Goal: Task Accomplishment & Management: Use online tool/utility

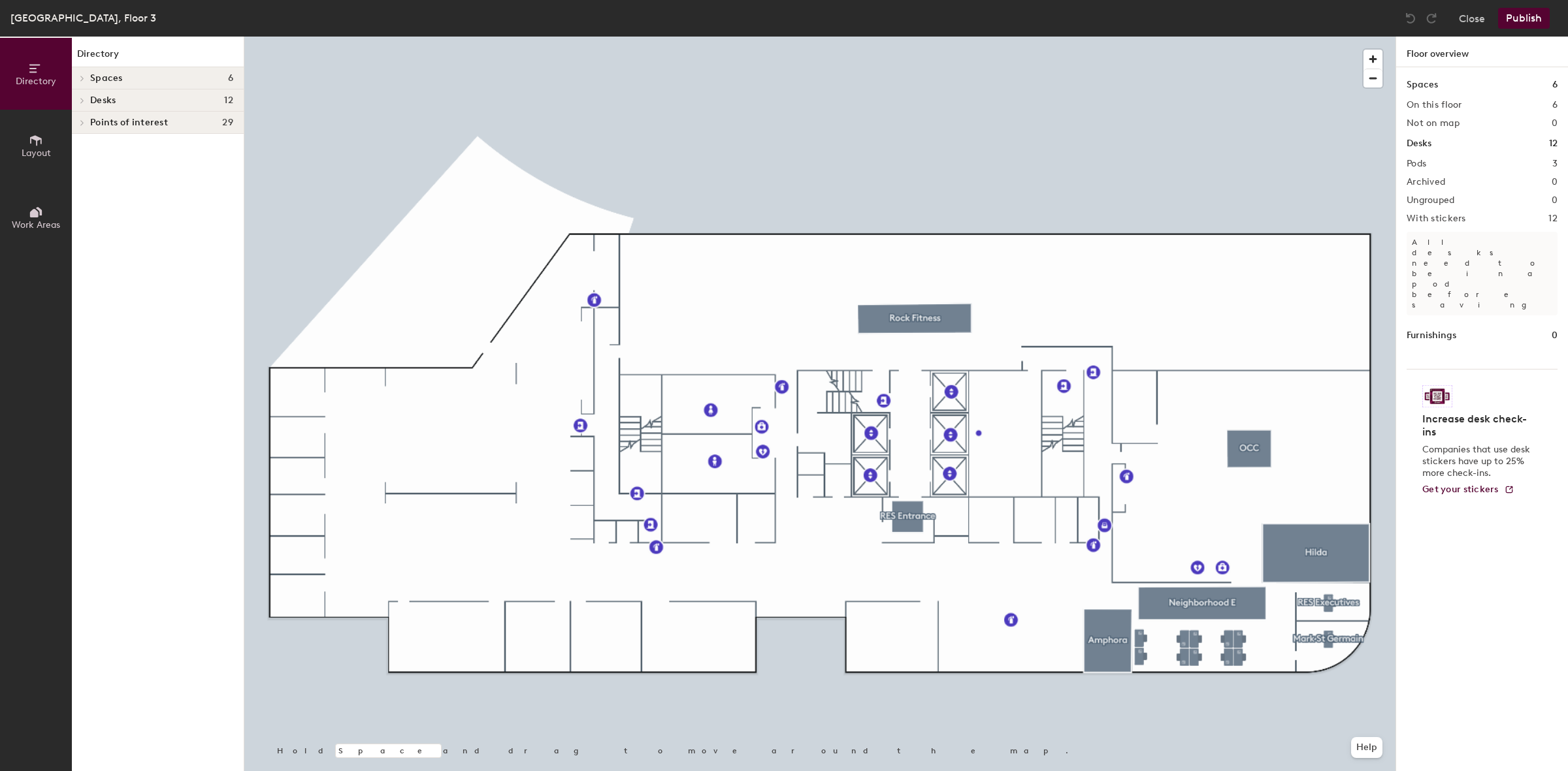
click at [30, 207] on icon at bounding box center [35, 211] width 14 height 14
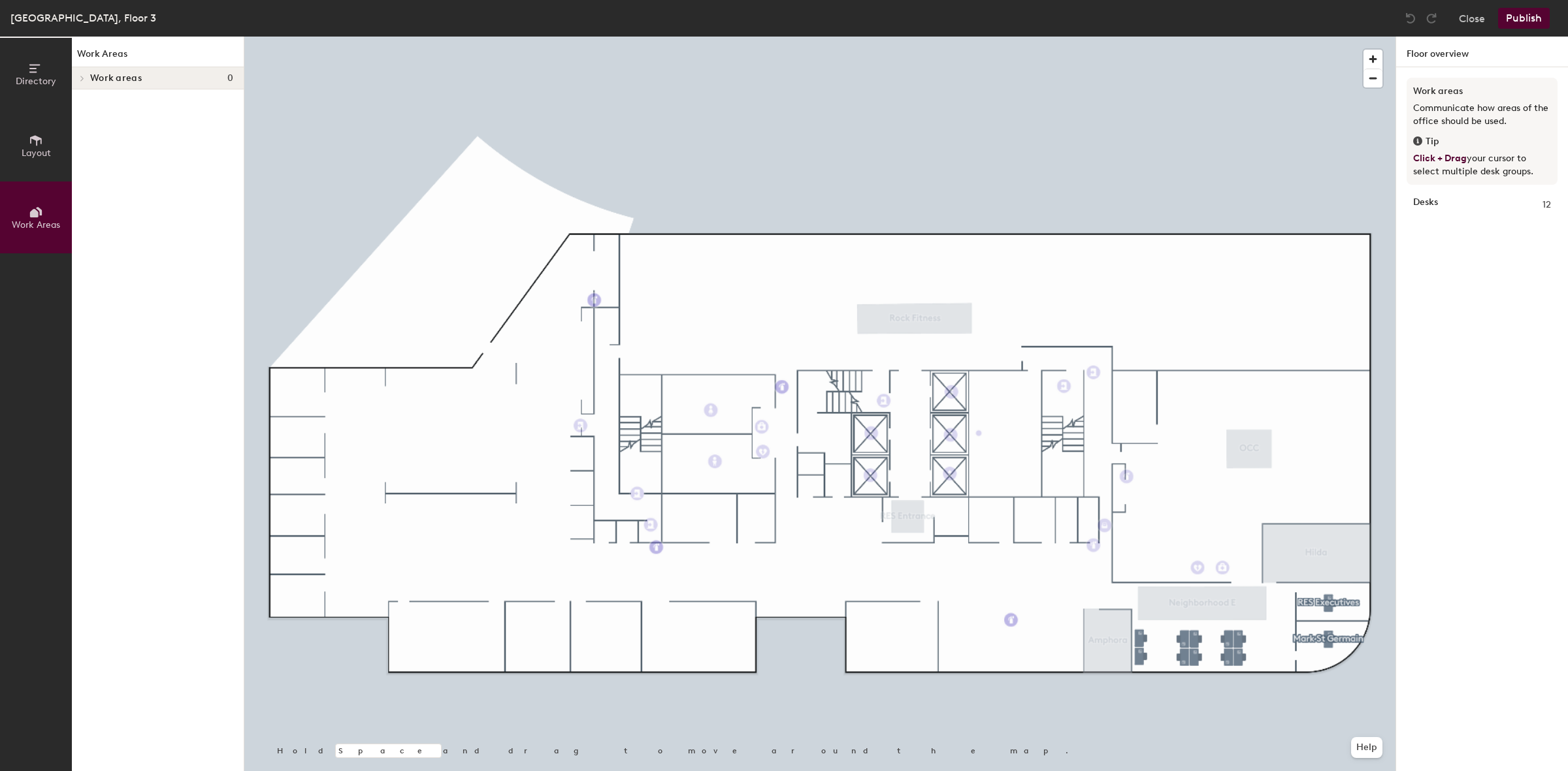
click at [36, 152] on span "Layout" at bounding box center [36, 154] width 29 height 11
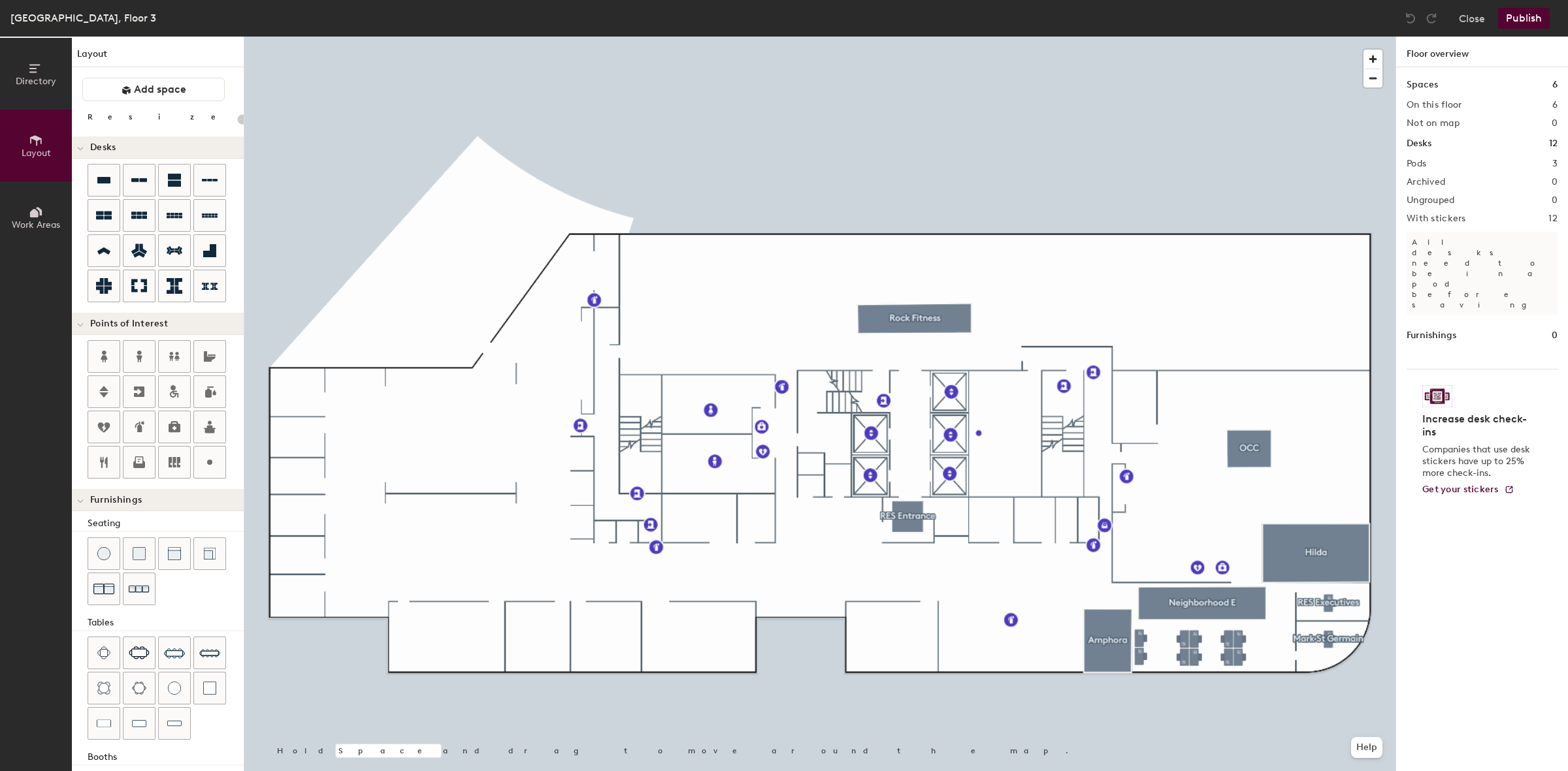
click at [1034, 520] on div "Directory Layout Work Areas Layout Add space Resize Desks Points of Interest Fu…" at bounding box center [784, 404] width 1568 height 735
type input "100"
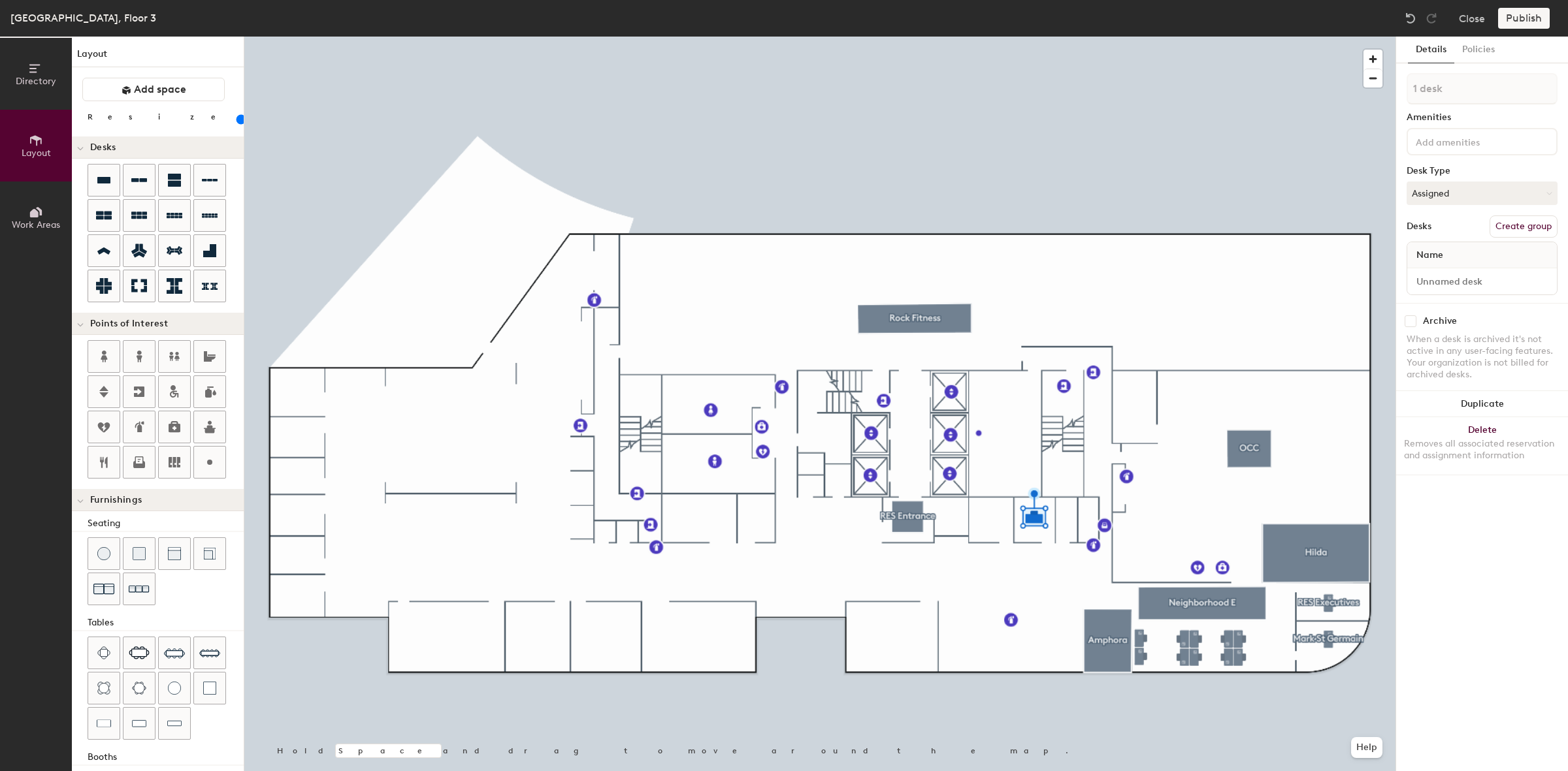
click at [1525, 230] on button "Create group" at bounding box center [1523, 226] width 68 height 22
click at [1372, 96] on div "Directory Layout Work Areas Layout Add space Resize Desks Points of Interest Fu…" at bounding box center [784, 404] width 1568 height 735
type input "Placeholder Desk - FLEX offices"
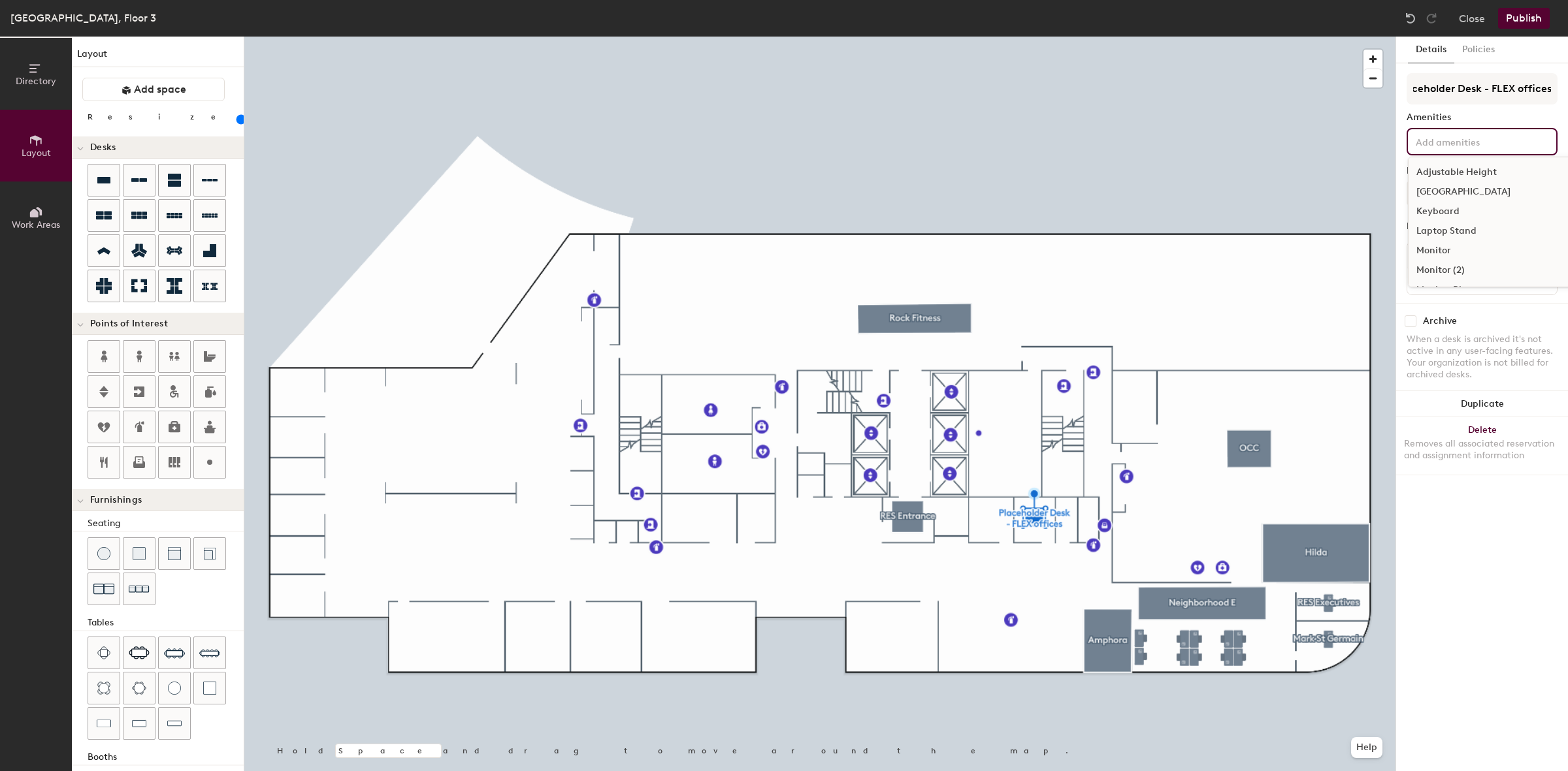
click at [1453, 138] on input at bounding box center [1472, 140] width 118 height 16
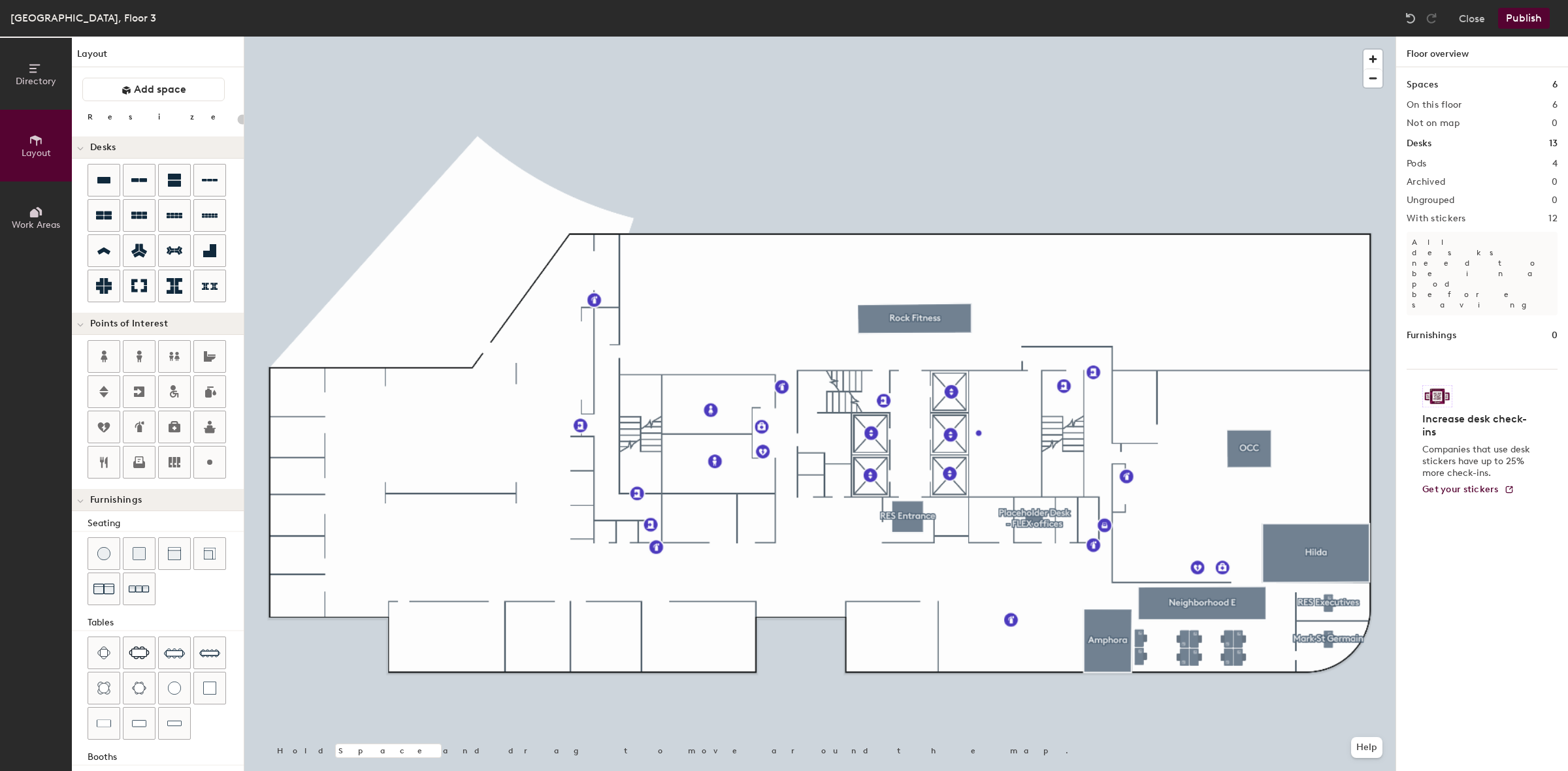
click at [1301, 37] on div at bounding box center [820, 37] width 1151 height 0
click at [1507, 369] on div "Increase desk check-ins Companies that use desk stickers have up to 25% more ch…" at bounding box center [1482, 439] width 151 height 141
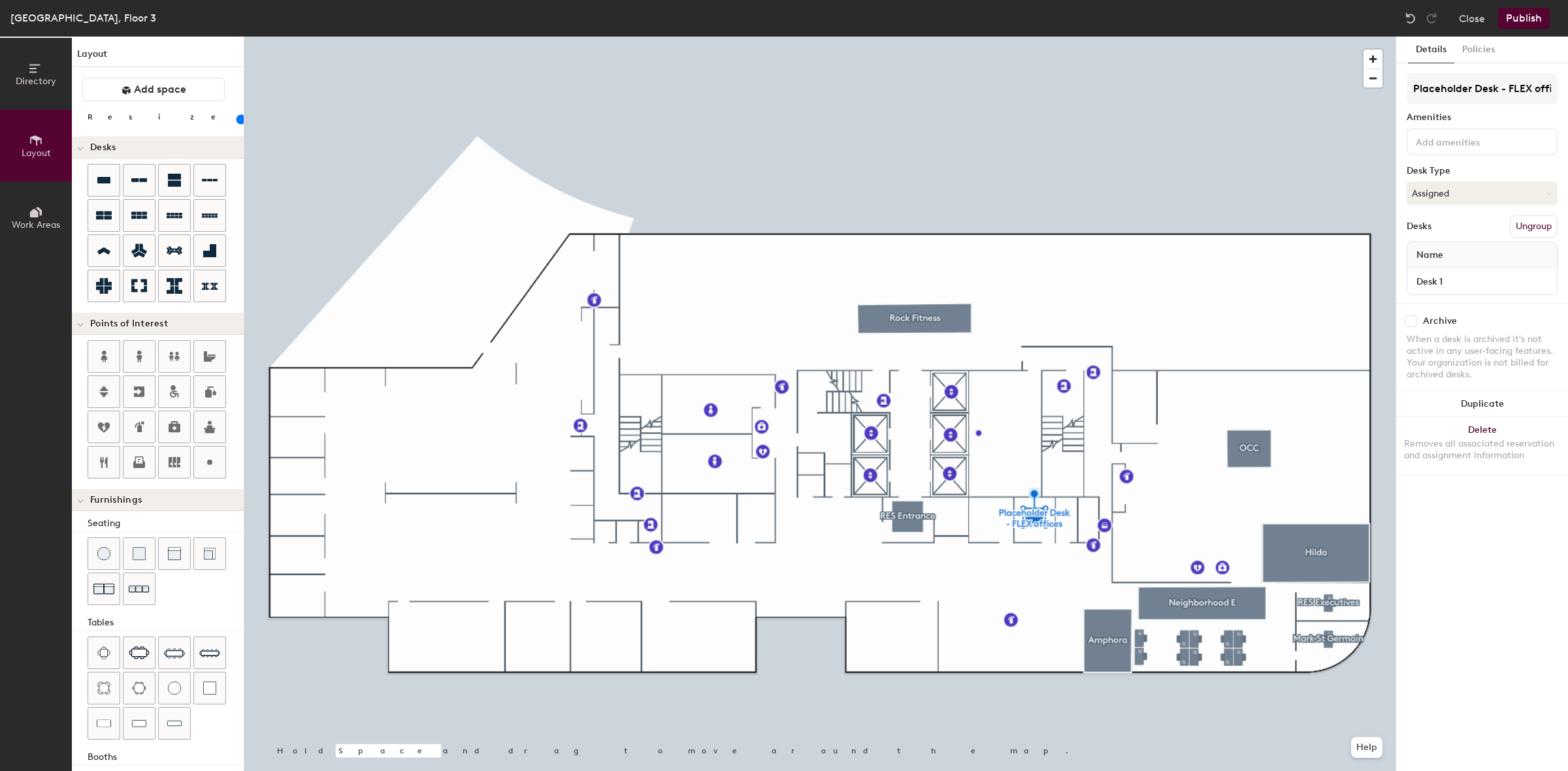
click at [1461, 222] on div "Desks Ungroup" at bounding box center [1482, 226] width 151 height 22
click at [1522, 228] on button "Ungroup" at bounding box center [1534, 226] width 47 height 22
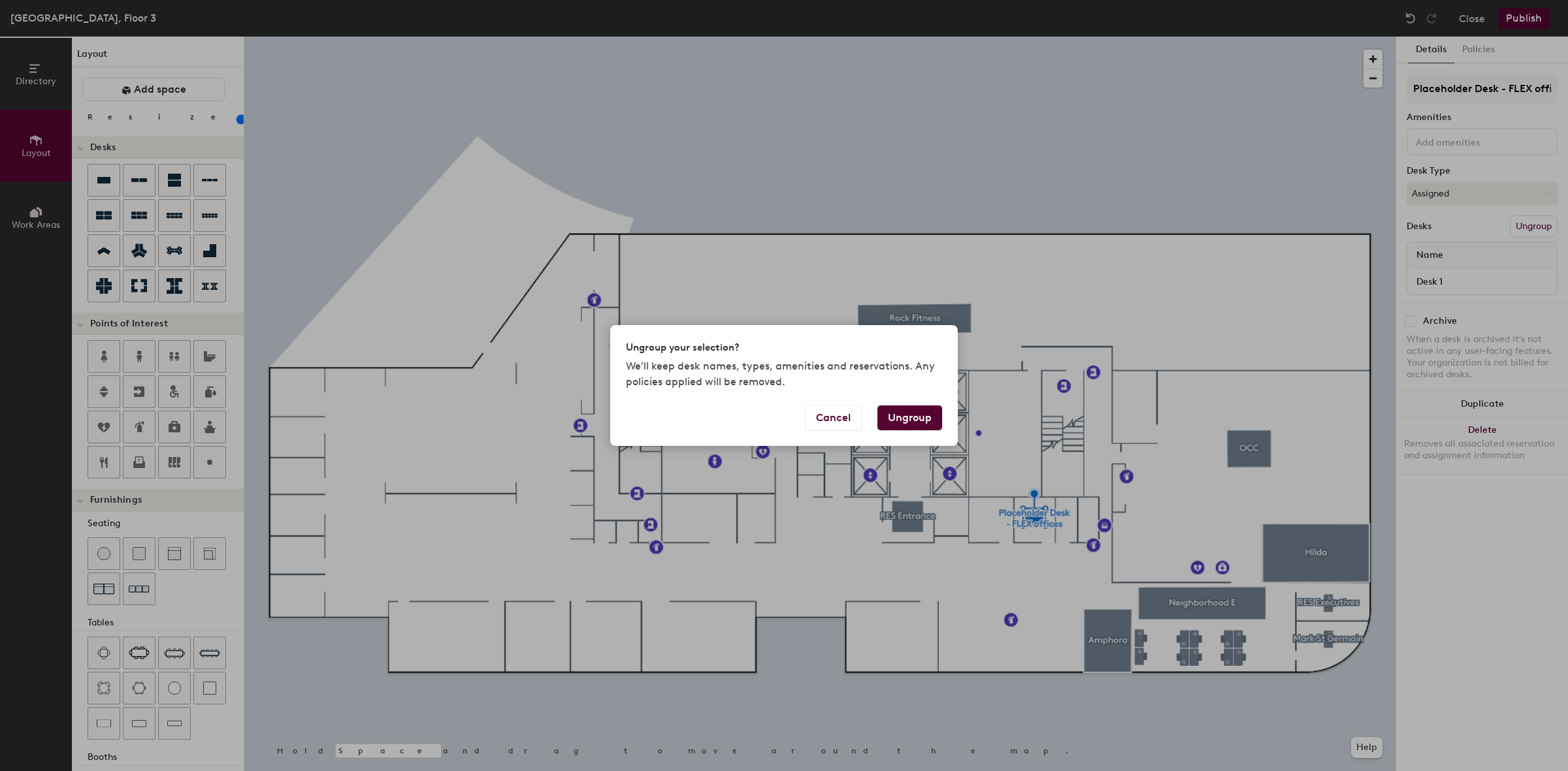
click at [912, 416] on button "Ungroup" at bounding box center [910, 418] width 65 height 25
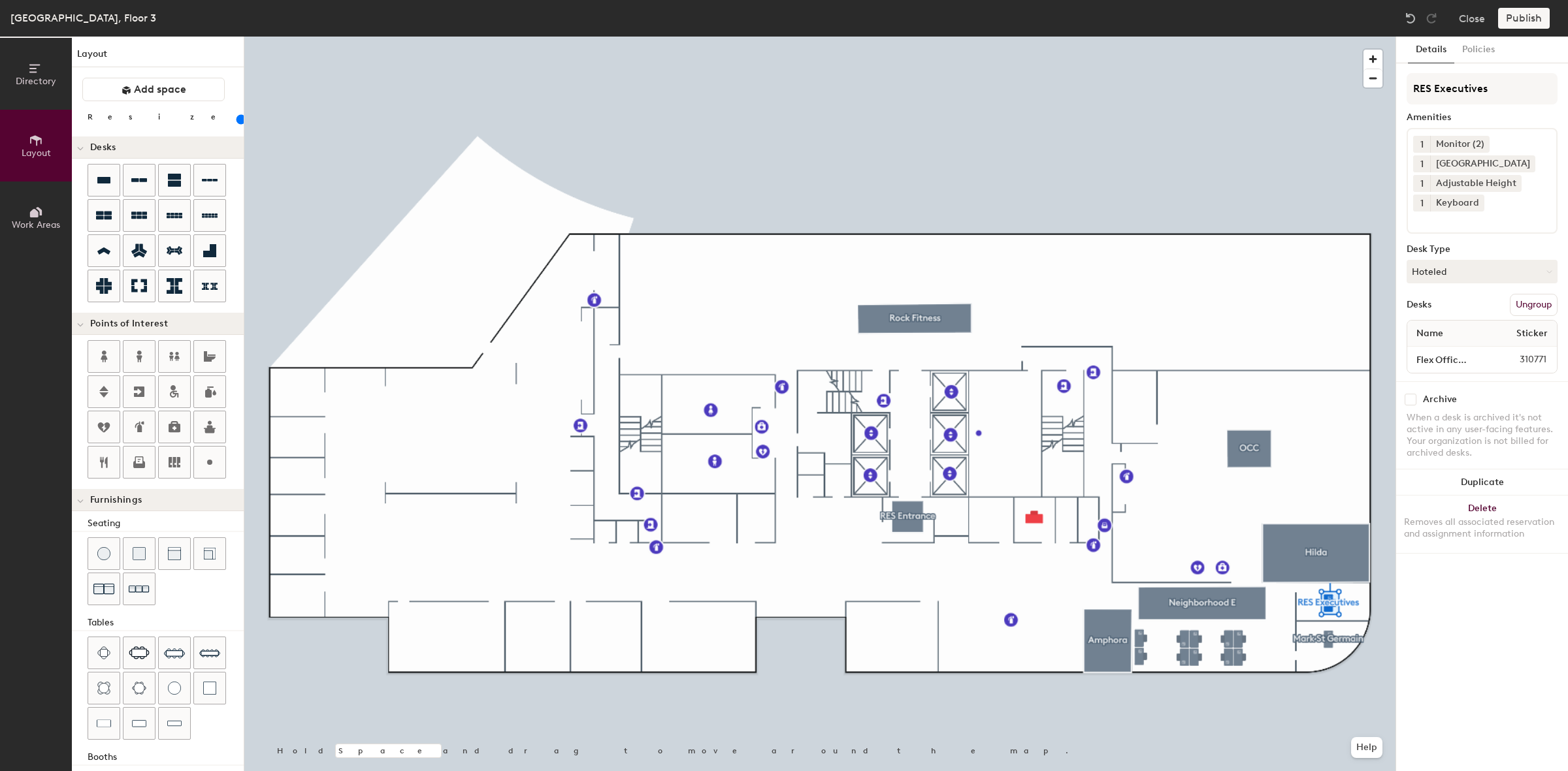
click at [1527, 307] on button "Ungroup" at bounding box center [1534, 304] width 47 height 22
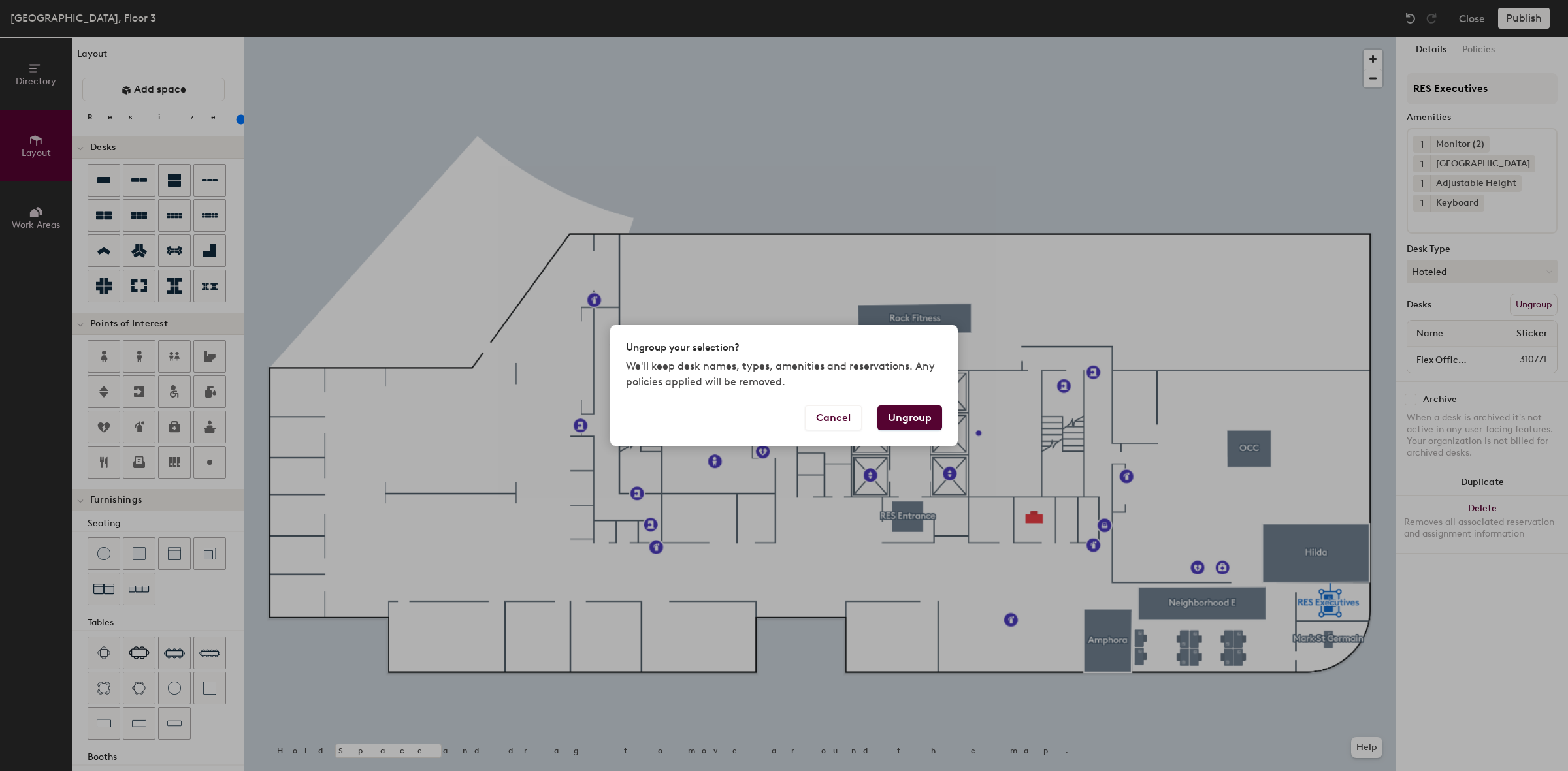
click at [1163, 337] on div "Ungroup your selection? We'll keep desk names, types, amenities and reservation…" at bounding box center [784, 385] width 1568 height 771
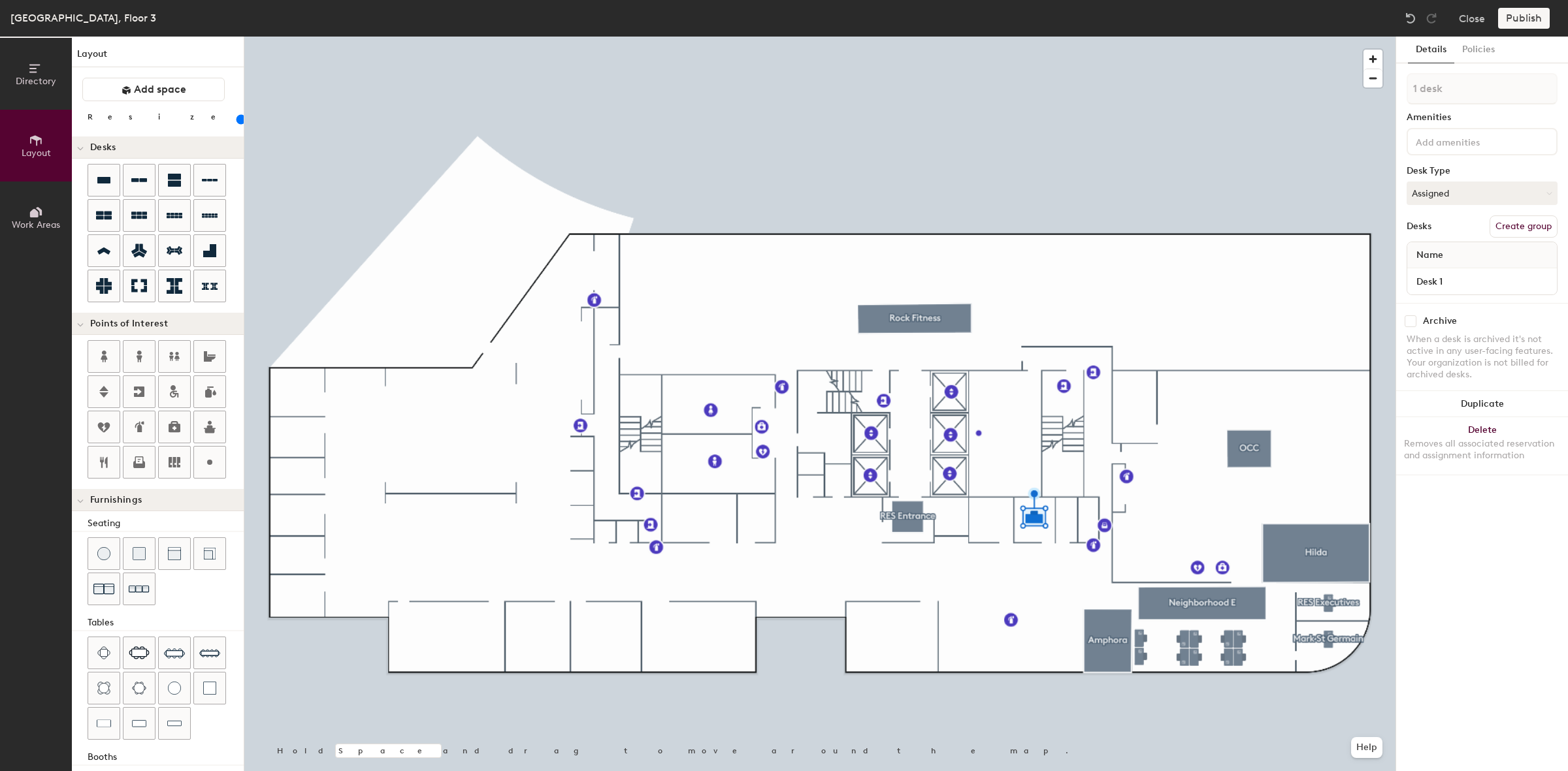
click at [1510, 224] on button "Create group" at bounding box center [1523, 226] width 68 height 22
click at [1526, 21] on button "Publish" at bounding box center [1523, 18] width 51 height 21
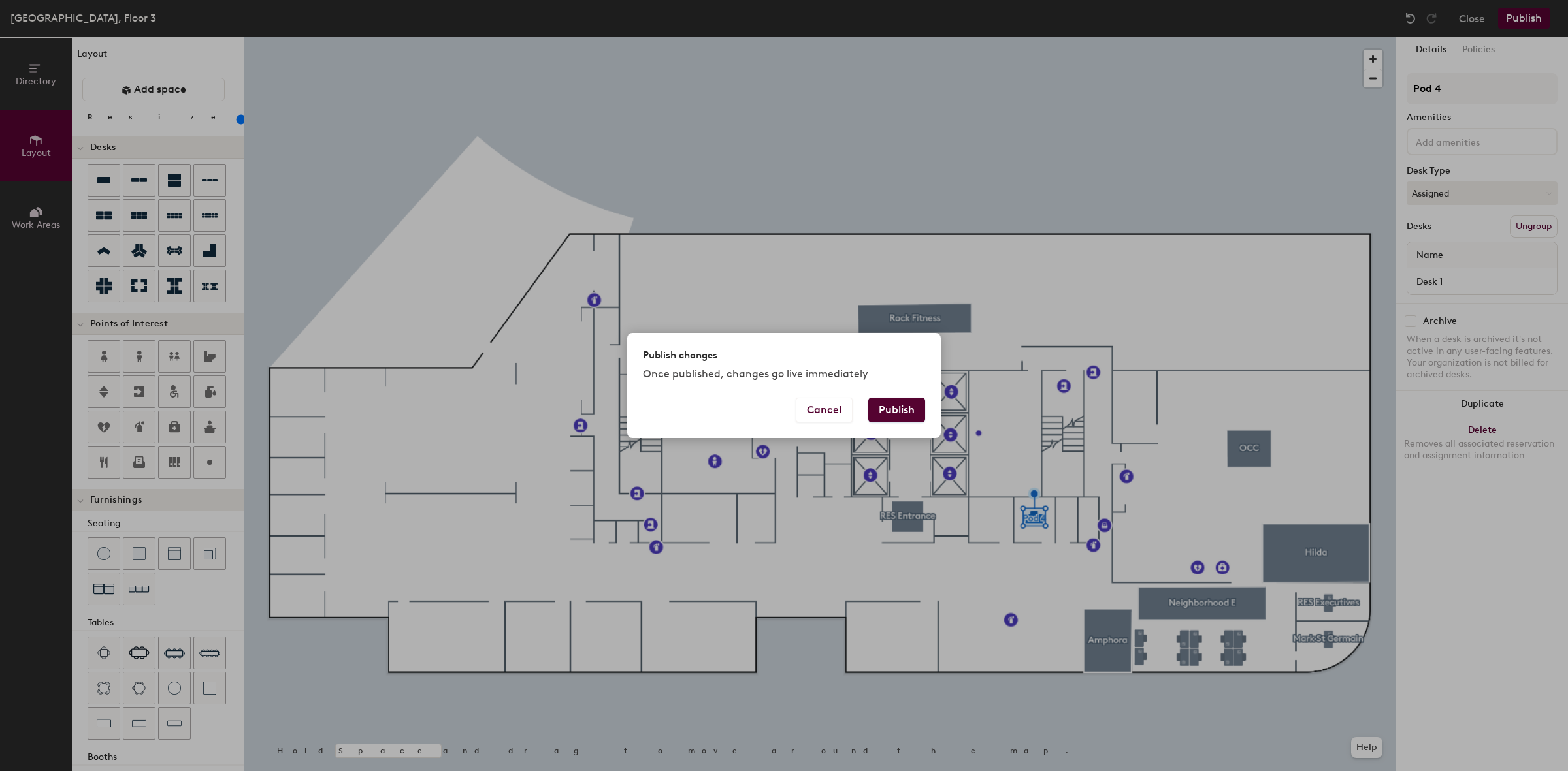
click at [906, 413] on button "Publish" at bounding box center [896, 410] width 57 height 25
type input "20"
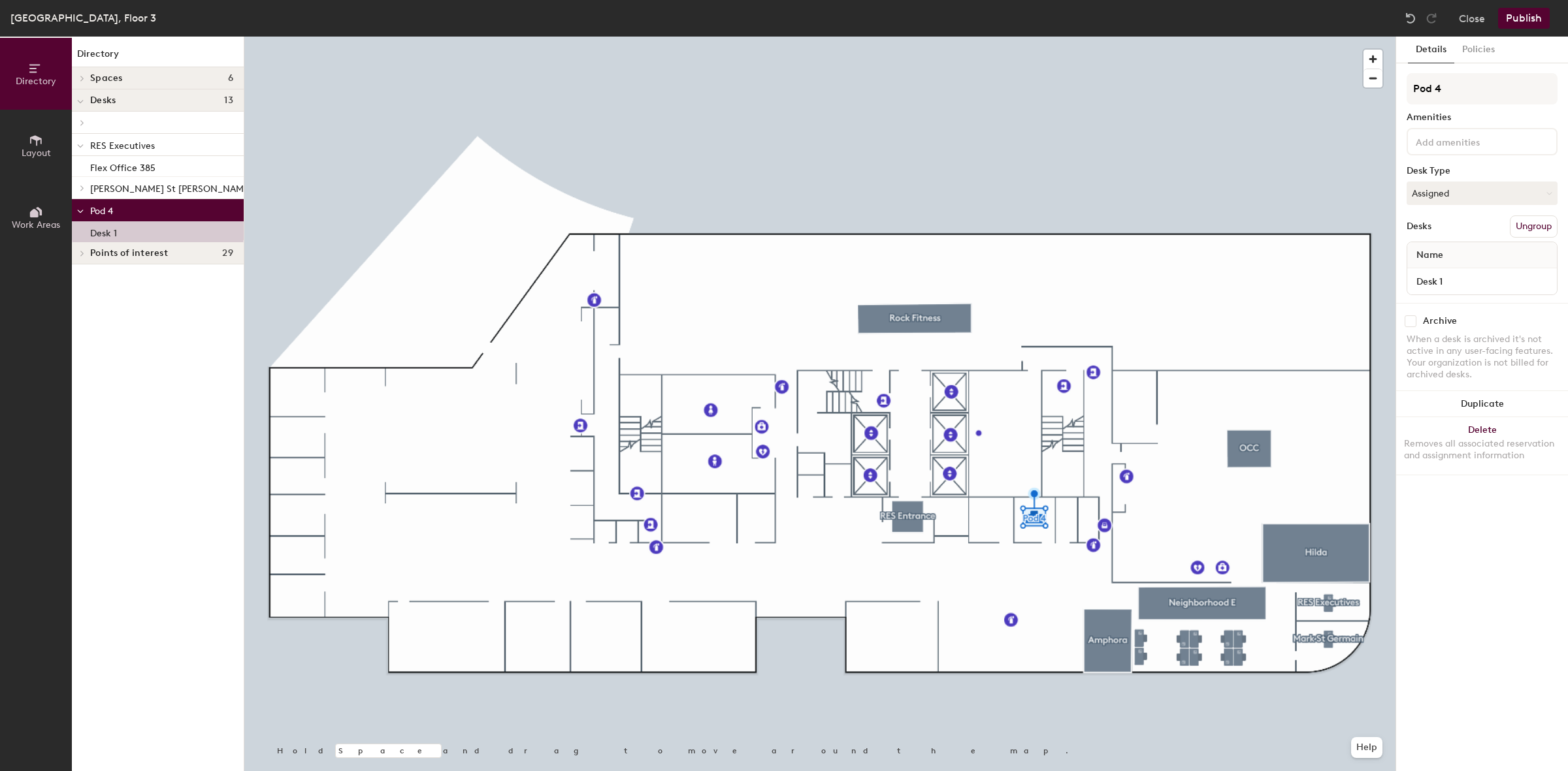
click at [1522, 227] on button "Ungroup" at bounding box center [1534, 226] width 47 height 22
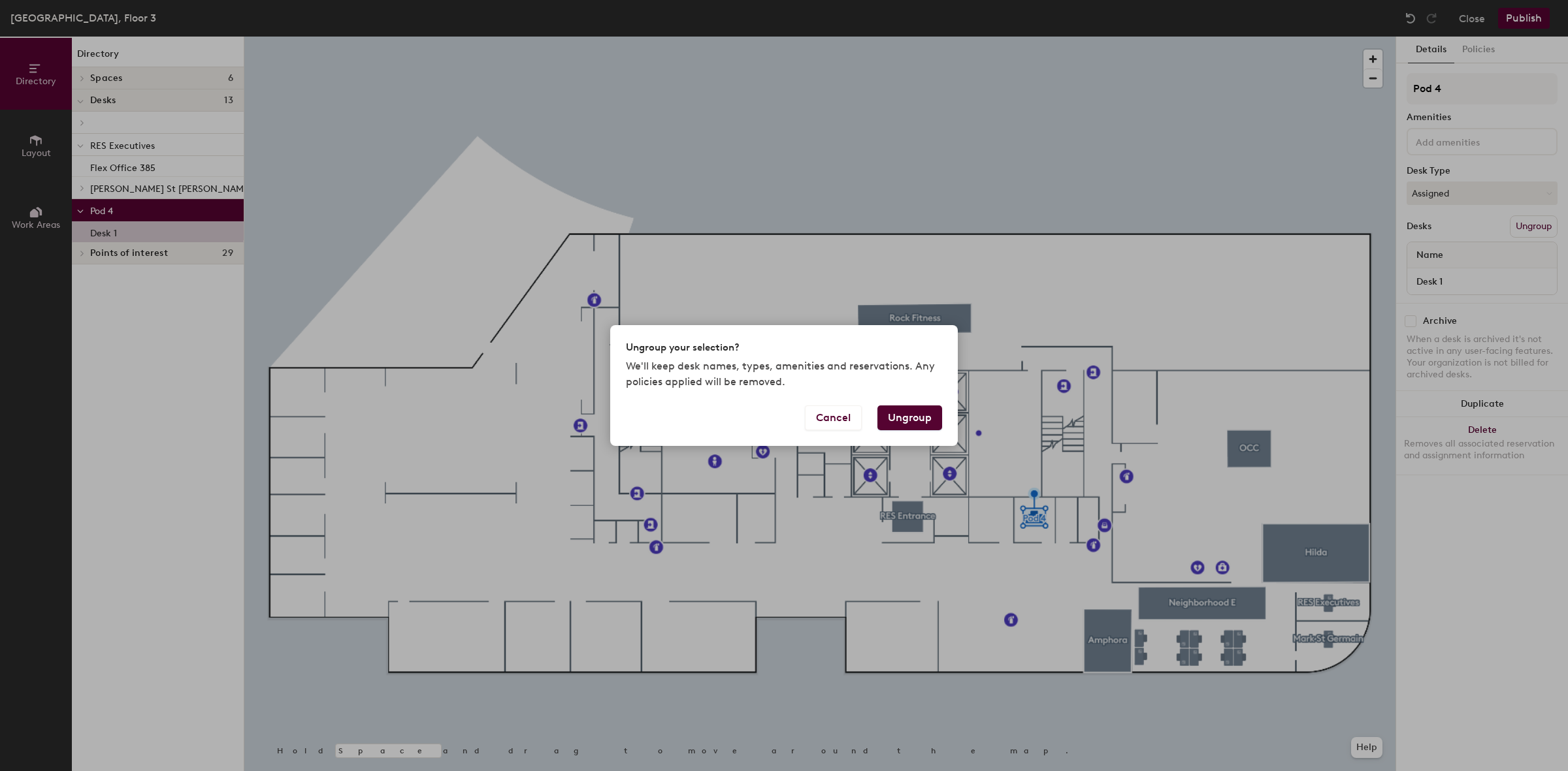
click at [893, 414] on button "Ungroup" at bounding box center [910, 418] width 65 height 25
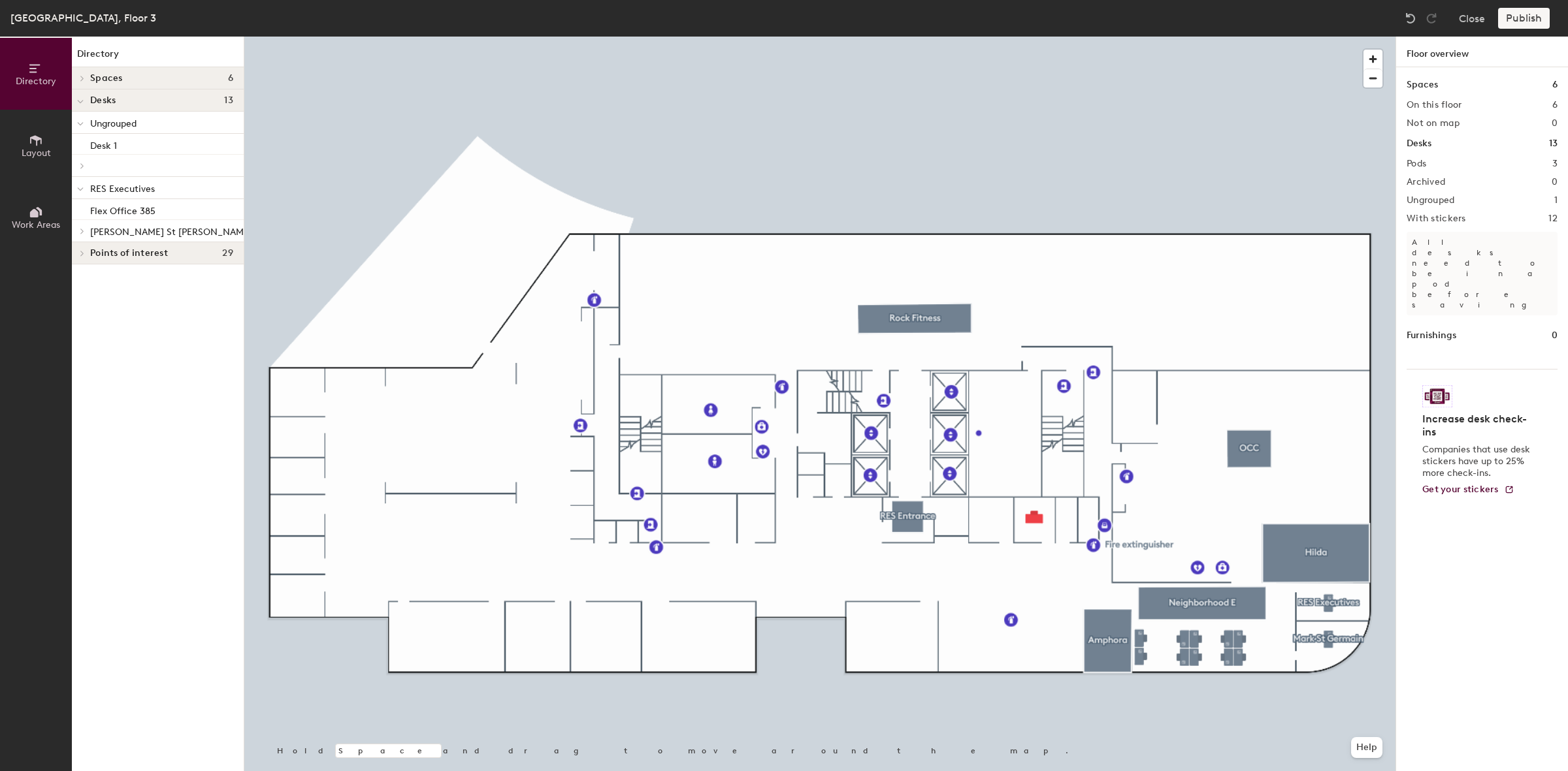
click at [1029, 37] on div at bounding box center [820, 37] width 1151 height 0
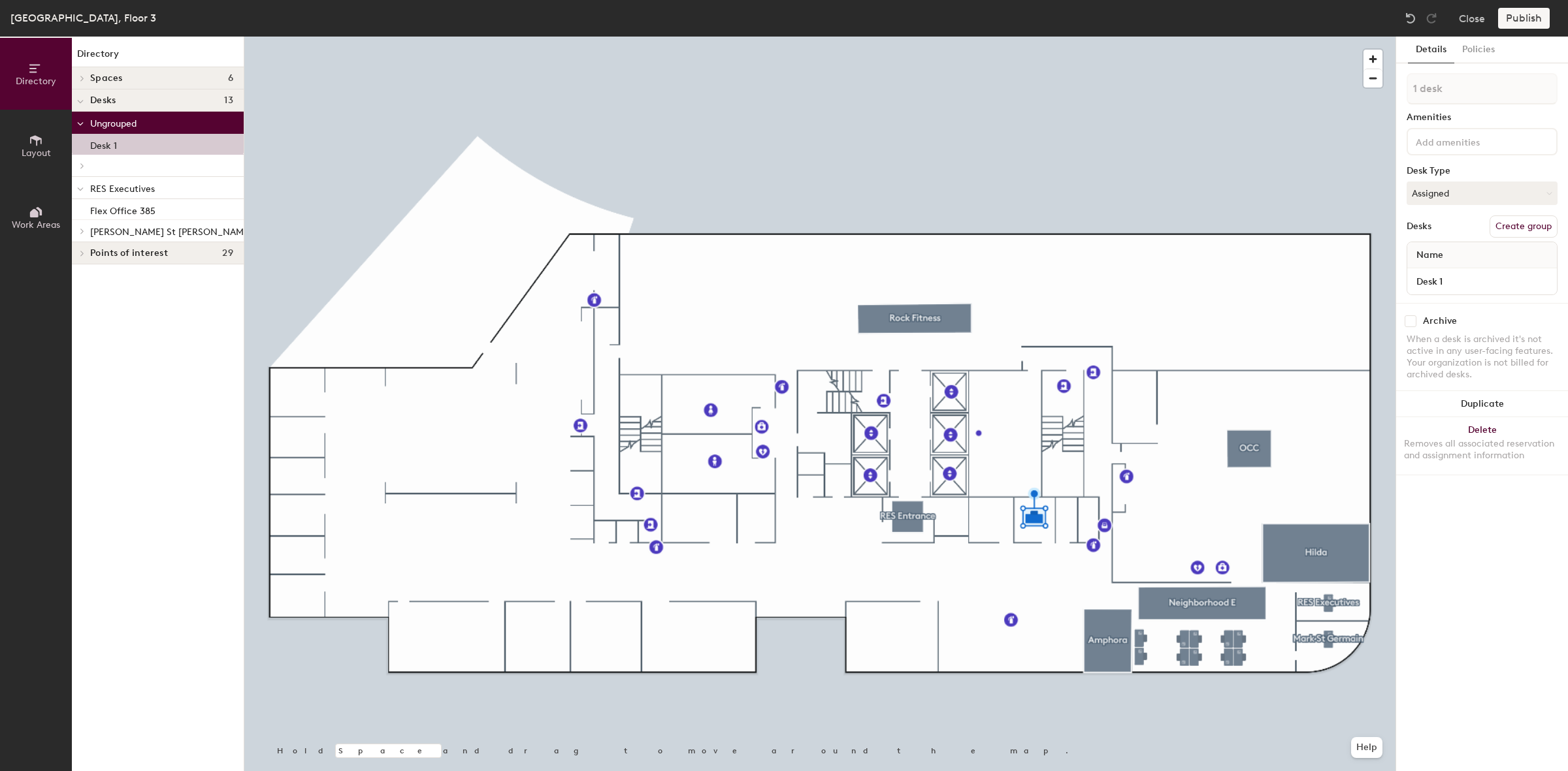
click at [1509, 226] on button "Create group" at bounding box center [1523, 226] width 68 height 22
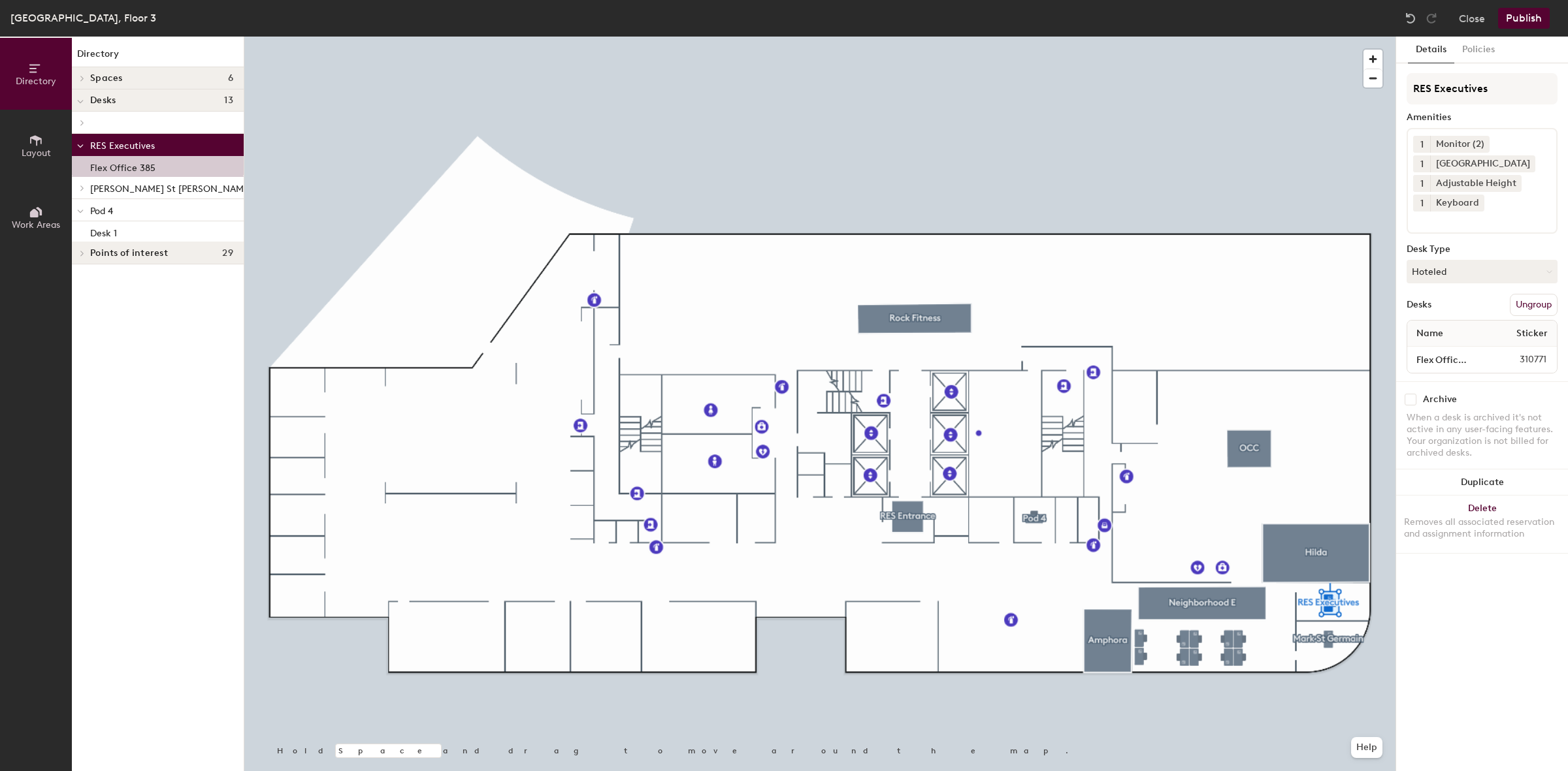
click at [1521, 303] on button "Ungroup" at bounding box center [1534, 304] width 47 height 22
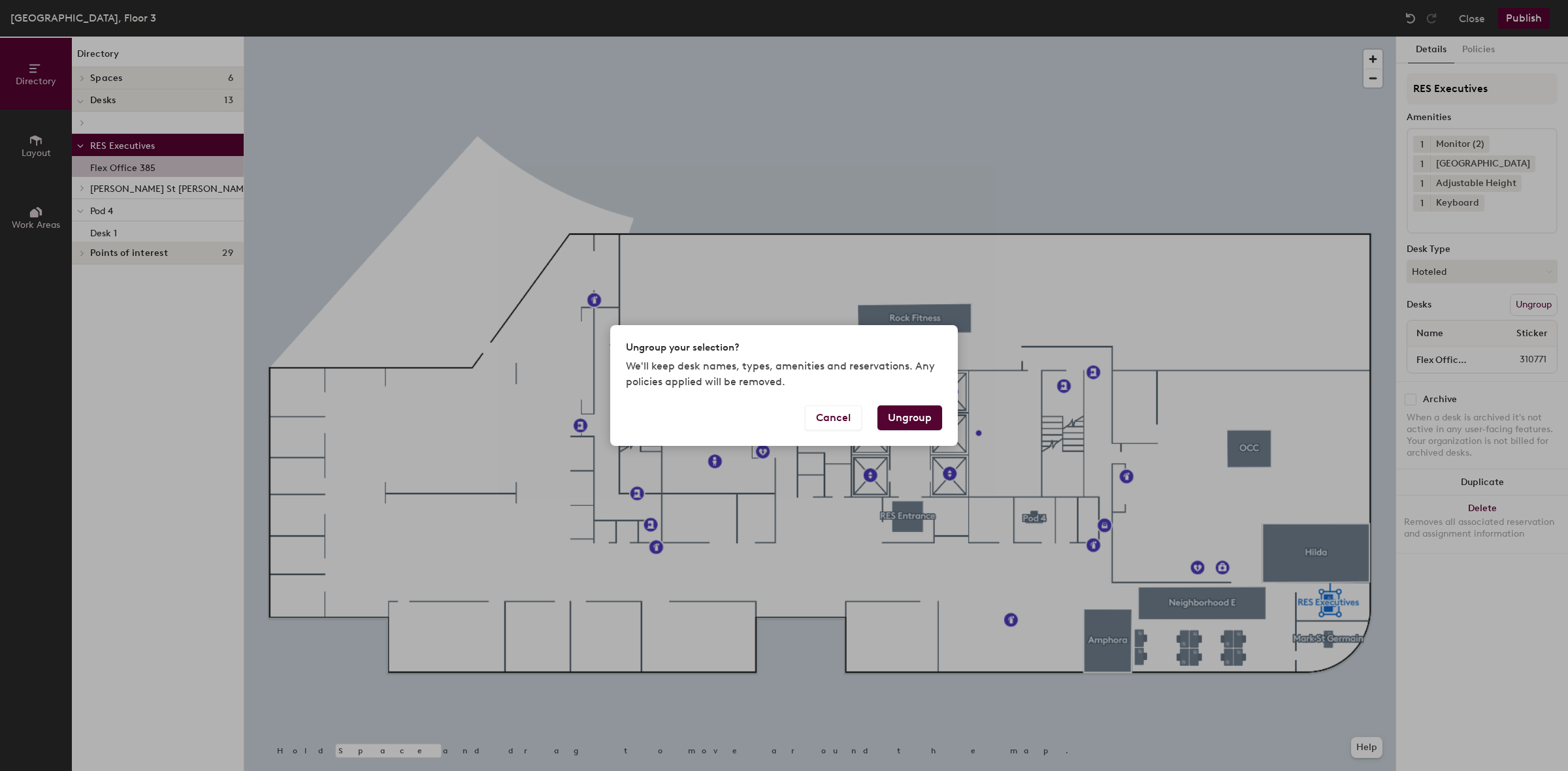
click at [1282, 340] on div "Ungroup your selection? We'll keep desk names, types, amenities and reservation…" at bounding box center [784, 385] width 1568 height 771
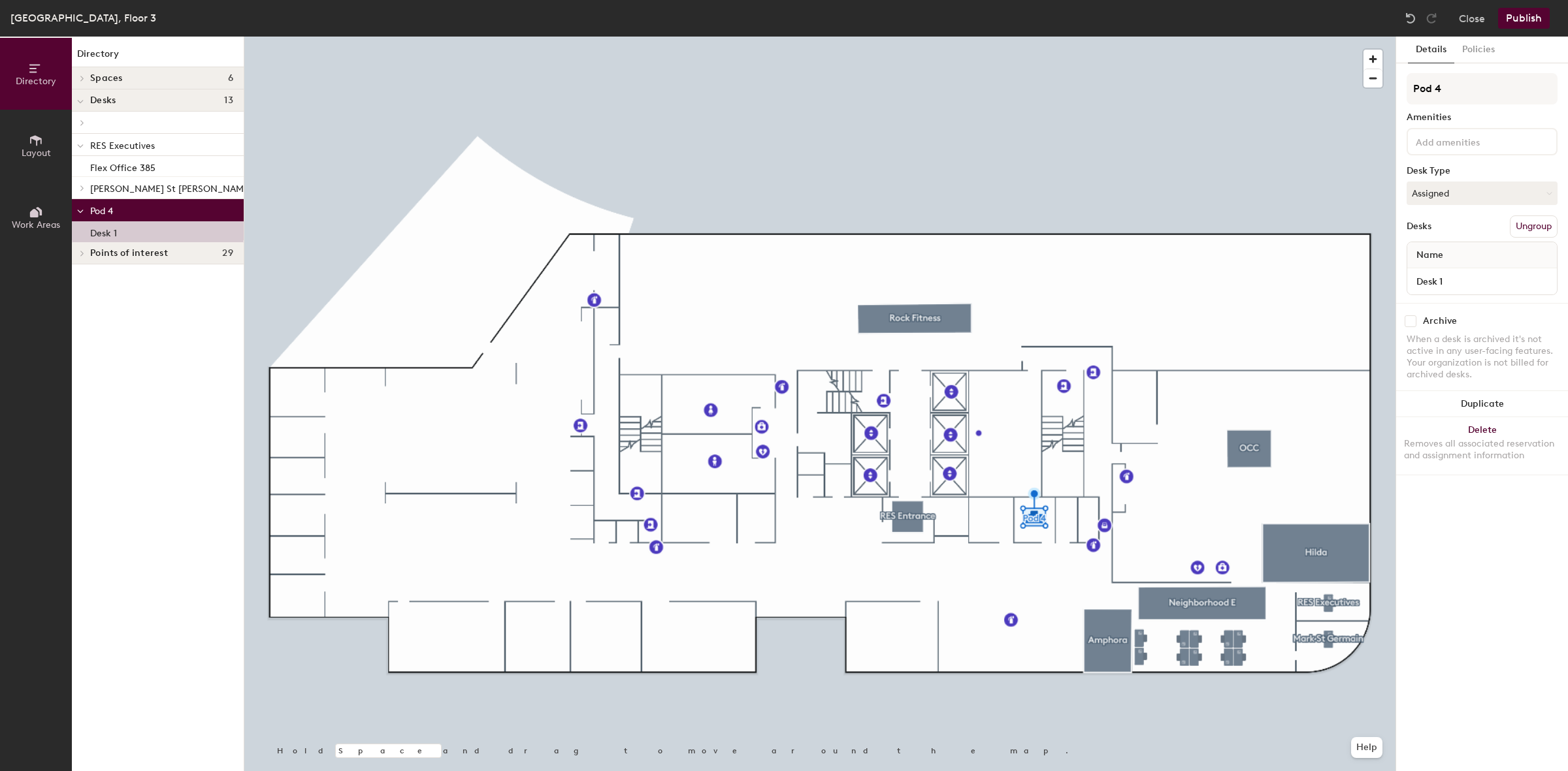
click at [1540, 227] on button "Ungroup" at bounding box center [1534, 226] width 47 height 22
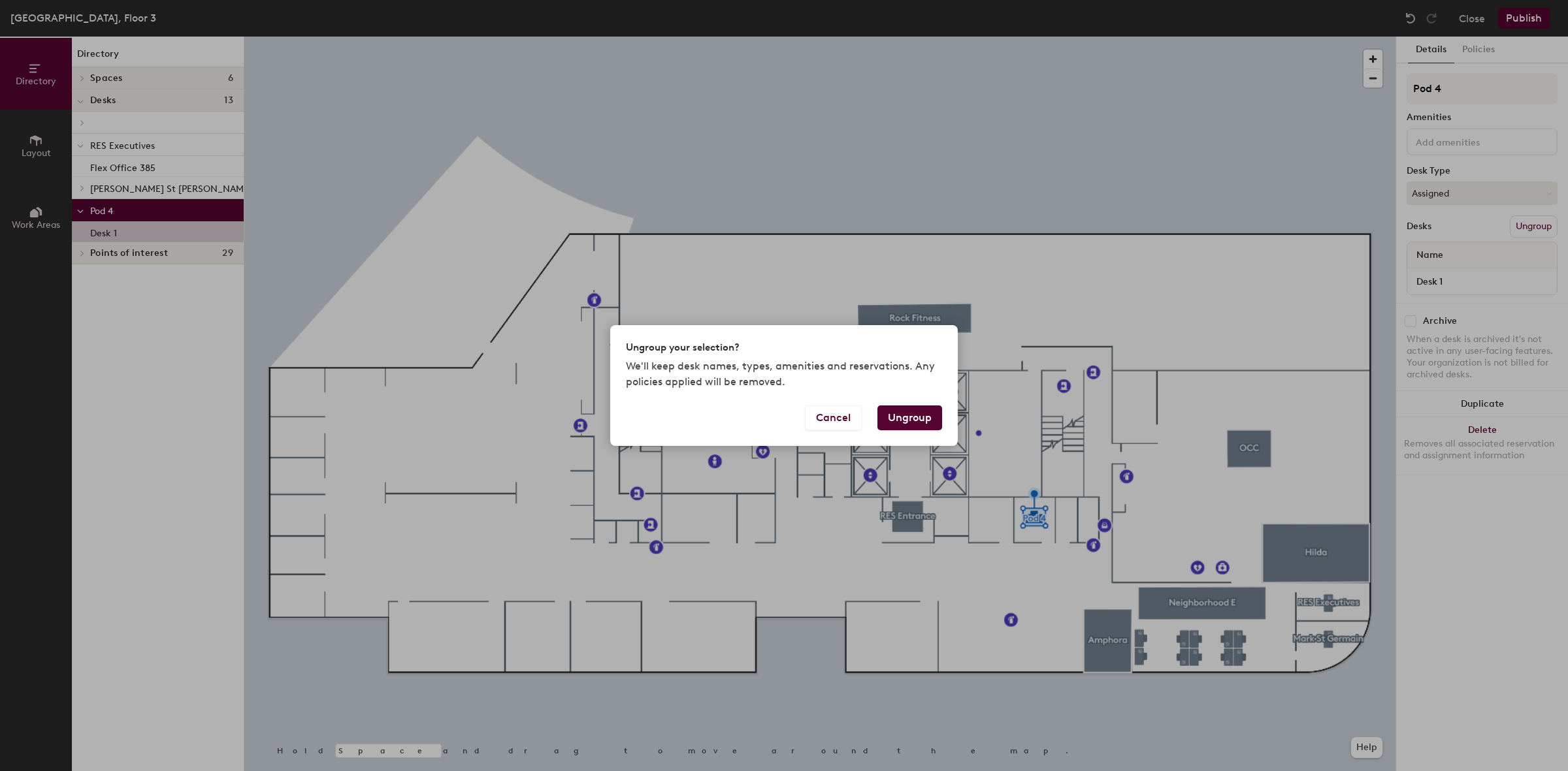
click at [906, 420] on button "Ungroup" at bounding box center [910, 418] width 65 height 25
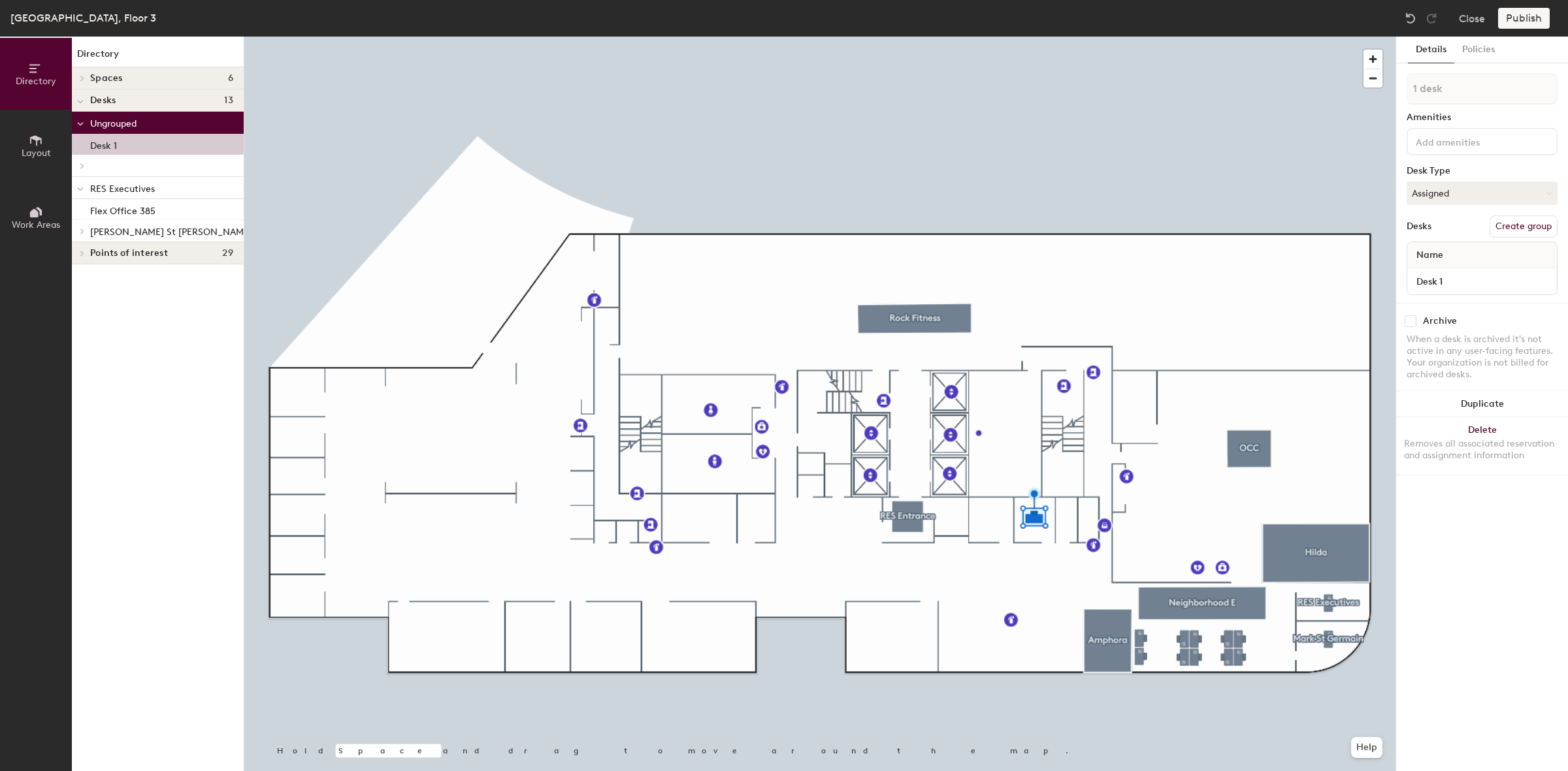
click at [1529, 227] on button "Create group" at bounding box center [1523, 226] width 68 height 22
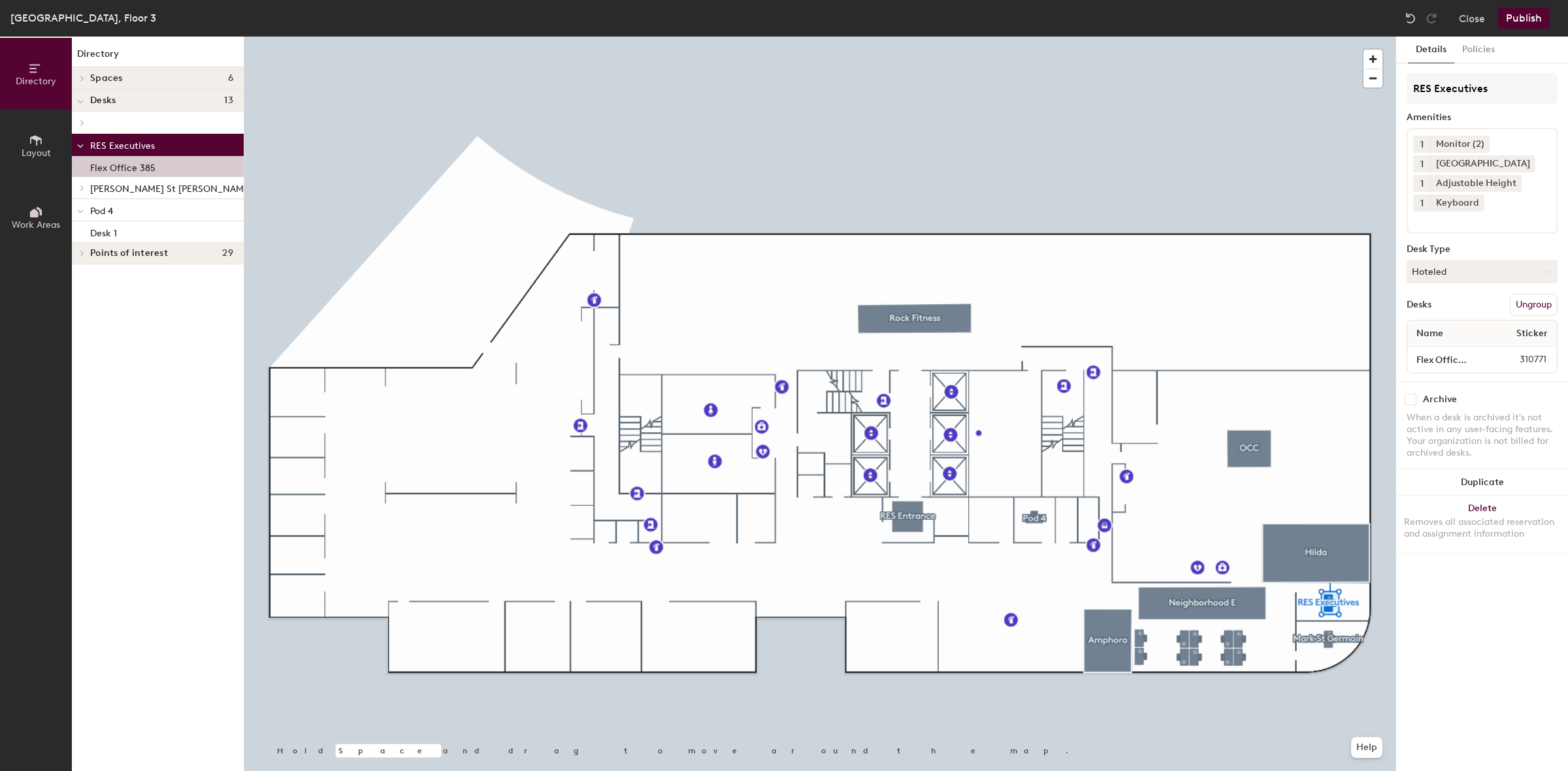
click at [1539, 304] on button "Ungroup" at bounding box center [1534, 304] width 47 height 22
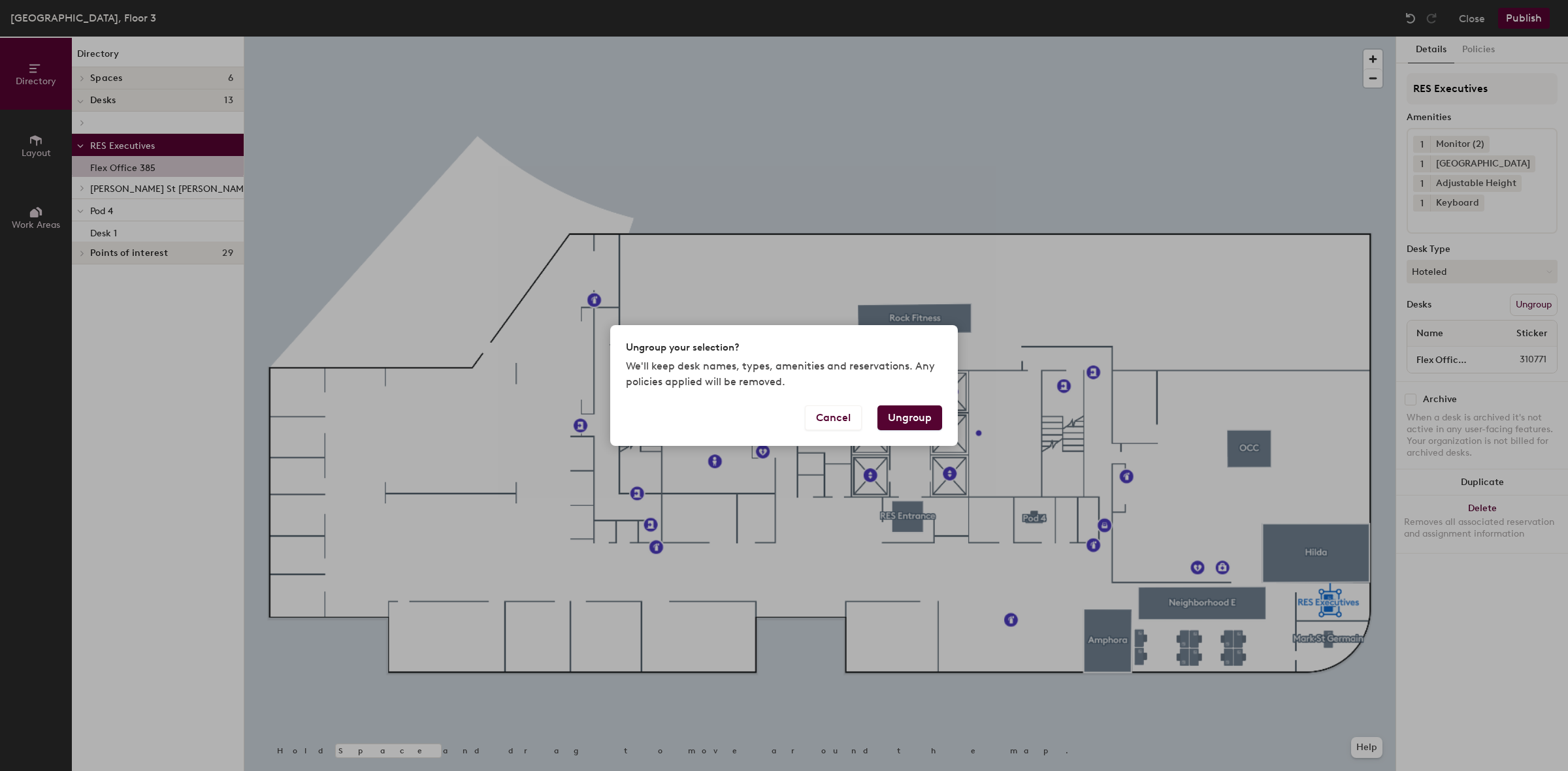
click at [905, 419] on button "Ungroup" at bounding box center [910, 418] width 65 height 25
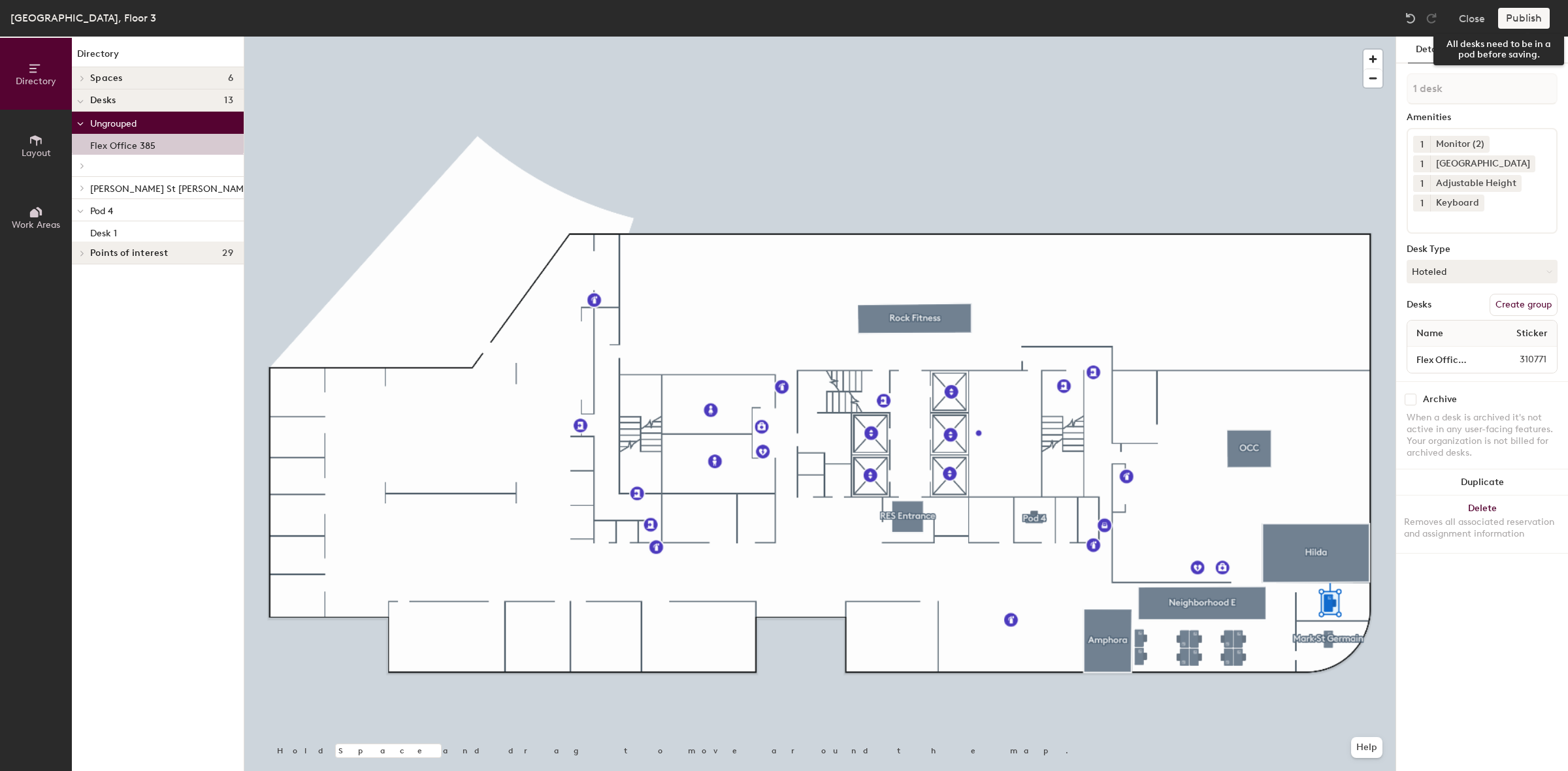
click at [1526, 14] on div "Publish" at bounding box center [1527, 18] width 60 height 21
click at [1521, 23] on div "Publish" at bounding box center [1527, 18] width 60 height 21
click at [1466, 18] on button "Close" at bounding box center [1472, 18] width 27 height 21
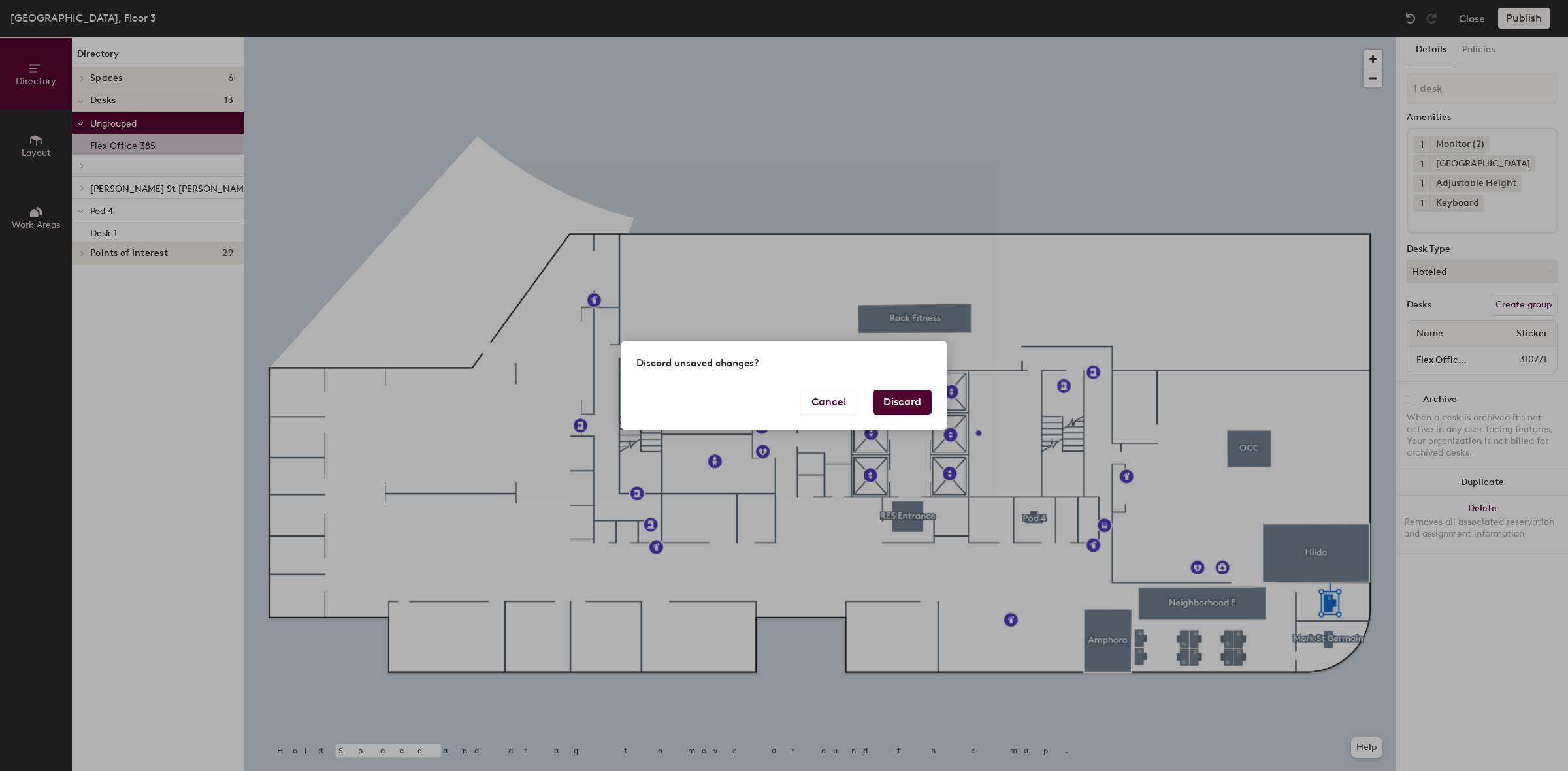
click at [914, 398] on button "Discard" at bounding box center [902, 402] width 59 height 25
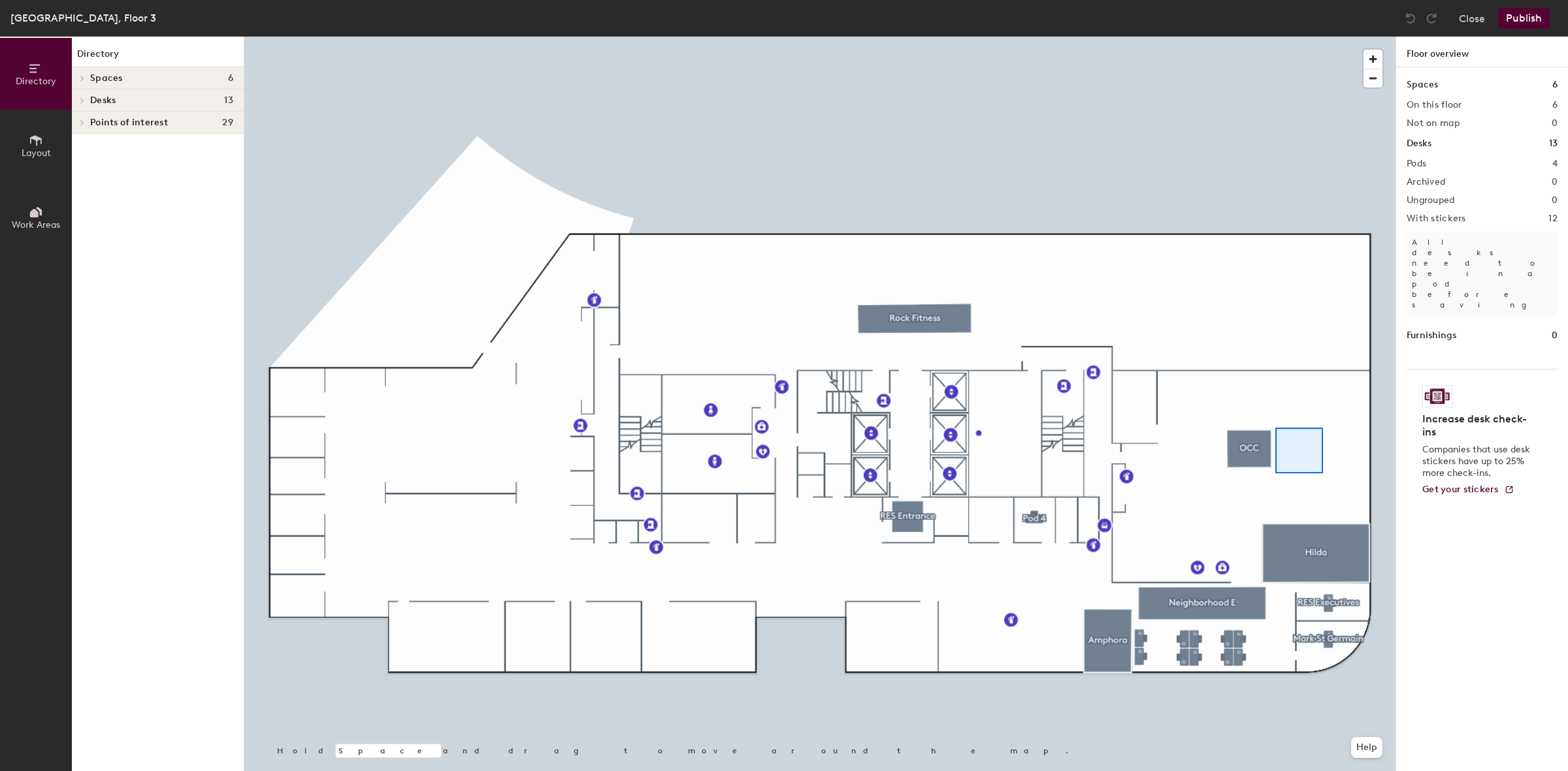
click at [1269, 37] on div at bounding box center [820, 37] width 1151 height 0
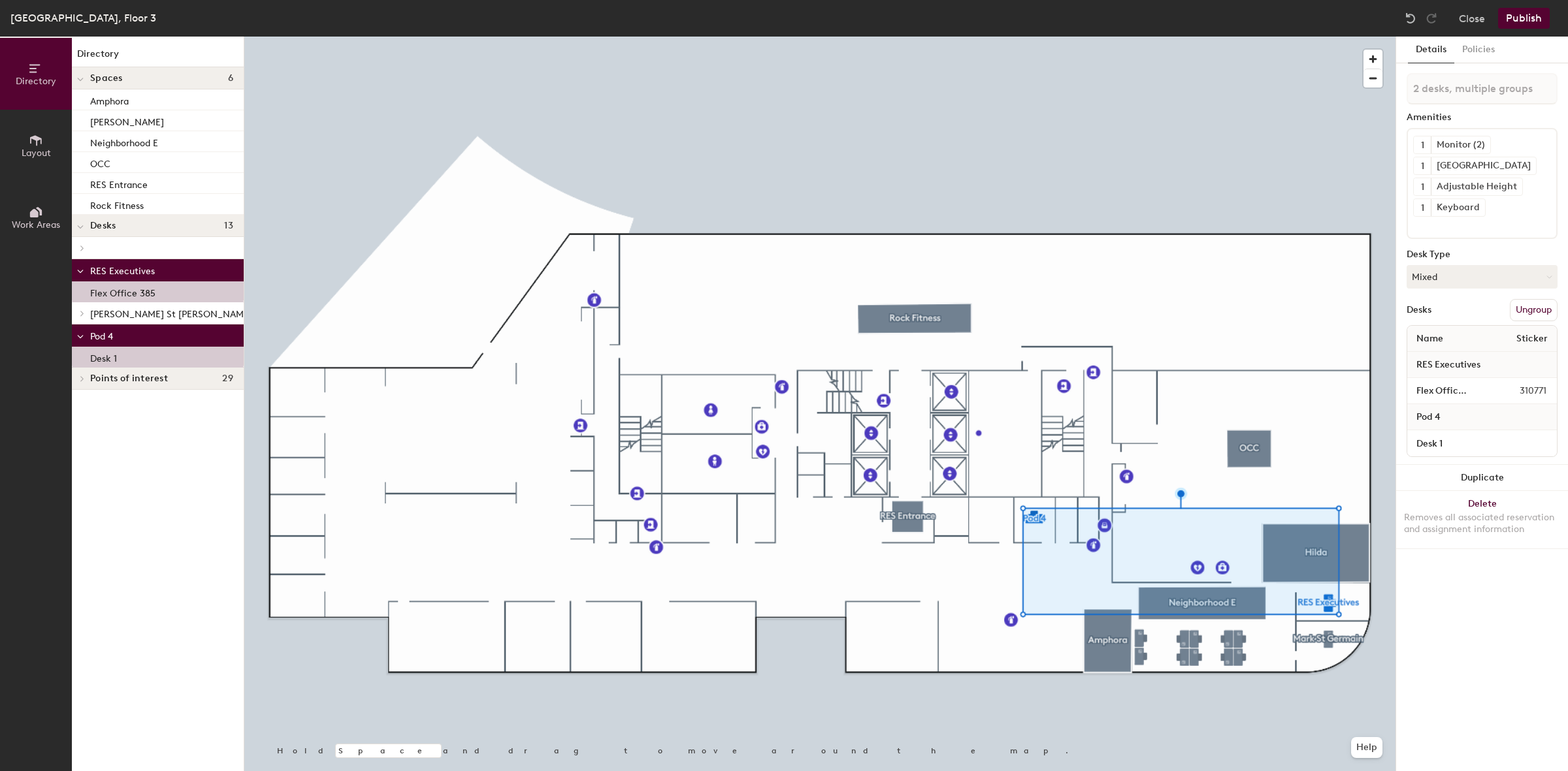
click at [1533, 320] on button "Ungroup" at bounding box center [1534, 309] width 47 height 22
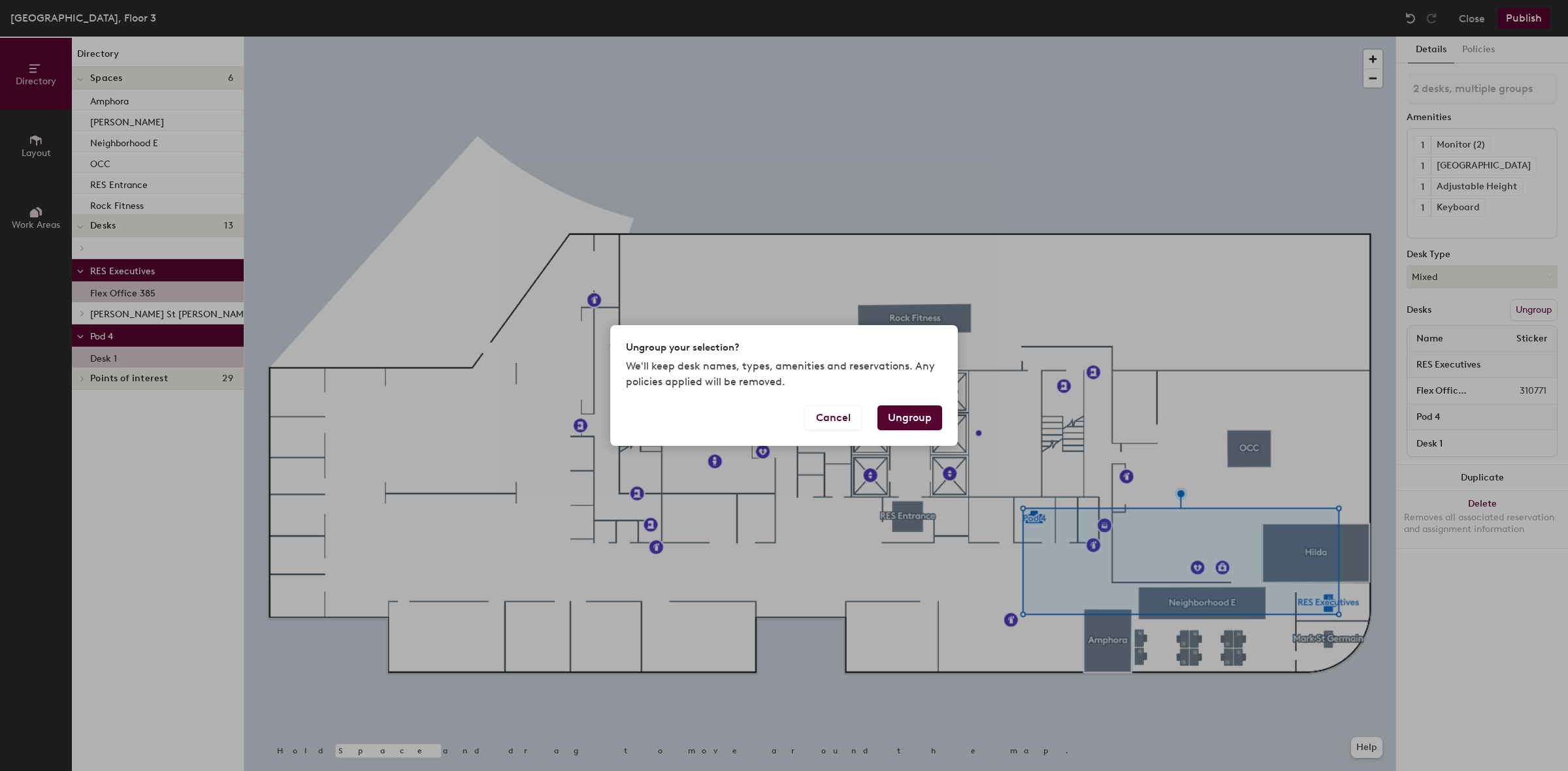
click at [923, 418] on button "Ungroup" at bounding box center [910, 418] width 65 height 25
type input "2 desks"
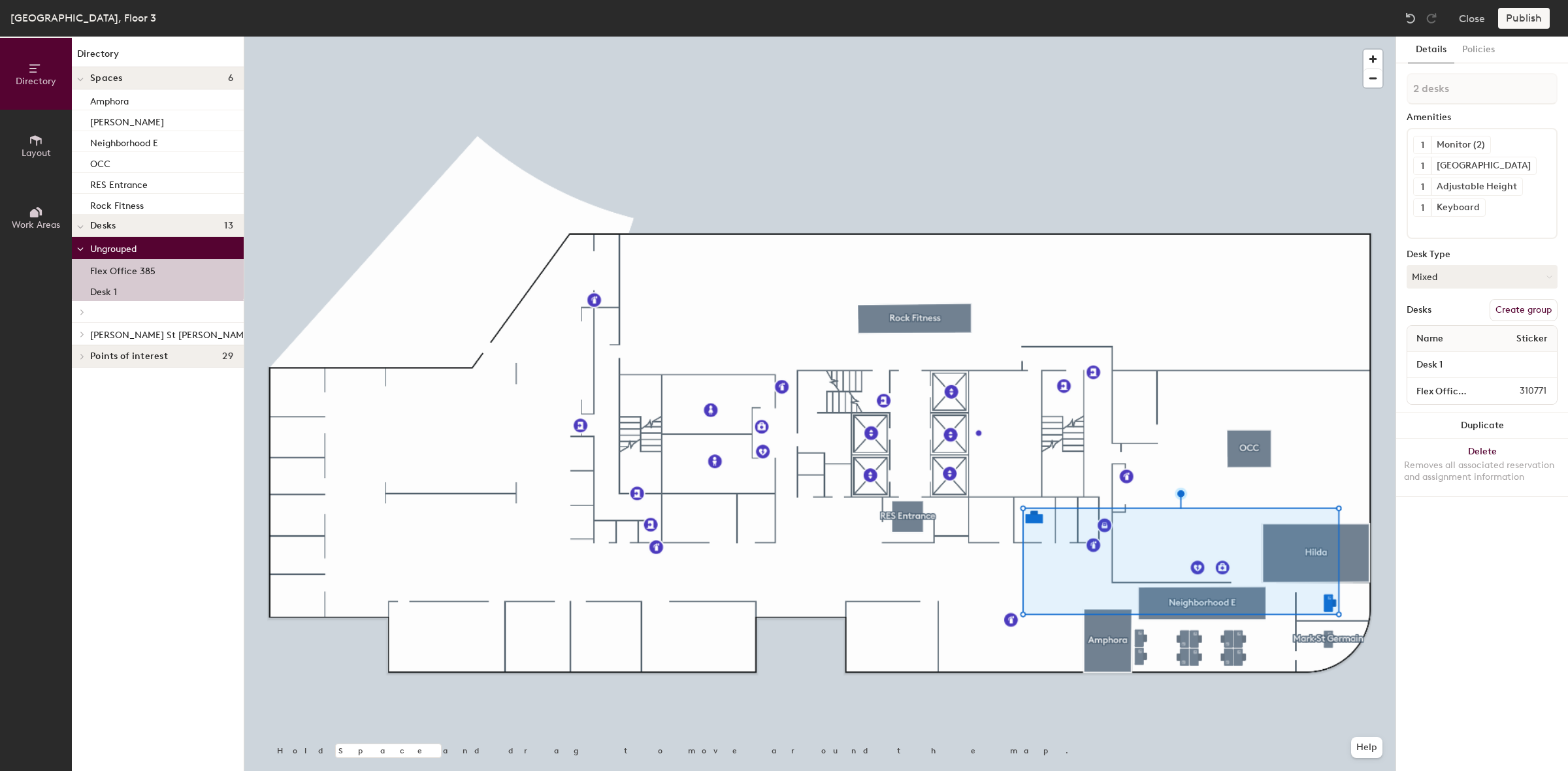
click at [1520, 312] on button "Create group" at bounding box center [1523, 309] width 68 height 22
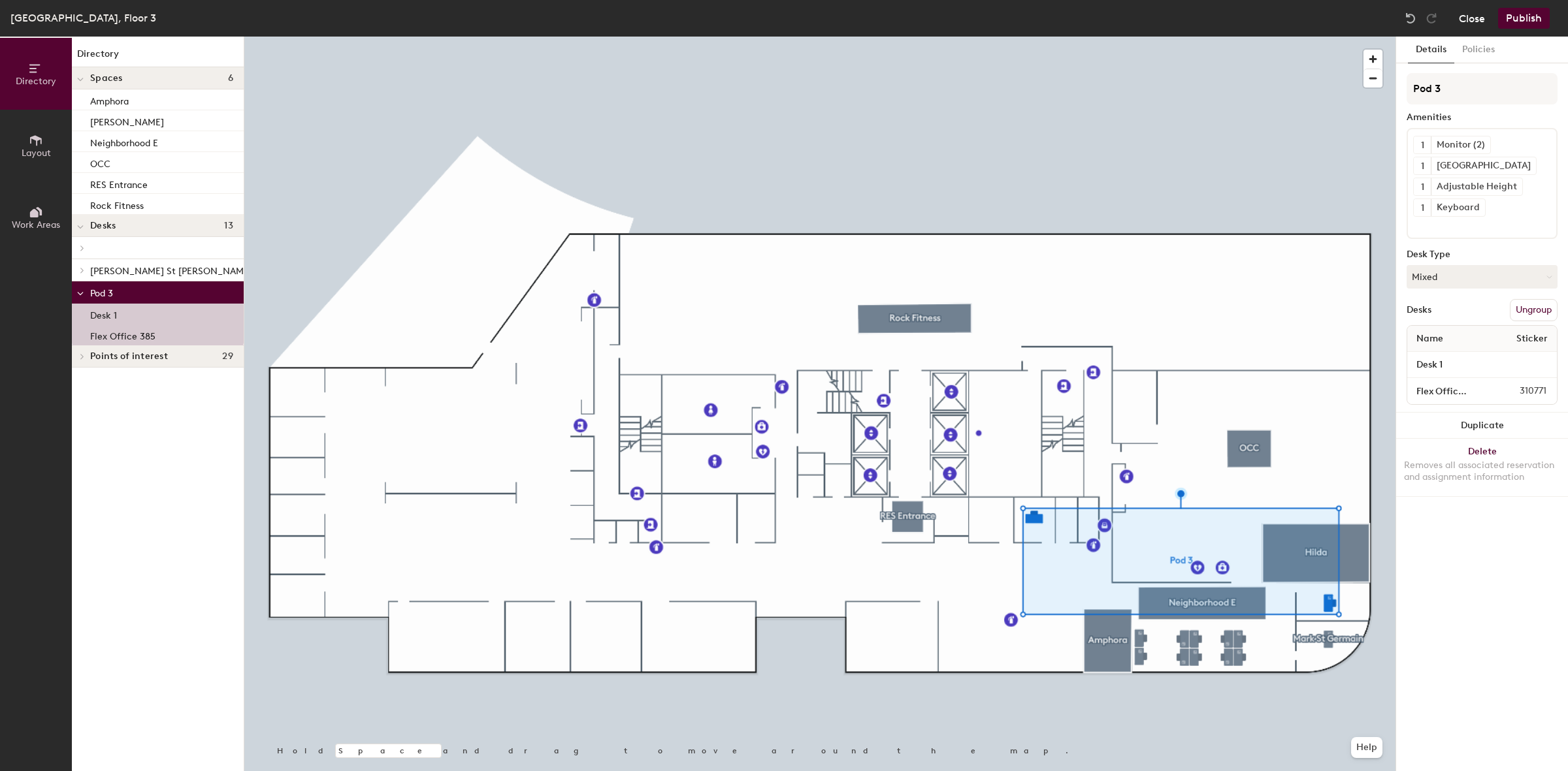
click at [1468, 23] on button "Close" at bounding box center [1472, 18] width 27 height 21
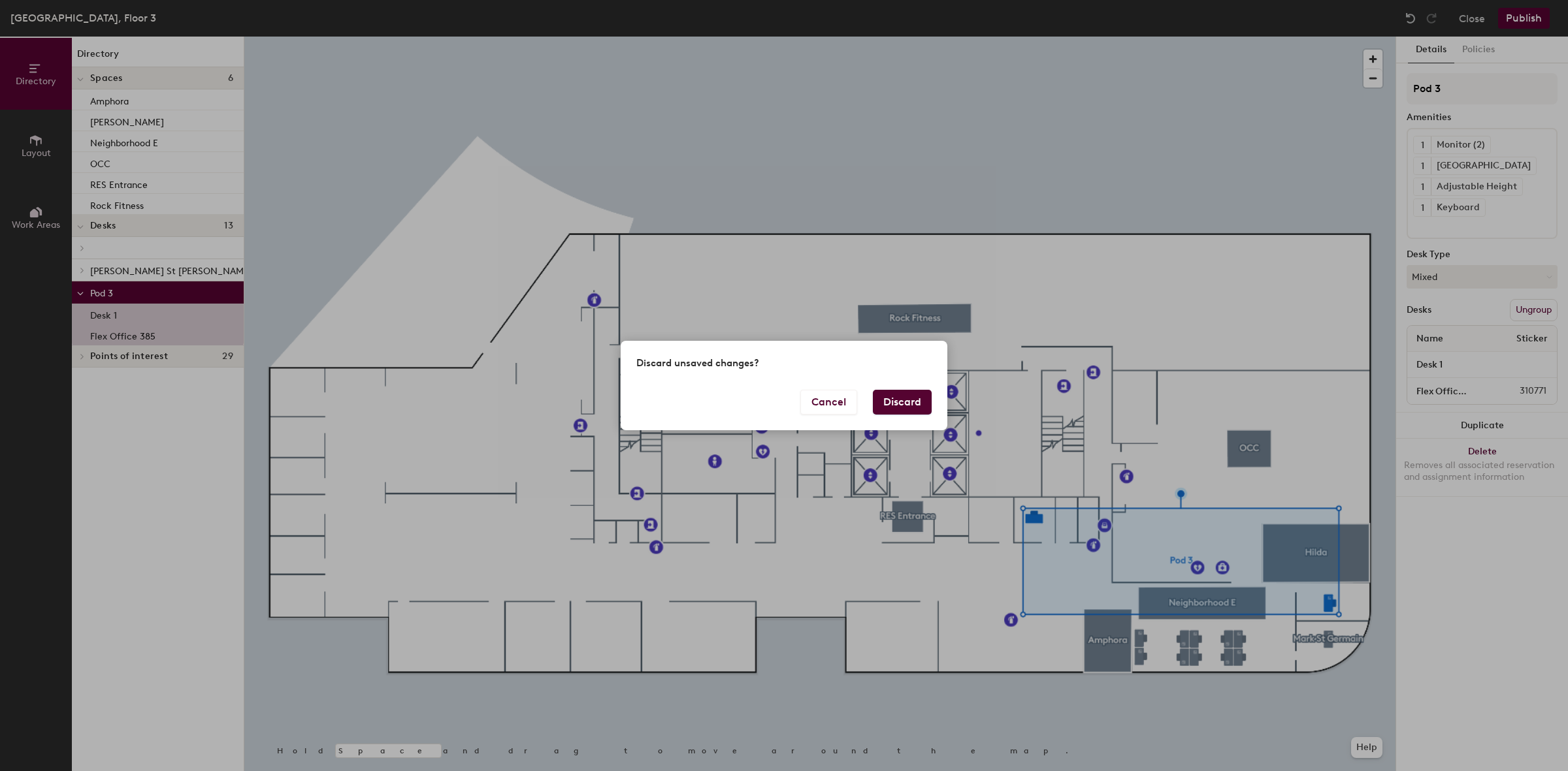
click at [920, 400] on button "Discard" at bounding box center [902, 402] width 59 height 25
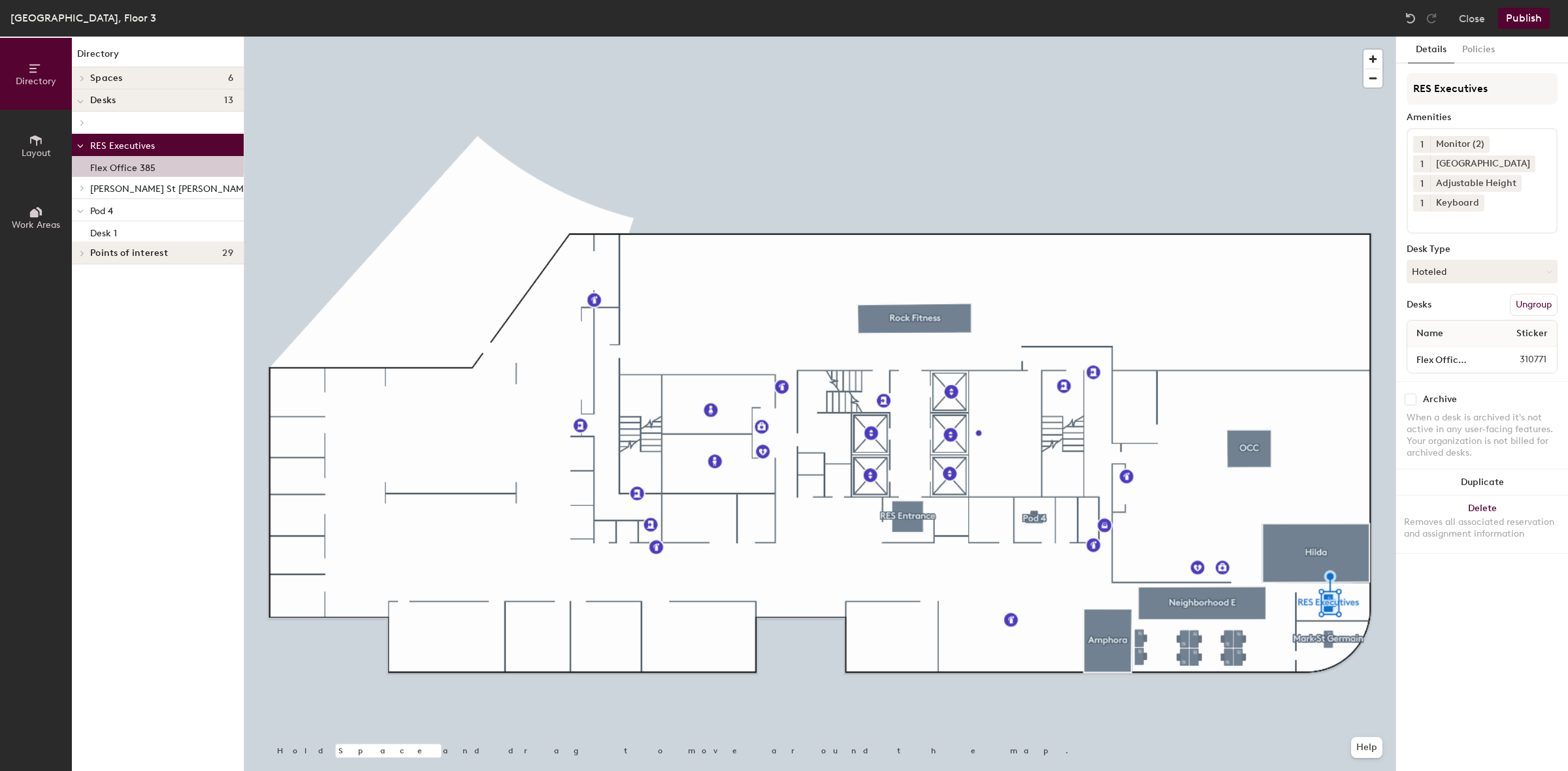
click at [1521, 303] on button "Ungroup" at bounding box center [1534, 304] width 47 height 22
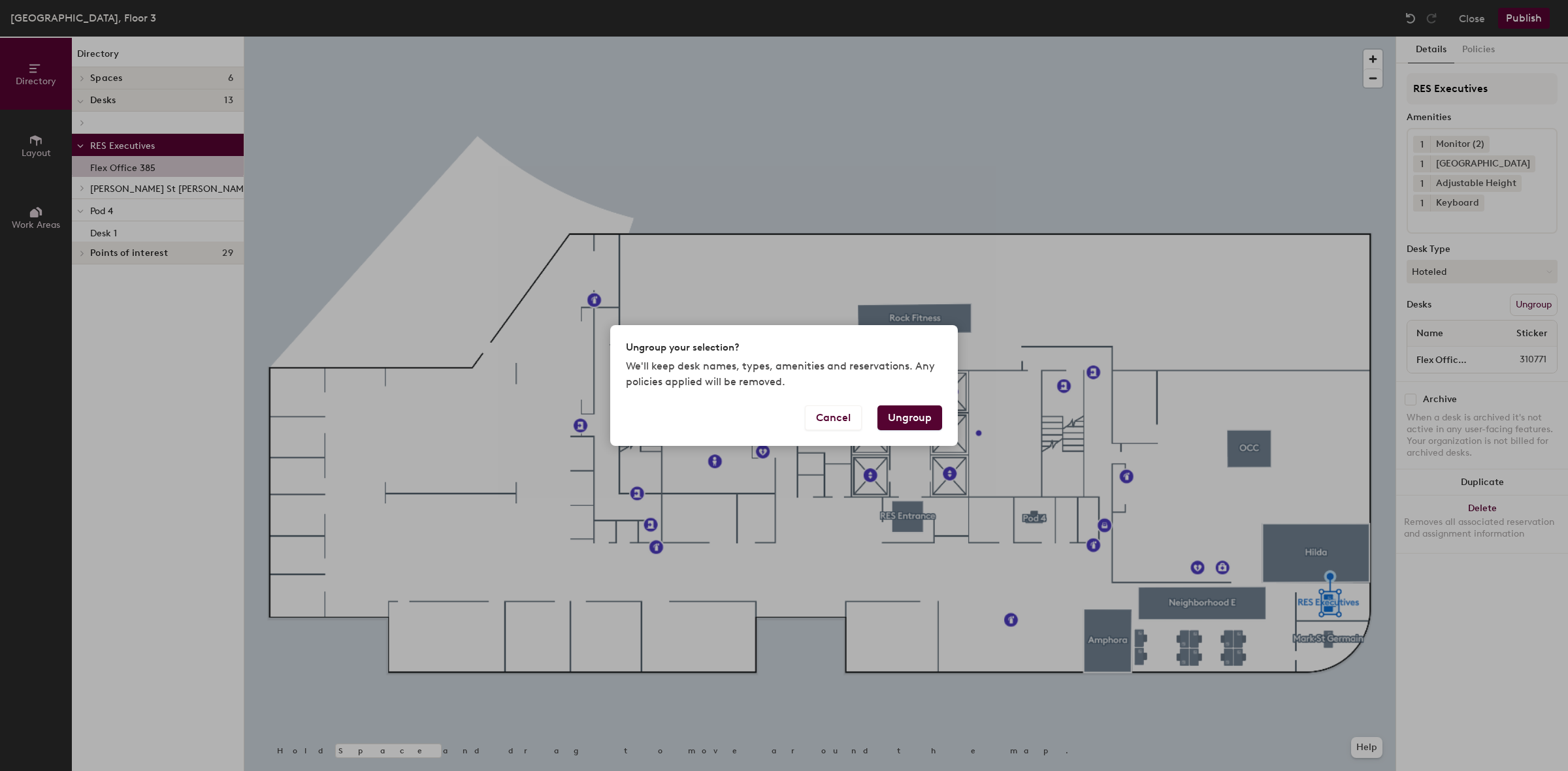
click at [1085, 334] on div "Ungroup your selection? We'll keep desk names, types, amenities and reservation…" at bounding box center [784, 385] width 1568 height 771
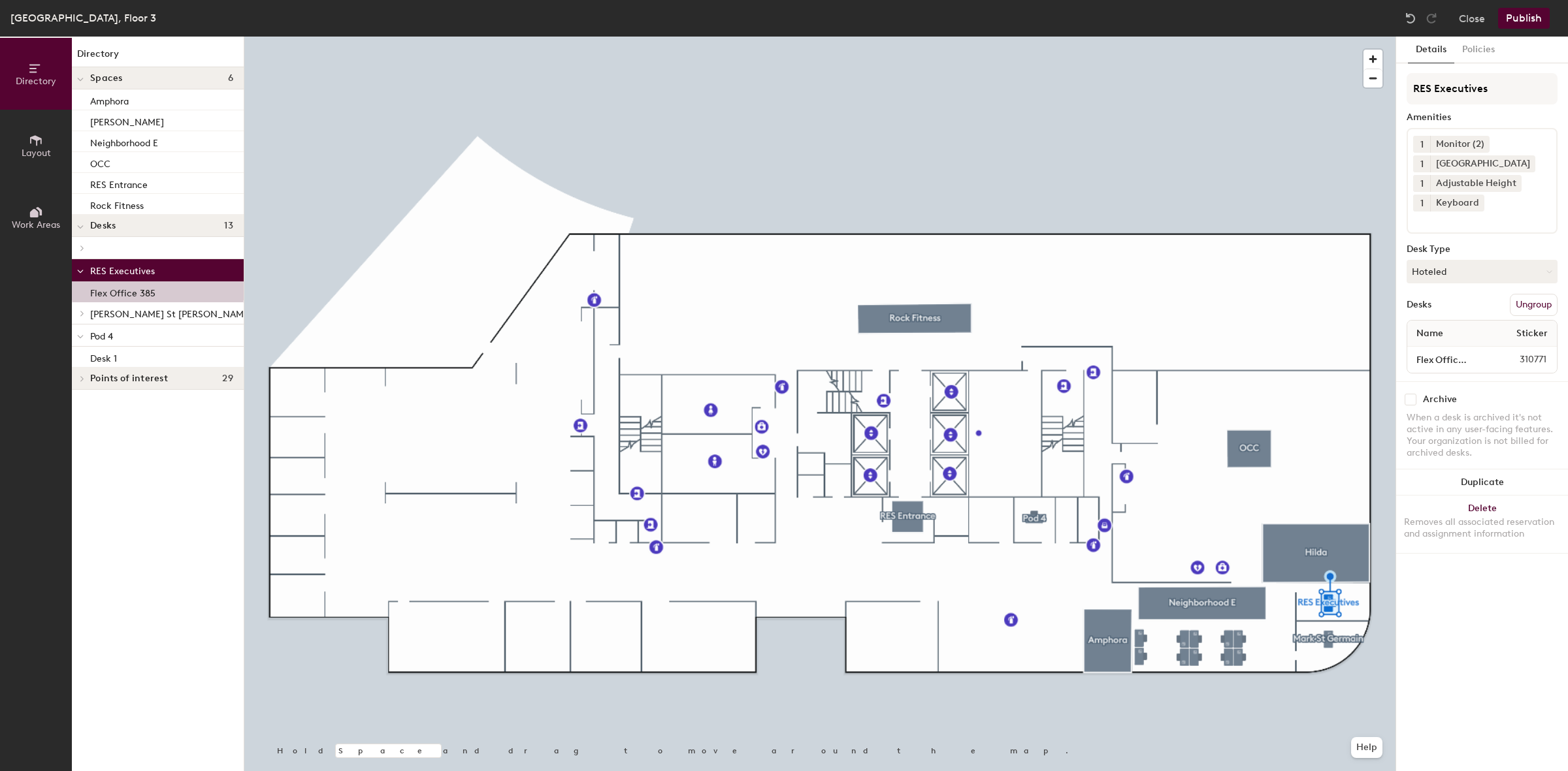
click at [1147, 37] on div at bounding box center [820, 37] width 1151 height 0
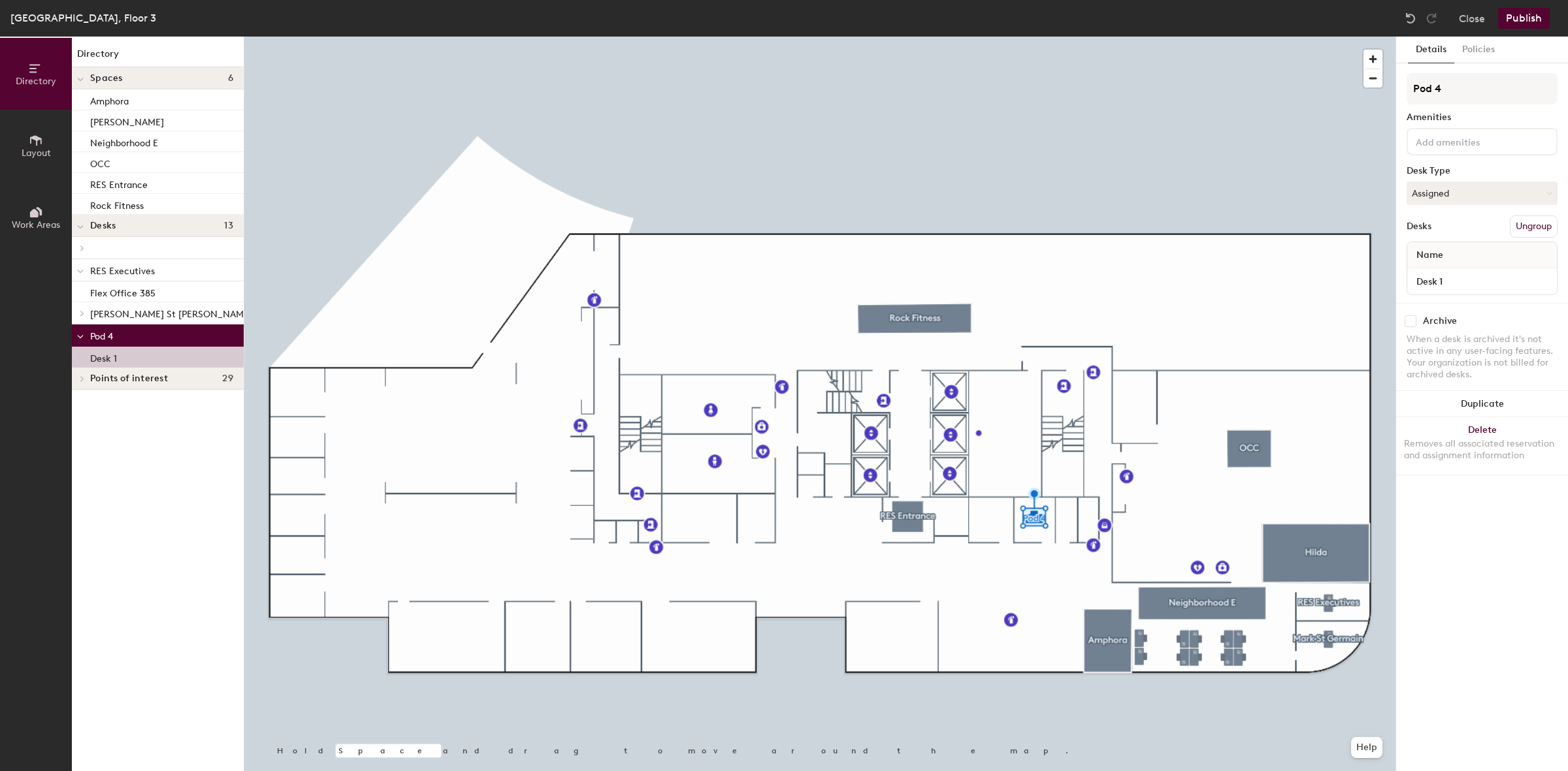
click at [1537, 228] on button "Ungroup" at bounding box center [1534, 226] width 47 height 22
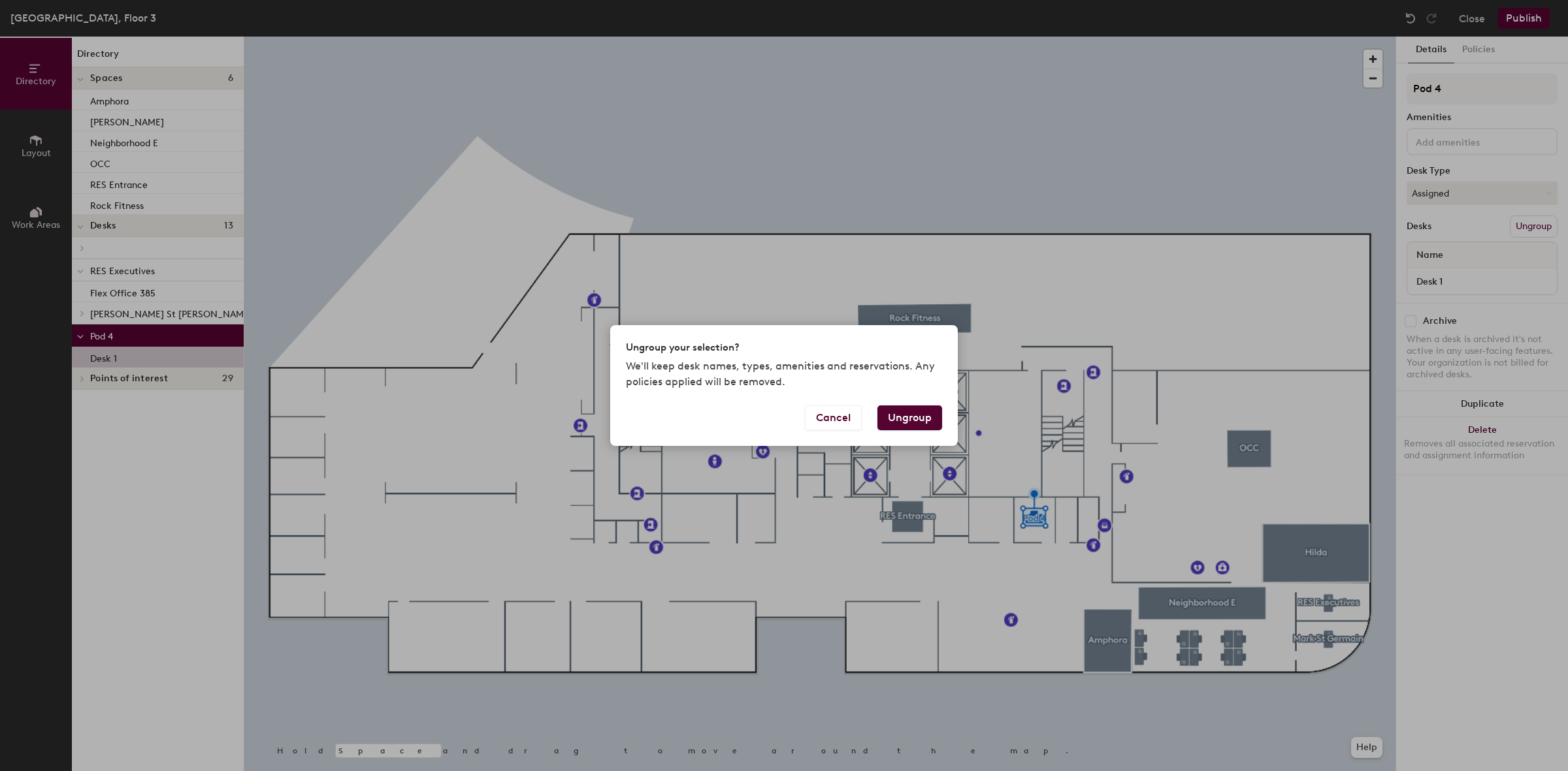
click at [902, 420] on button "Ungroup" at bounding box center [910, 418] width 65 height 25
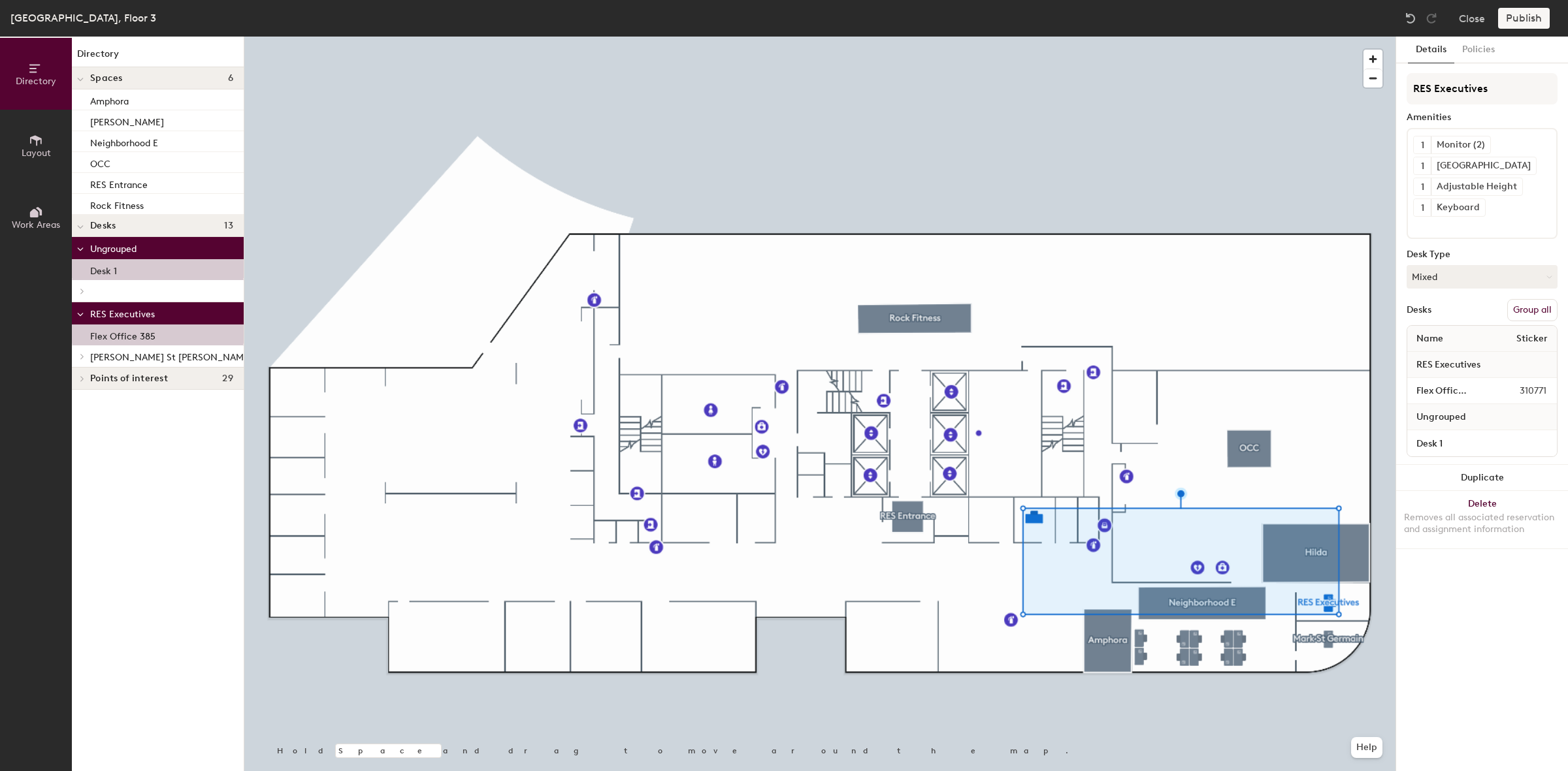
click at [1541, 310] on button "Group all" at bounding box center [1532, 309] width 50 height 22
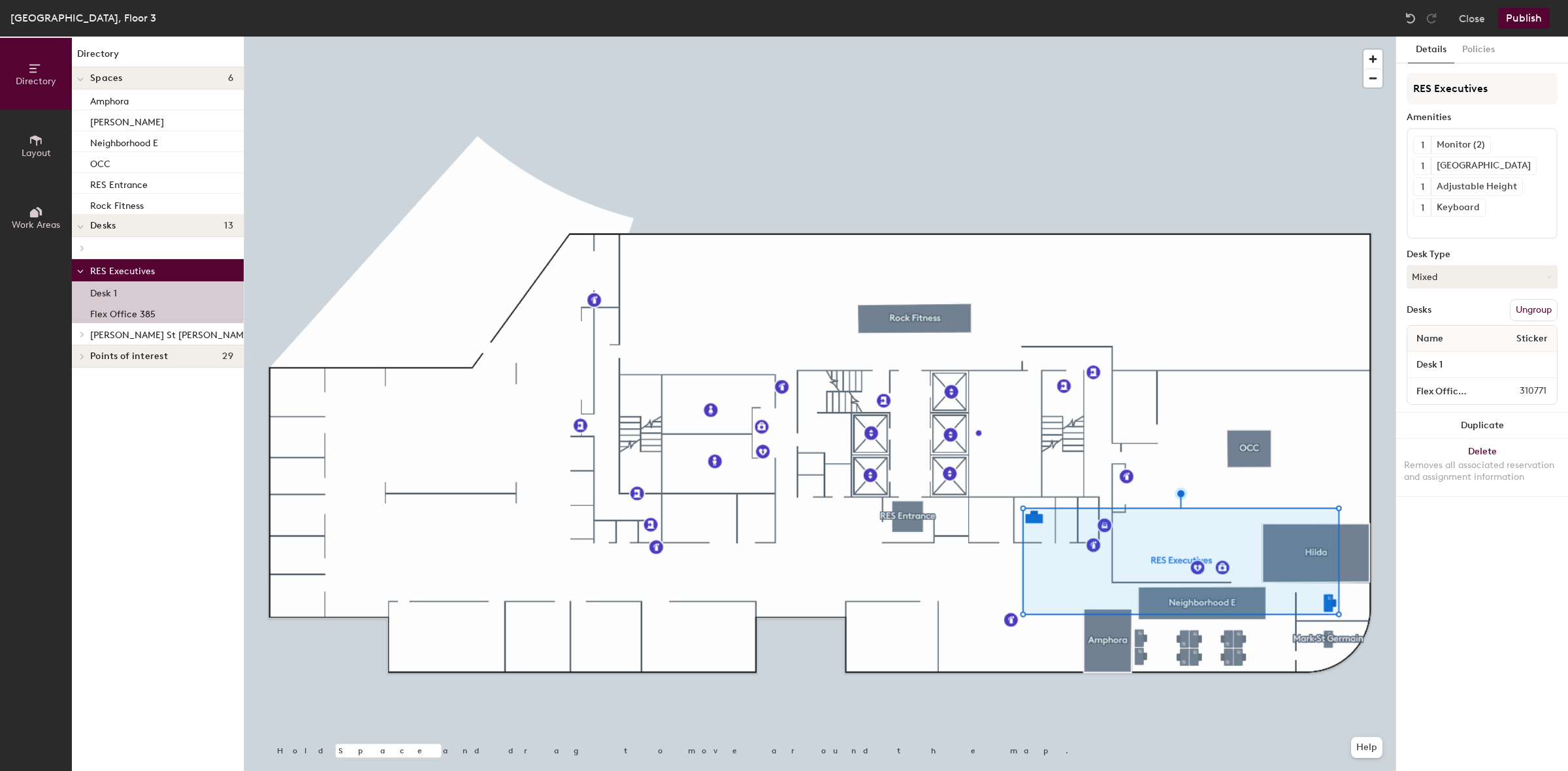
click at [1521, 11] on button "Publish" at bounding box center [1523, 18] width 51 height 21
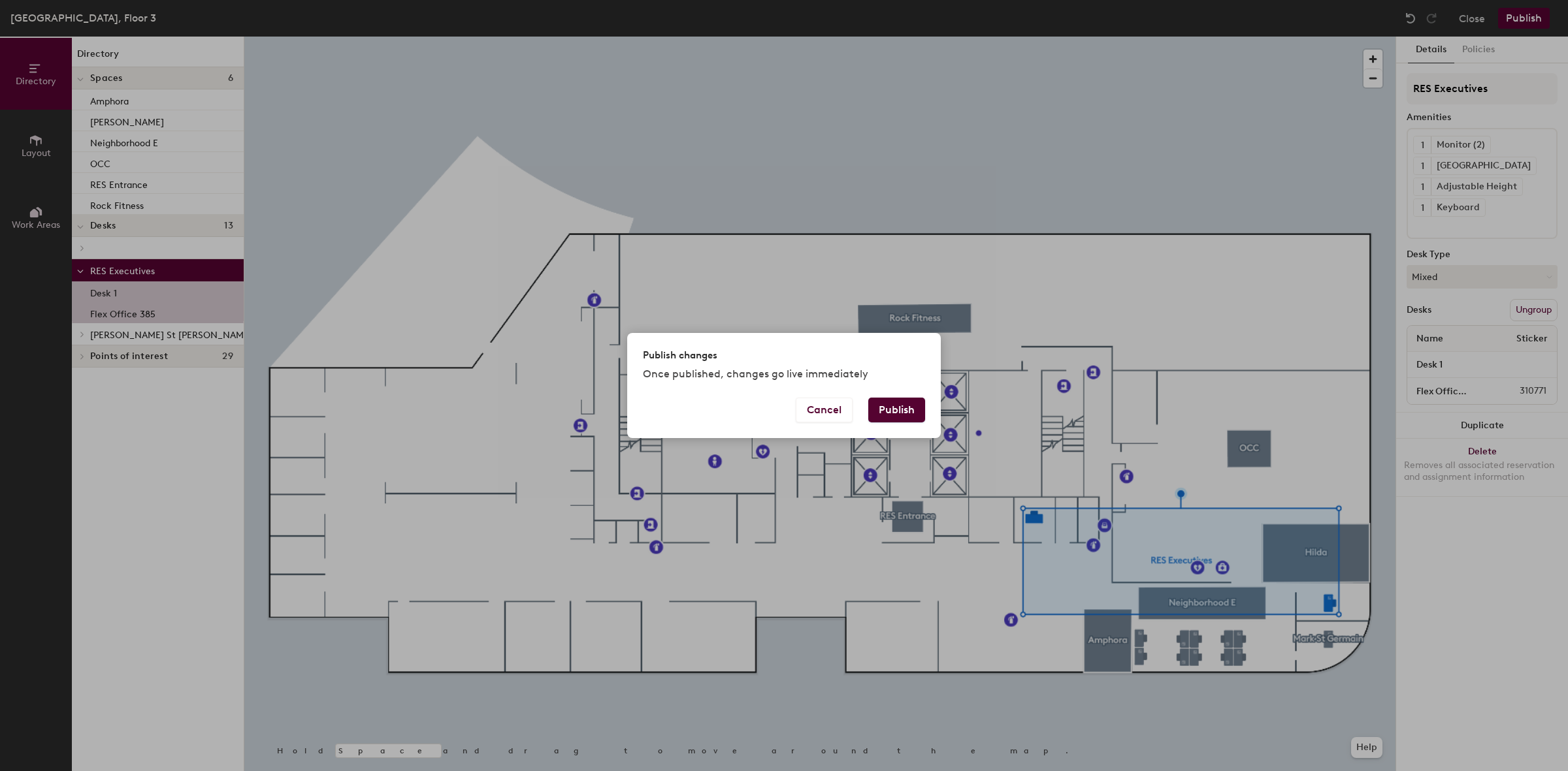
click at [890, 410] on button "Publish" at bounding box center [896, 410] width 57 height 25
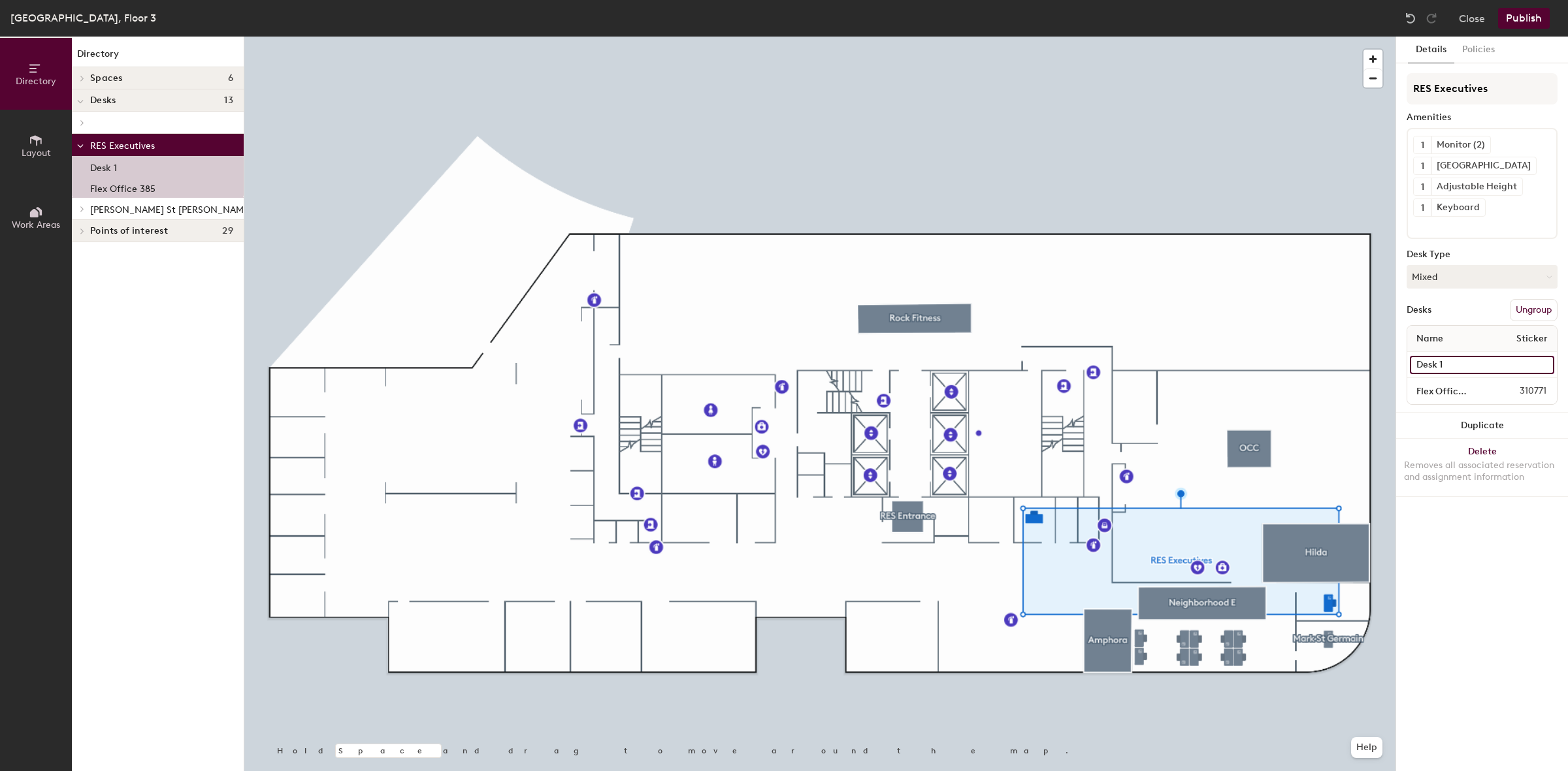
click at [1543, 363] on input "Desk 1" at bounding box center [1482, 364] width 144 height 18
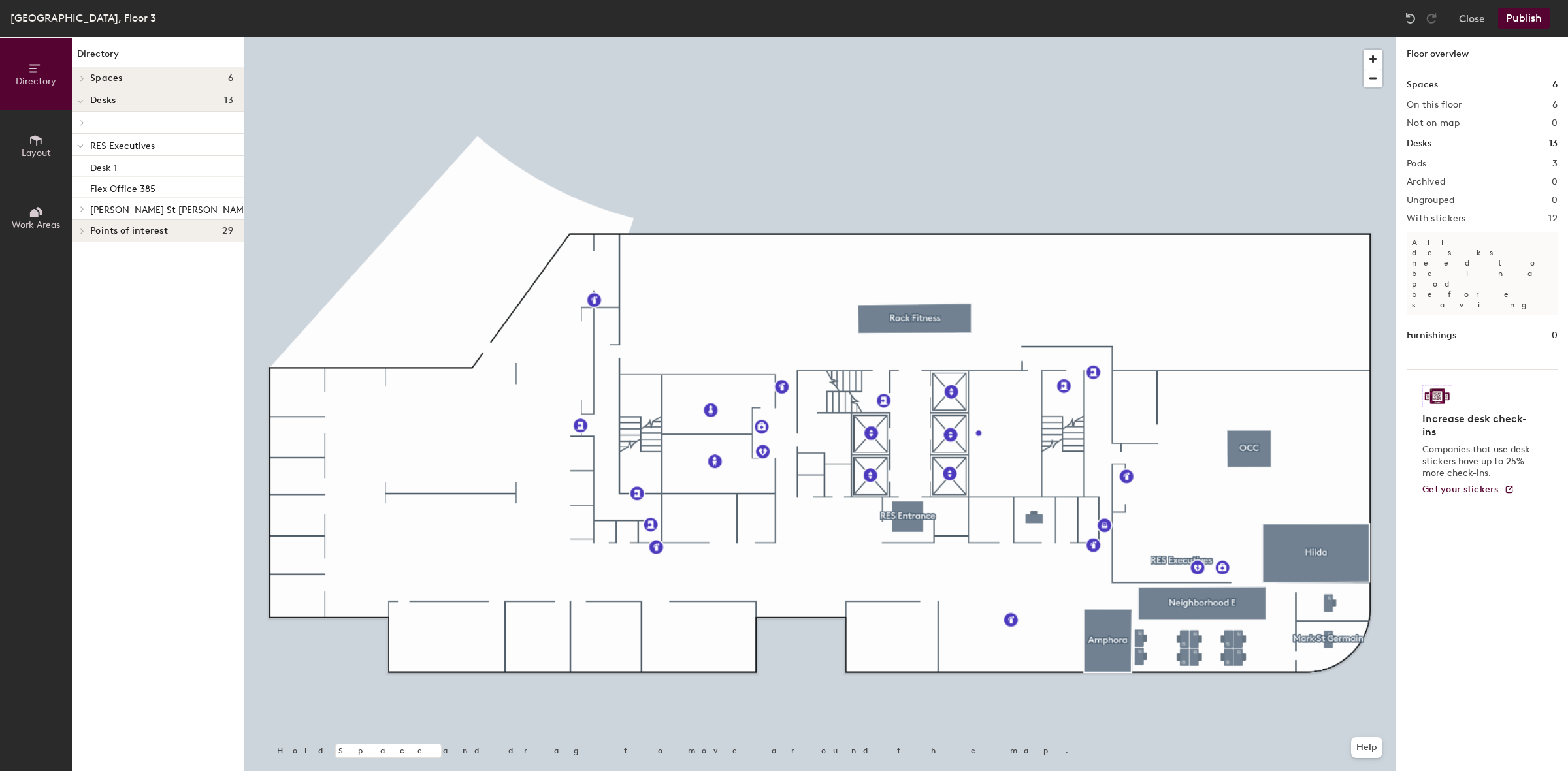
click at [1036, 37] on div at bounding box center [820, 37] width 1151 height 0
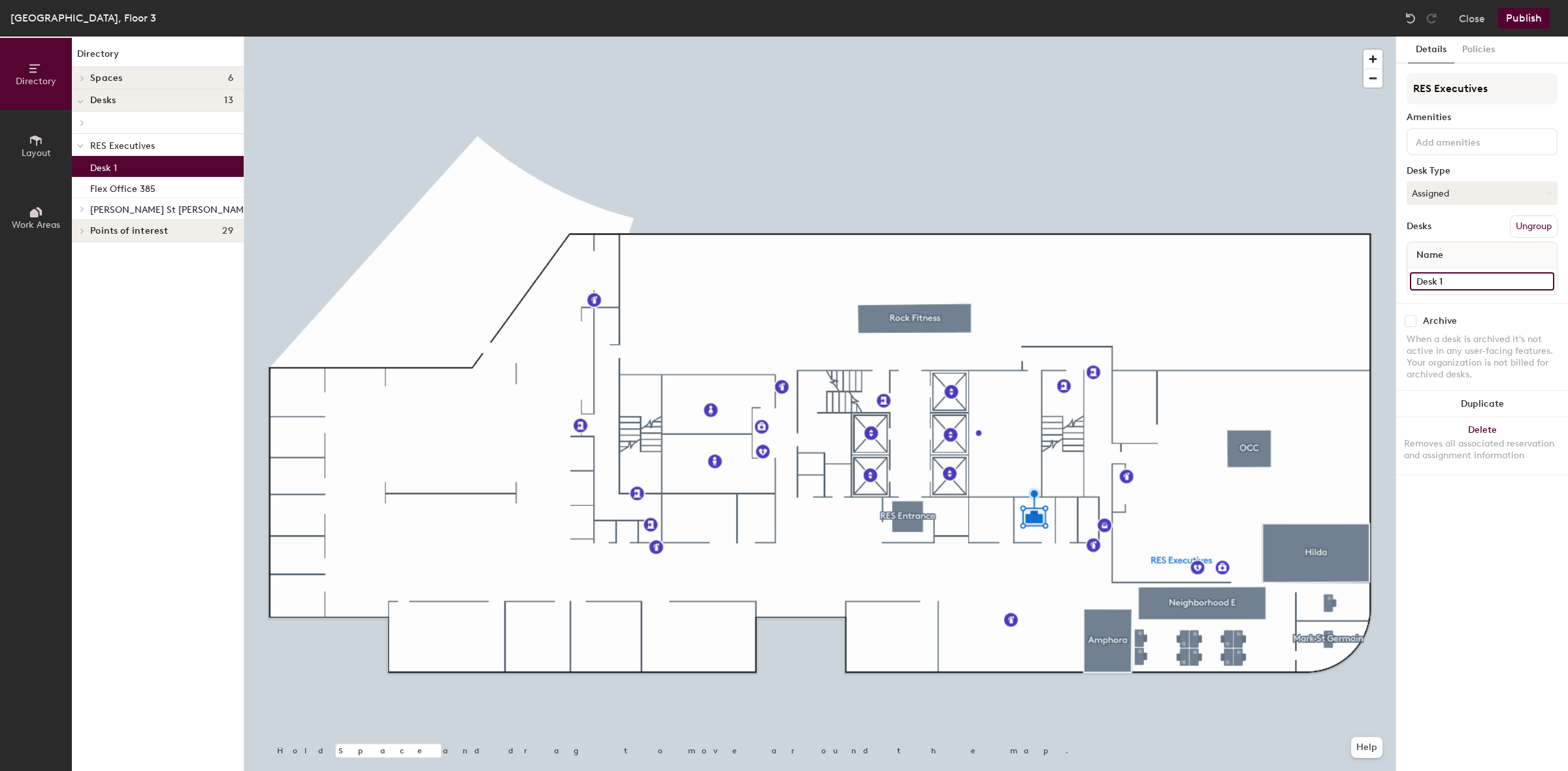
click at [1543, 283] on input "Desk 1" at bounding box center [1482, 281] width 144 height 18
type input "Placeholder Only"
click at [1531, 13] on button "Publish" at bounding box center [1523, 18] width 51 height 21
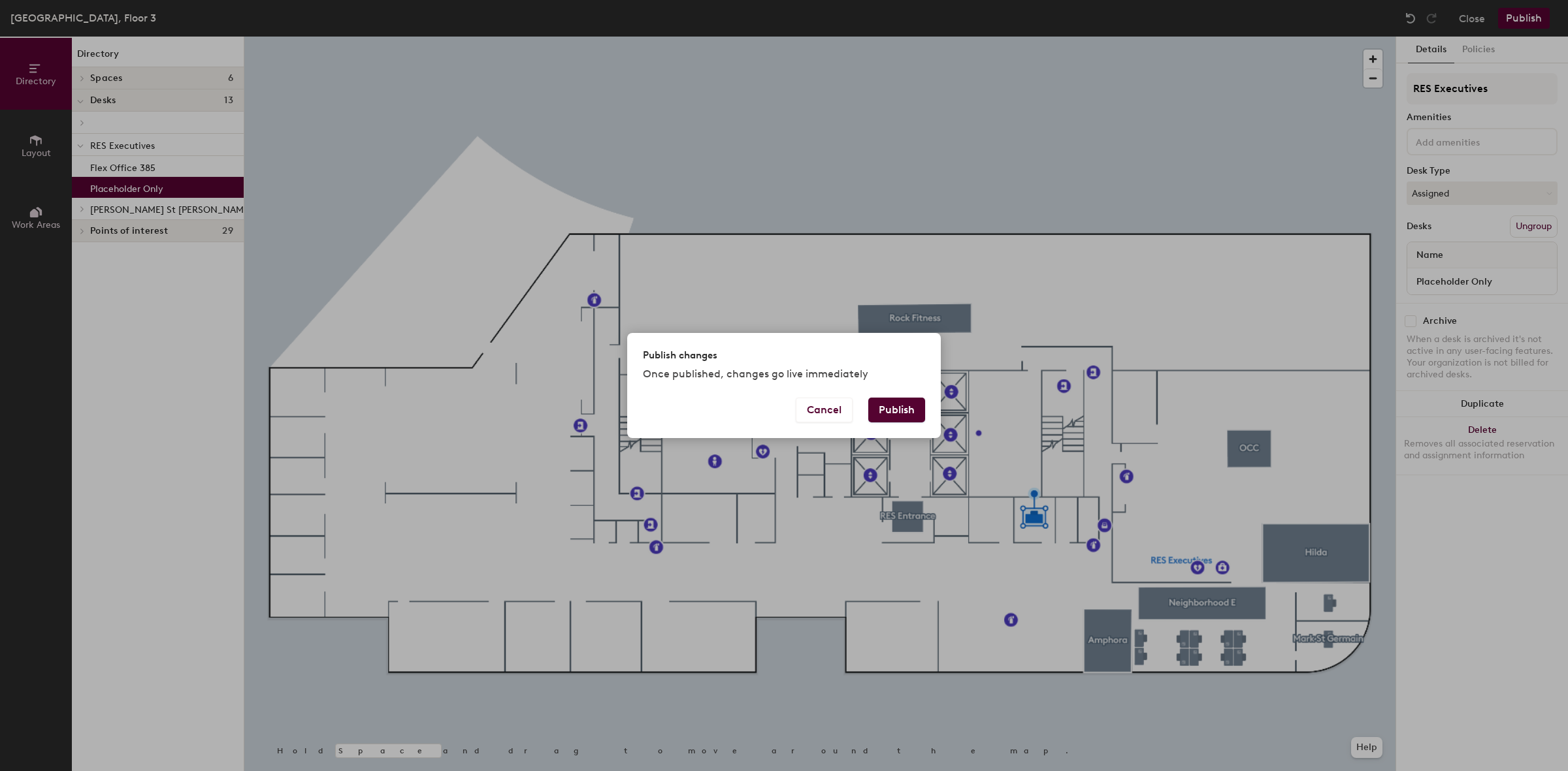
click at [889, 409] on button "Publish" at bounding box center [896, 410] width 57 height 25
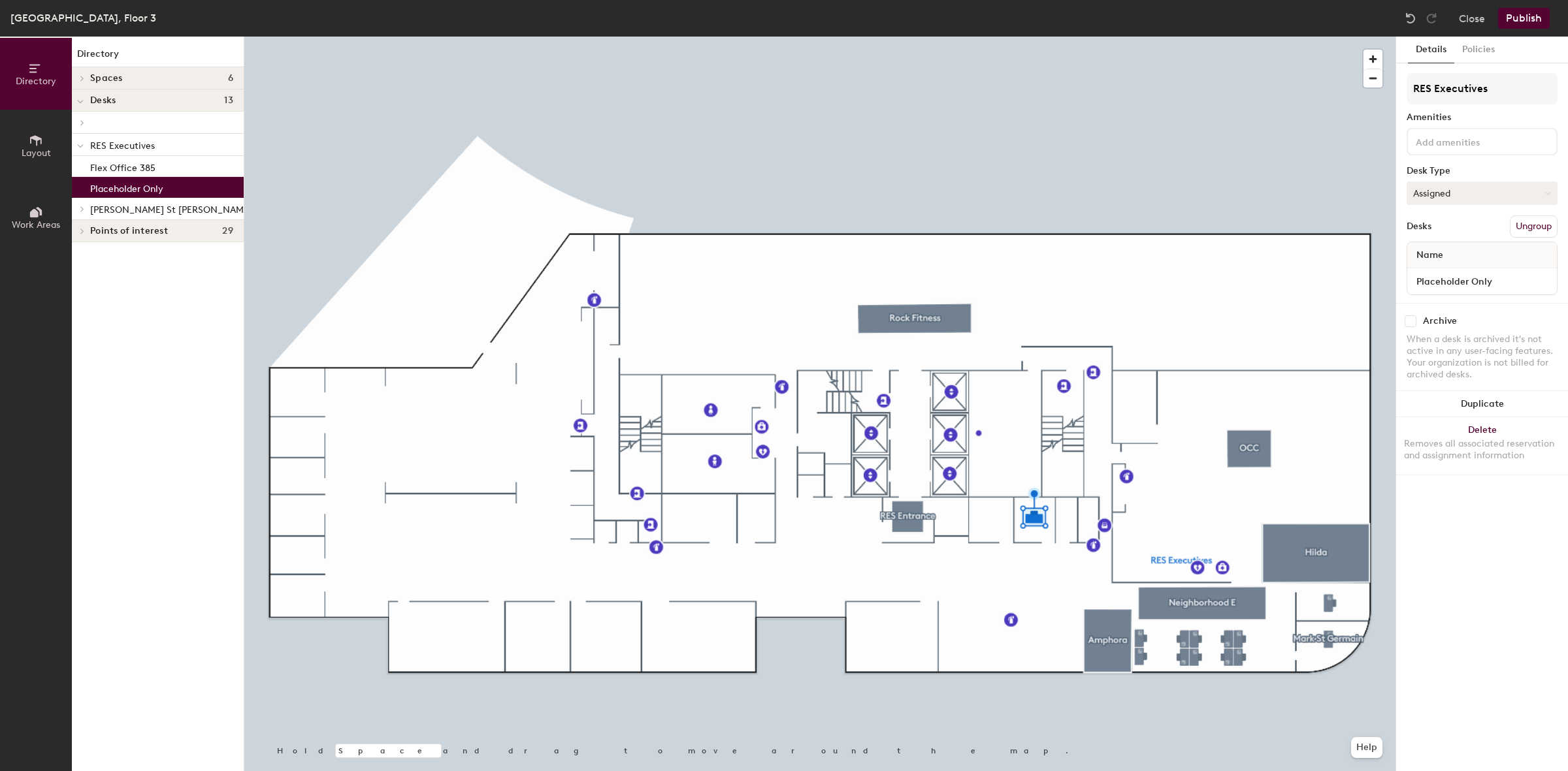
click at [1434, 190] on button "Assigned" at bounding box center [1482, 193] width 151 height 24
click at [1438, 229] on div "Assigned" at bounding box center [1472, 233] width 131 height 20
click at [1526, 22] on button "Publish" at bounding box center [1523, 18] width 51 height 21
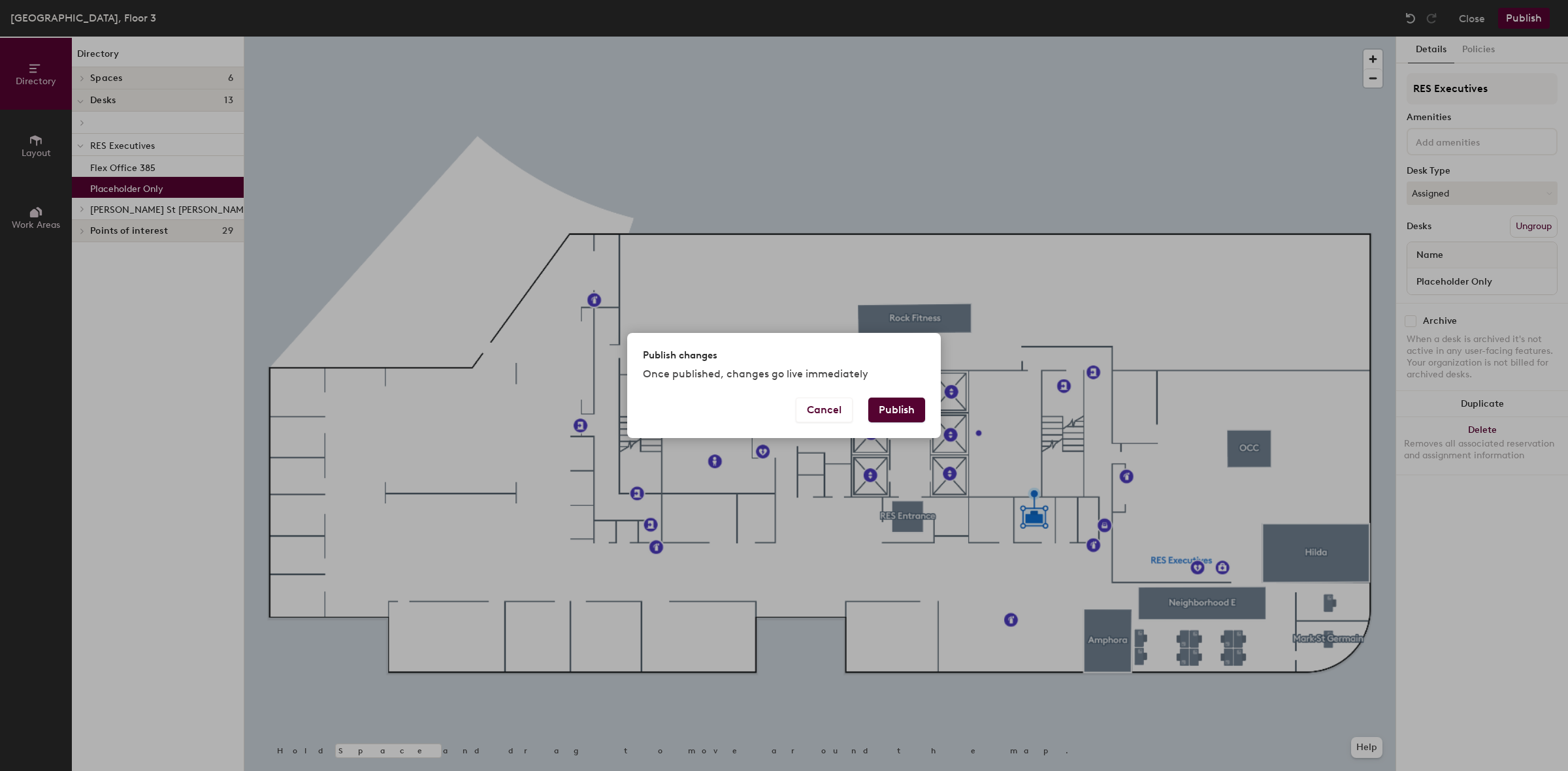
click at [905, 406] on button "Publish" at bounding box center [896, 410] width 57 height 25
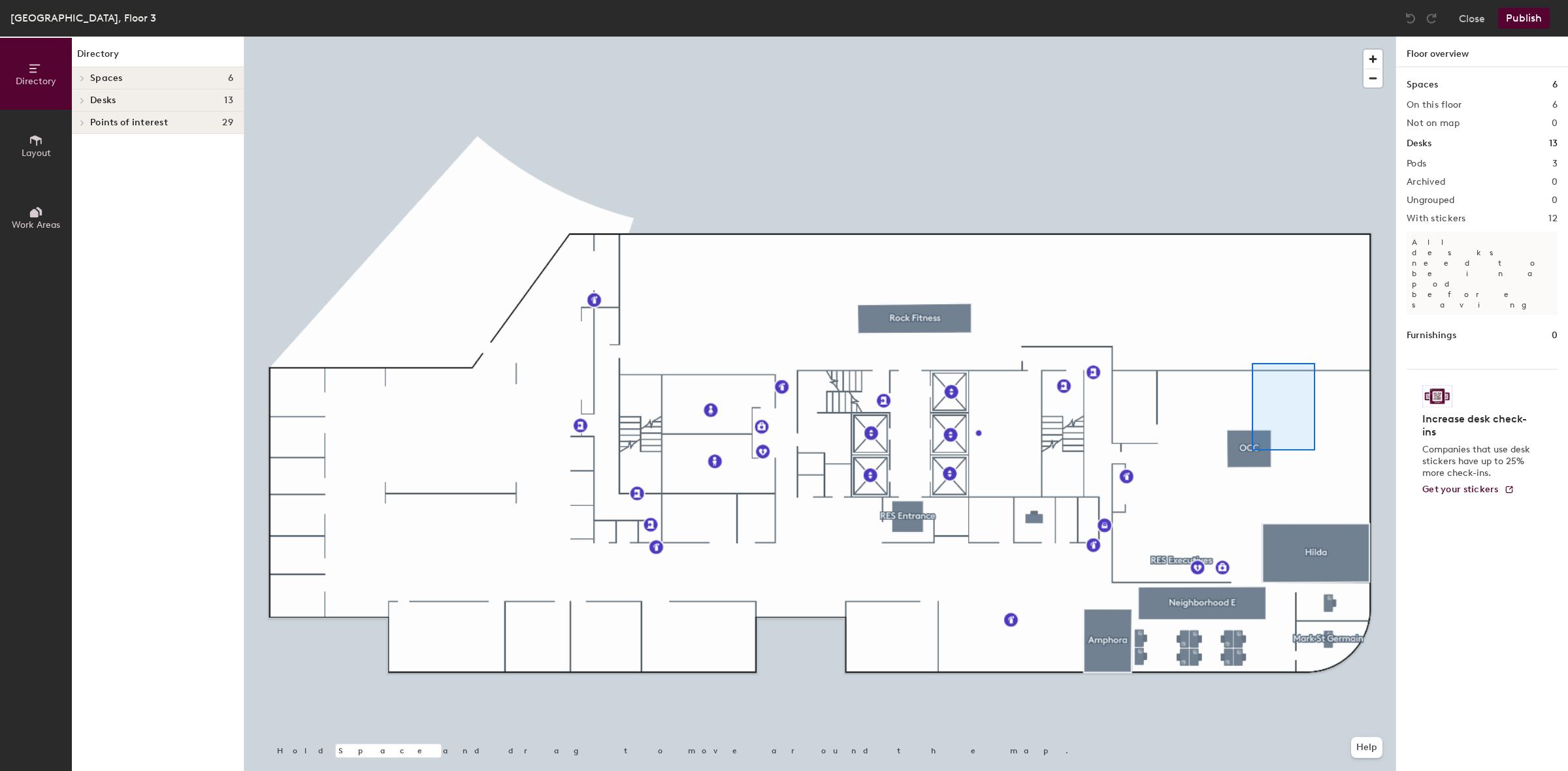
click at [1232, 37] on div at bounding box center [820, 37] width 1151 height 0
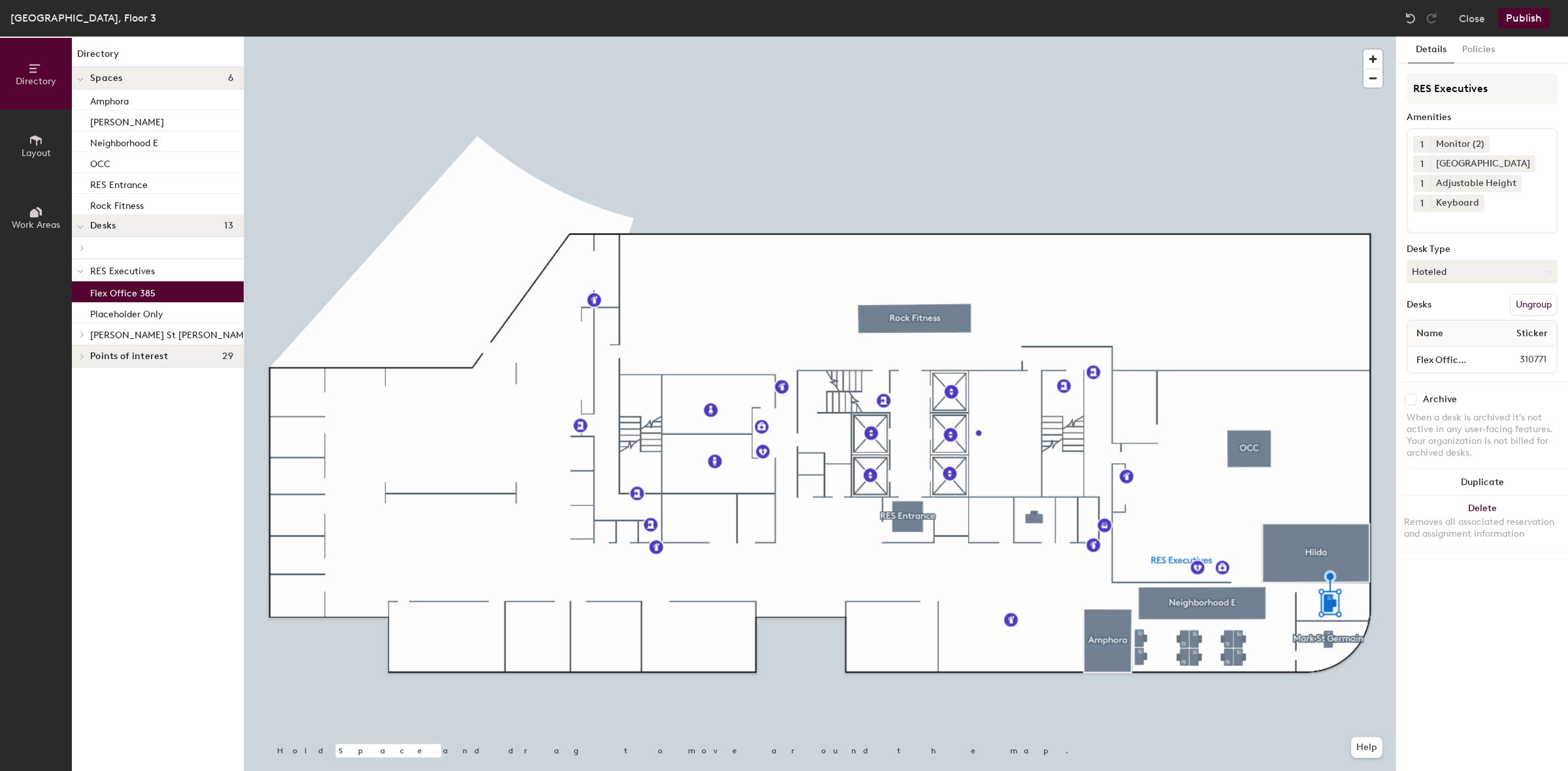
click at [1529, 314] on div "Desks Ungroup" at bounding box center [1482, 304] width 151 height 22
click at [1529, 303] on button "Ungroup" at bounding box center [1534, 304] width 47 height 22
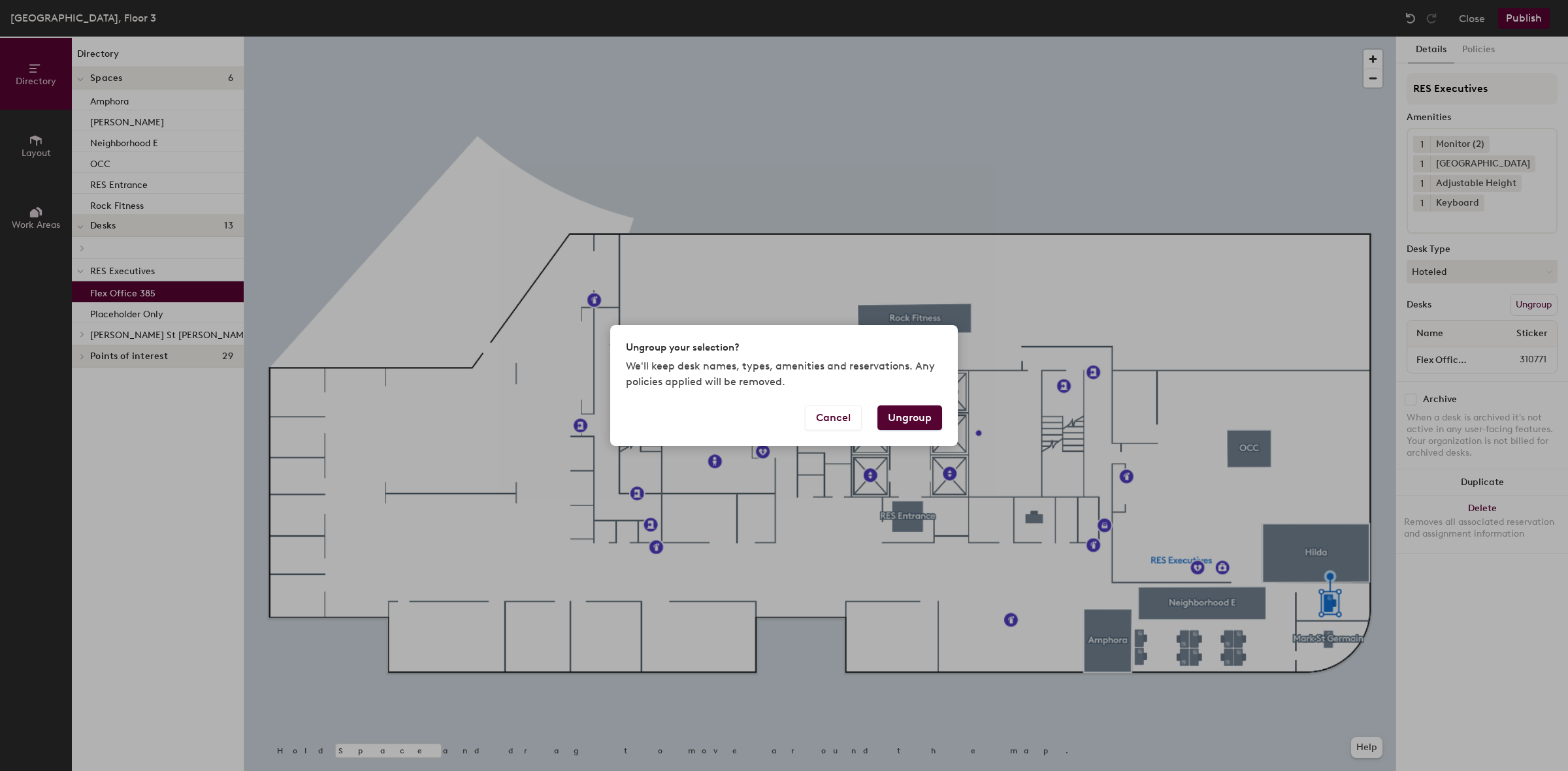
click at [922, 418] on button "Ungroup" at bounding box center [910, 418] width 65 height 25
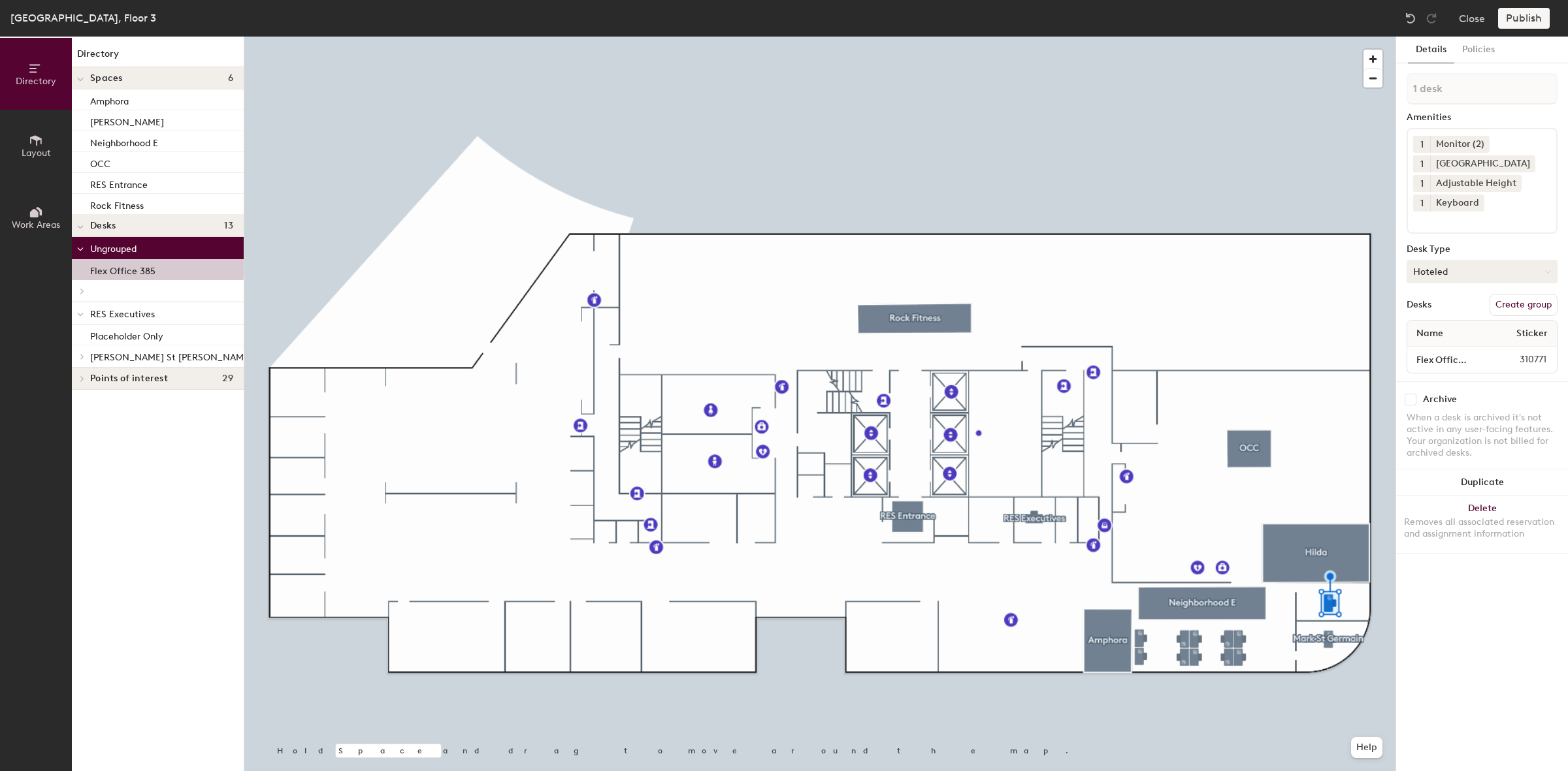
click at [1448, 273] on button "Hoteled" at bounding box center [1482, 271] width 151 height 24
click at [1453, 310] on div "Assigned" at bounding box center [1472, 312] width 131 height 20
click at [1525, 303] on button "Create group" at bounding box center [1523, 304] width 68 height 22
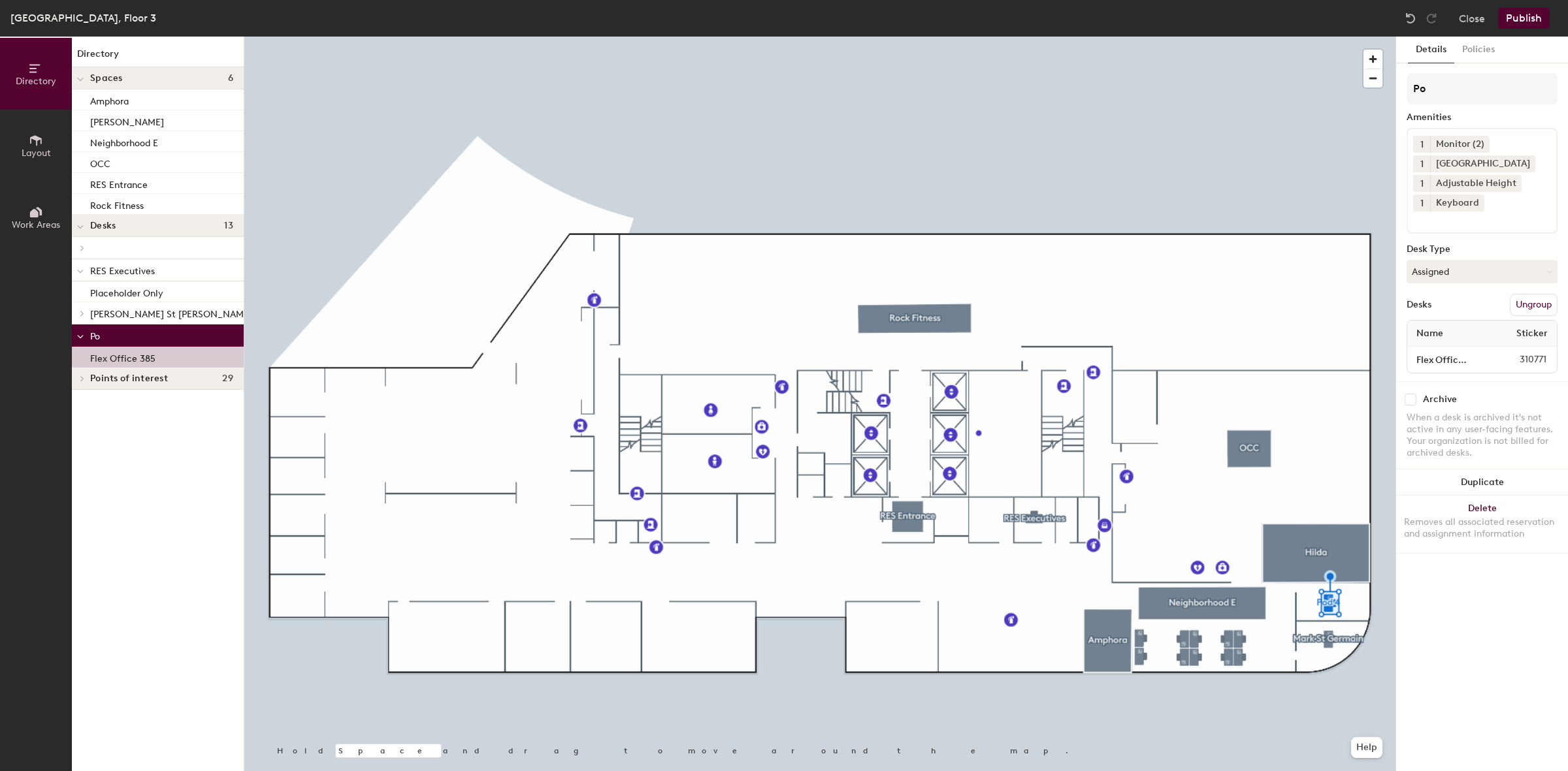
type input "P"
click at [1526, 21] on button "Publish" at bounding box center [1523, 18] width 51 height 21
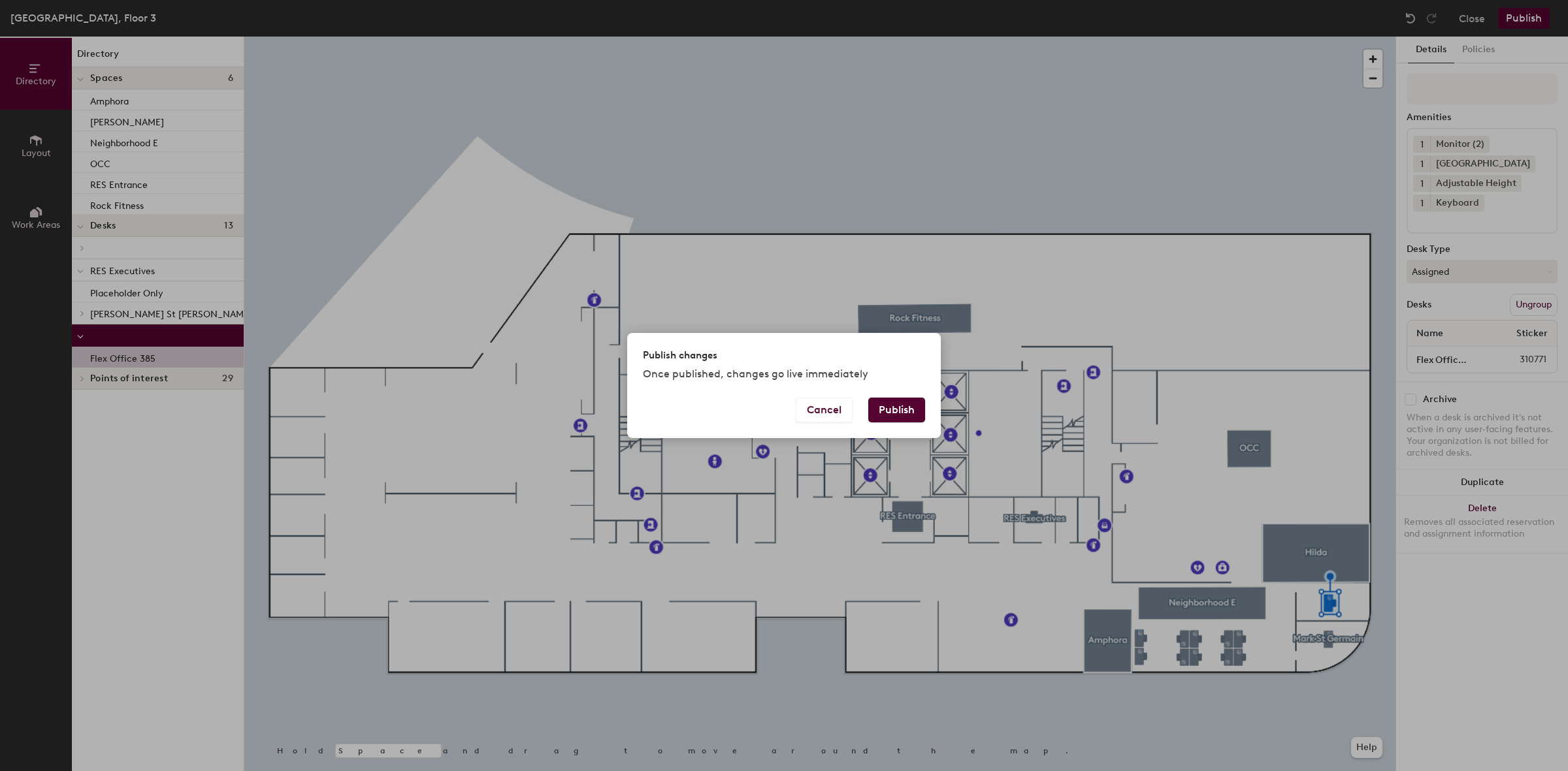
click at [895, 409] on button "Publish" at bounding box center [896, 410] width 57 height 25
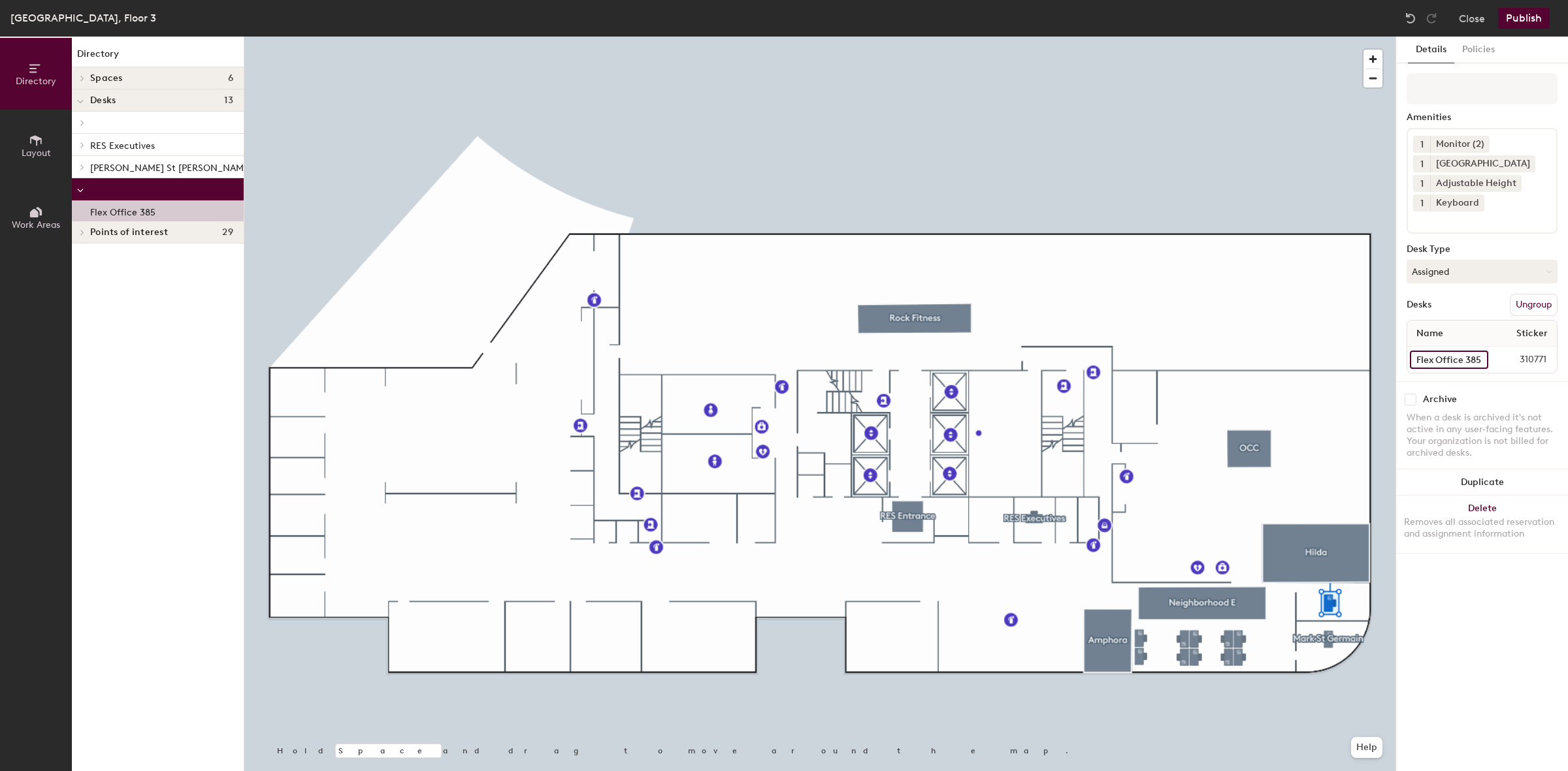
click at [1475, 358] on input "Flex Office 385" at bounding box center [1448, 359] width 79 height 18
click at [1434, 358] on input "Flex Office 385" at bounding box center [1448, 359] width 79 height 18
type input "Office 385"
click at [1460, 93] on input at bounding box center [1482, 88] width 151 height 31
click at [1506, 88] on input "Jenny Brendt" at bounding box center [1482, 88] width 151 height 31
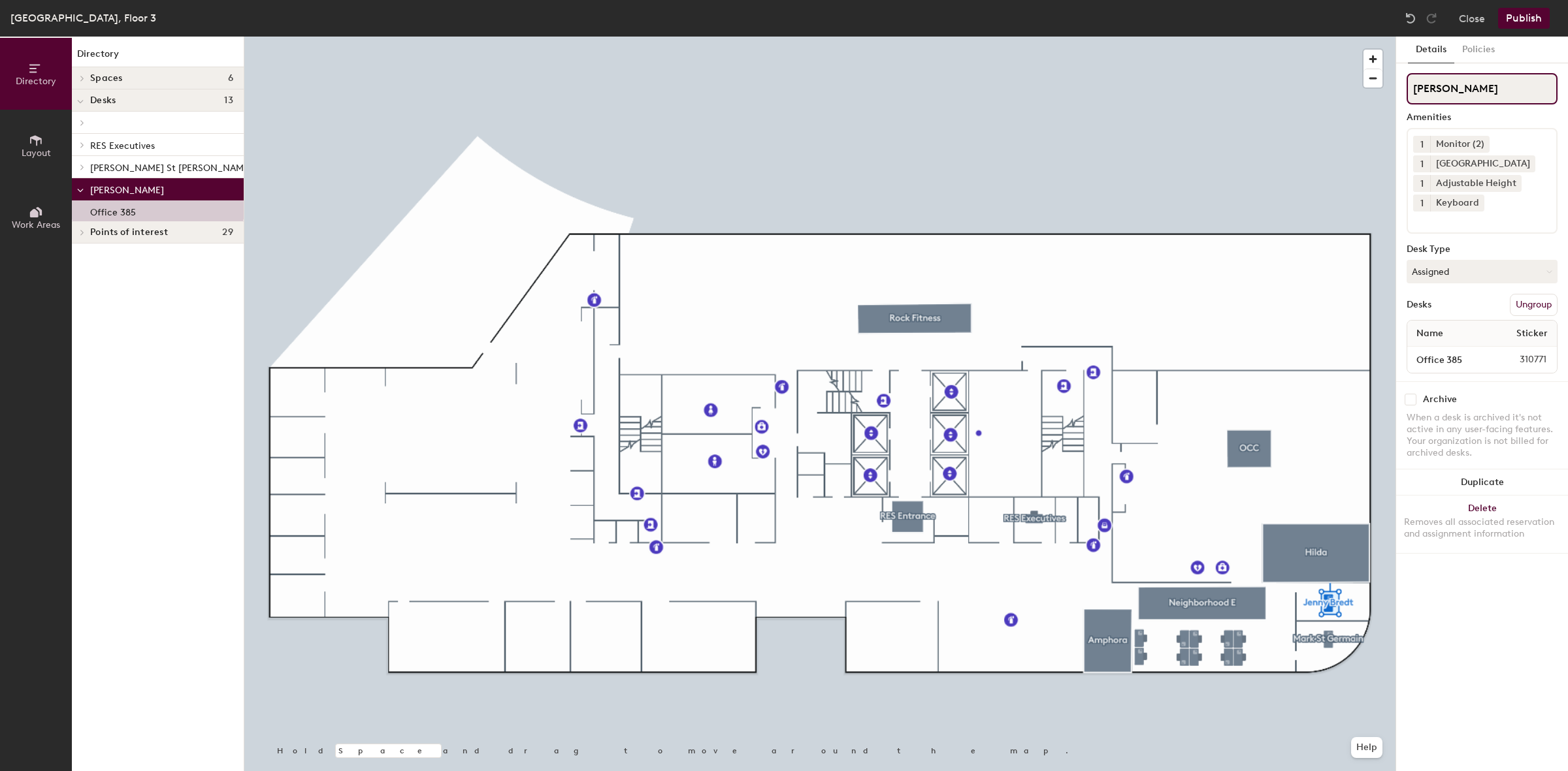
type input "[PERSON_NAME]"
click at [1522, 16] on button "Publish" at bounding box center [1523, 18] width 51 height 21
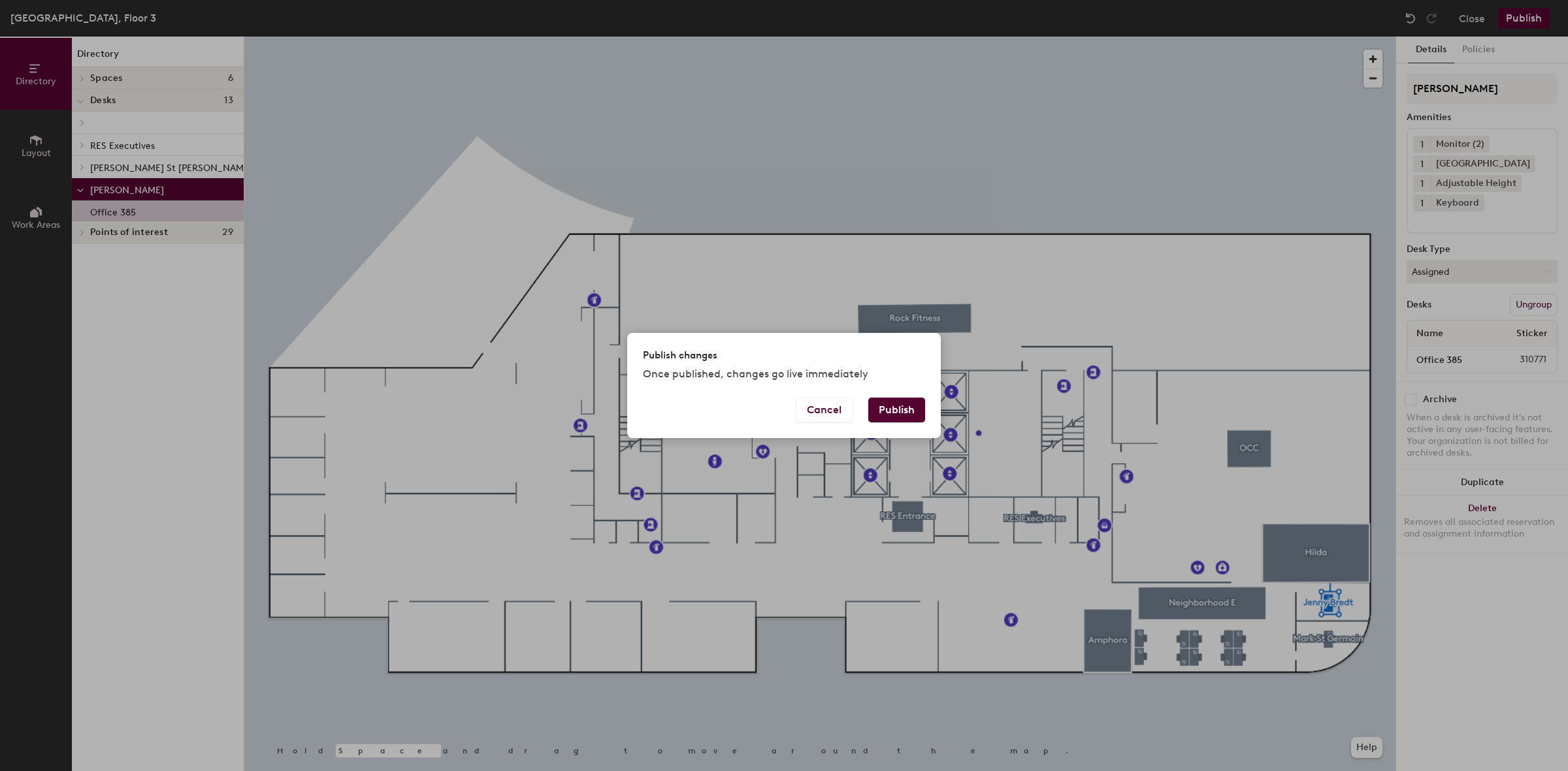
click at [889, 408] on button "Publish" at bounding box center [896, 410] width 57 height 25
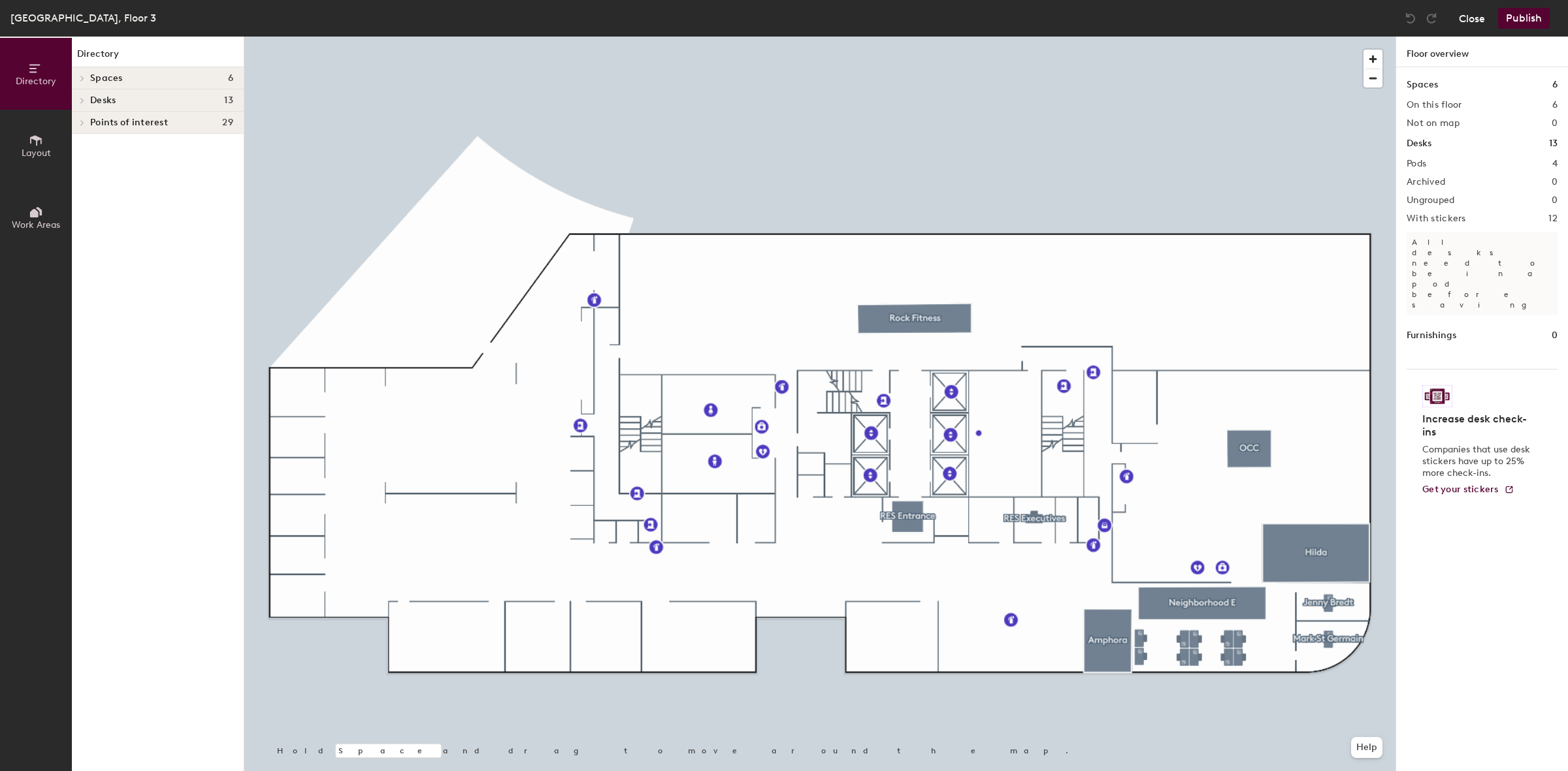
click at [1480, 16] on button "Close" at bounding box center [1472, 18] width 27 height 21
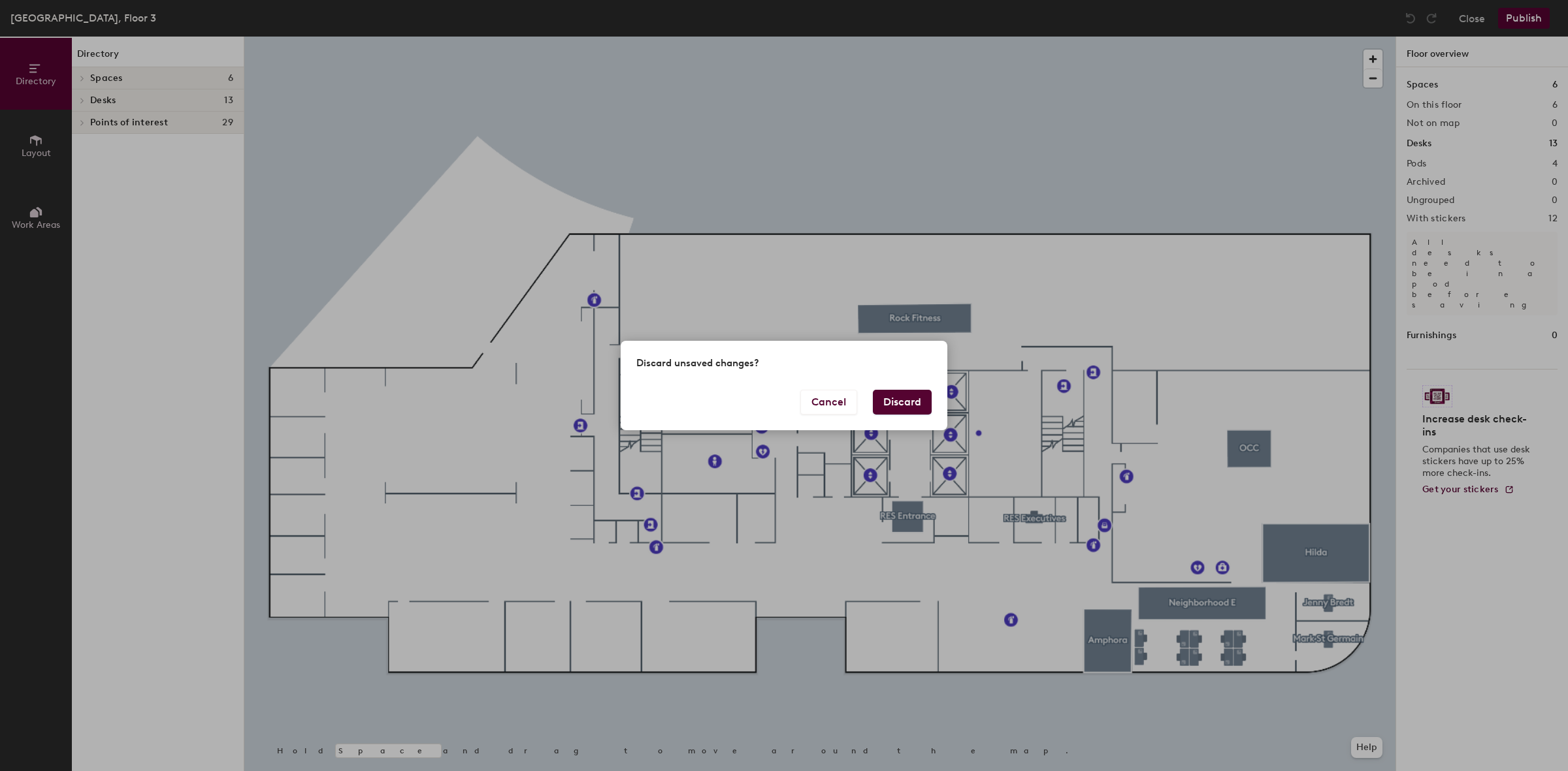
click at [887, 402] on button "Discard" at bounding box center [902, 402] width 59 height 25
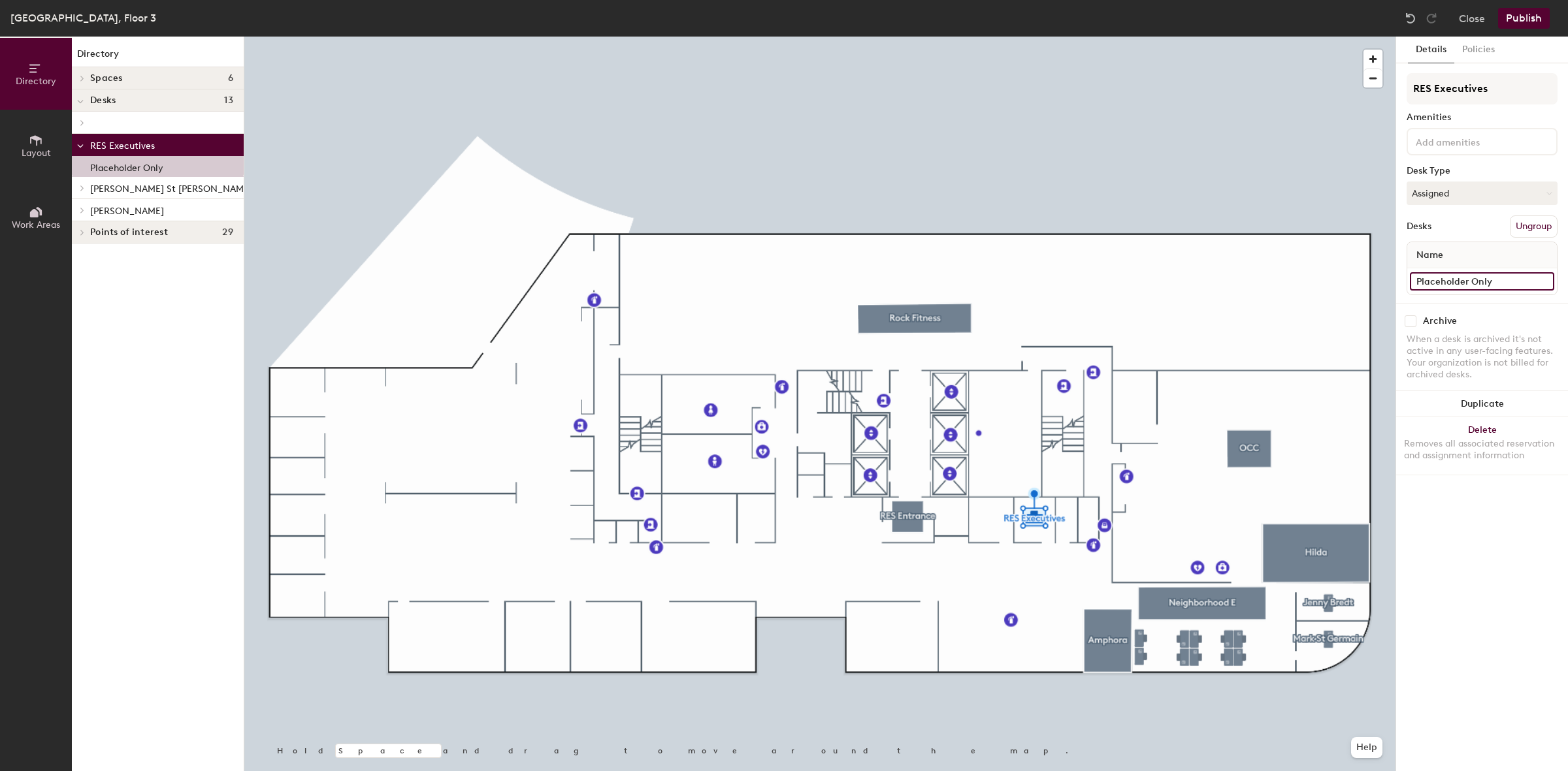
click at [1509, 276] on input "Placeholder Only" at bounding box center [1482, 281] width 144 height 18
type input "Placeholder Only - No Desk"
click at [1516, 16] on button "Publish" at bounding box center [1523, 18] width 51 height 21
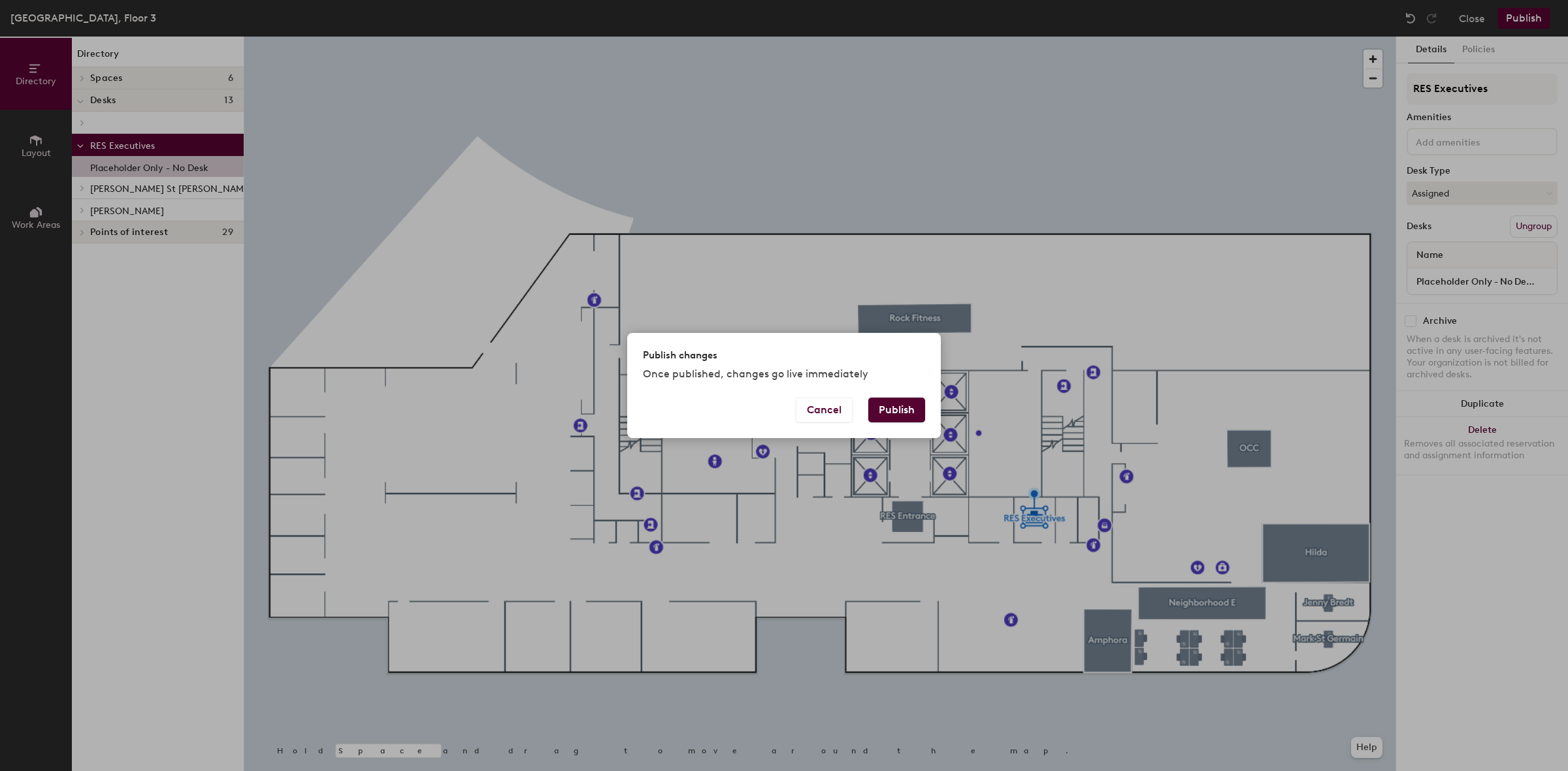
click at [892, 403] on button "Publish" at bounding box center [896, 410] width 57 height 25
